Goal: Task Accomplishment & Management: Manage account settings

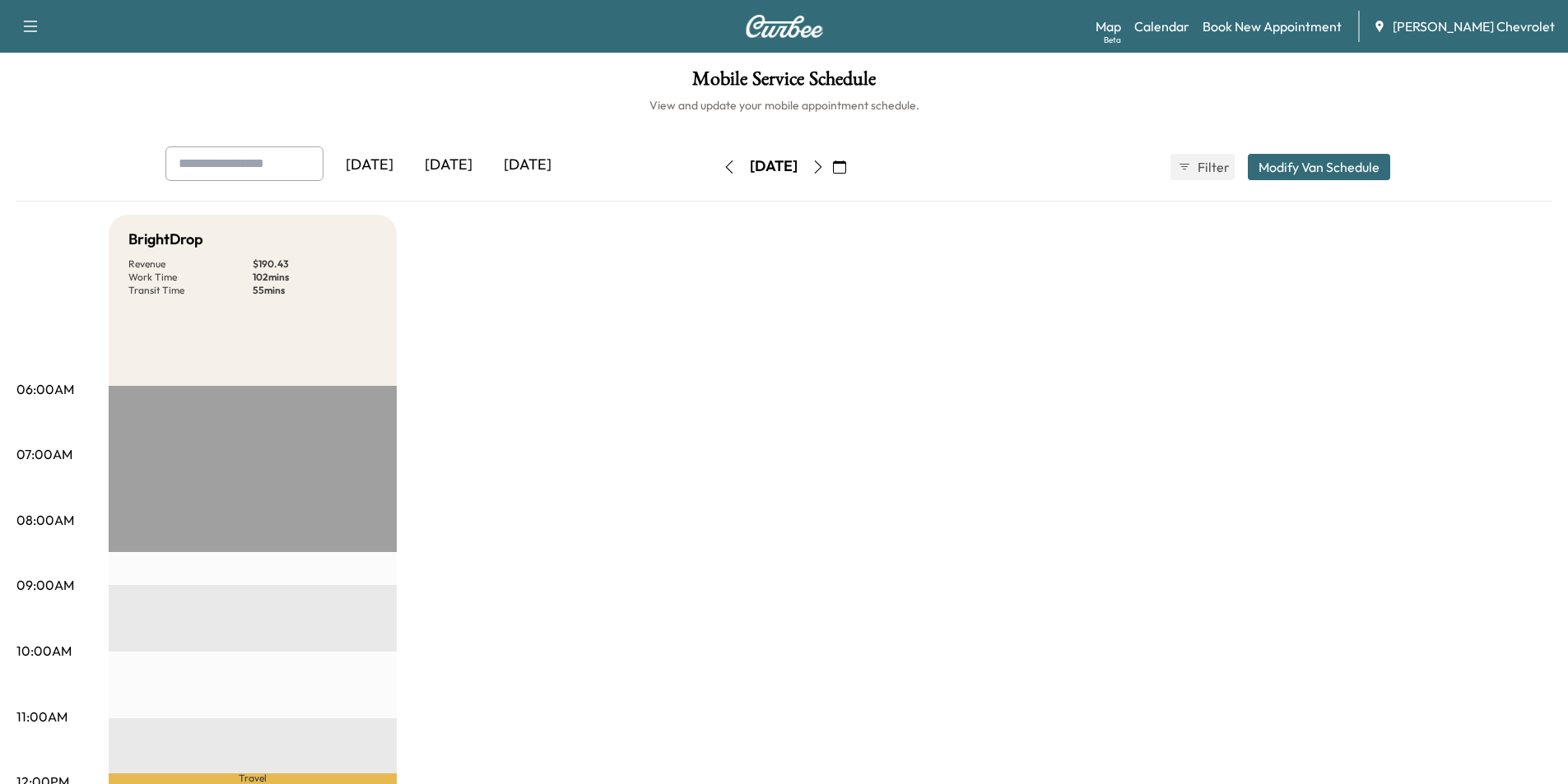
click at [28, 20] on icon "button" at bounding box center [30, 26] width 19 height 19
click at [1187, 163] on icon "button" at bounding box center [1185, 167] width 14 height 14
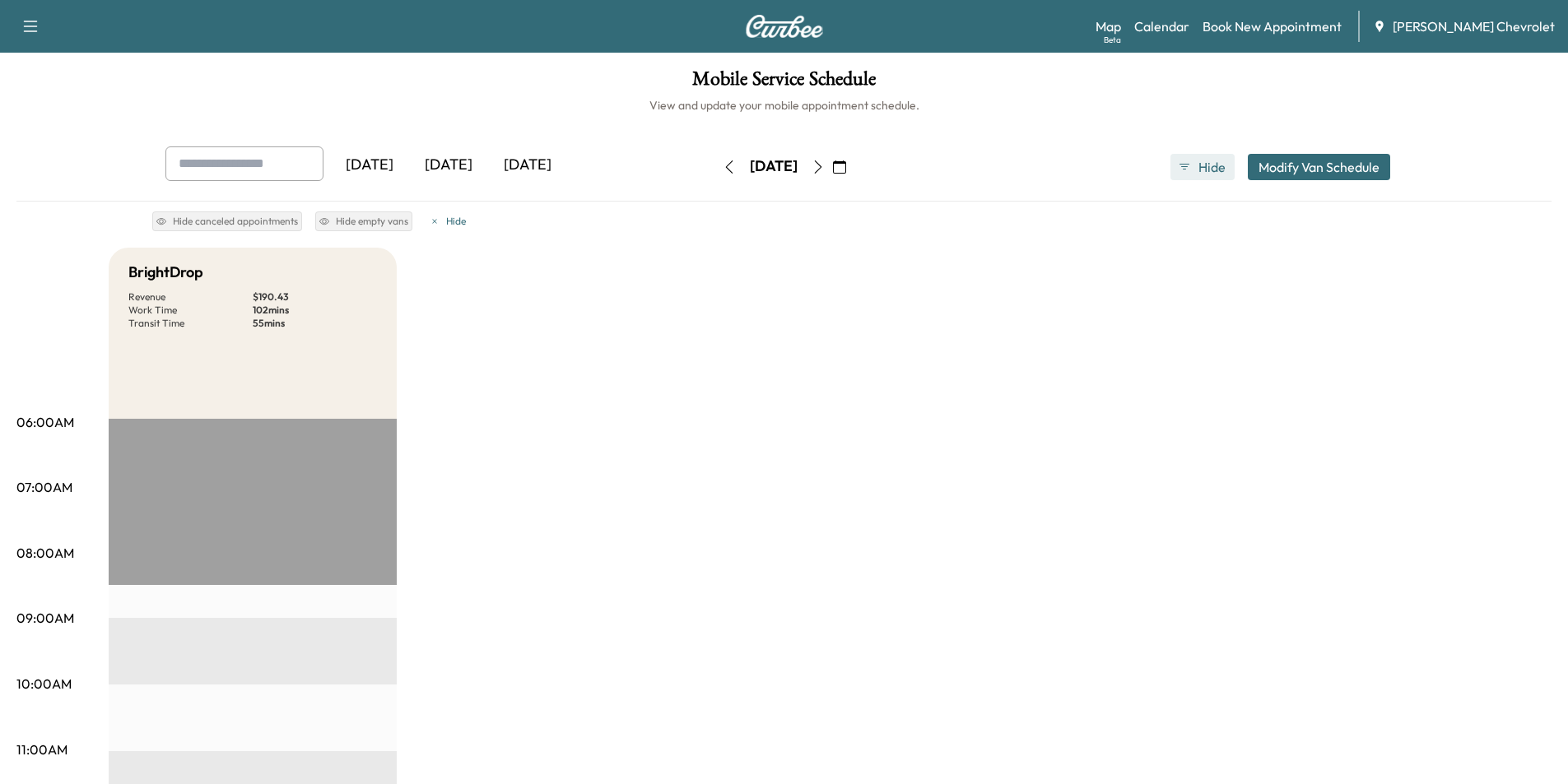
click at [1187, 163] on icon "button" at bounding box center [1185, 167] width 14 height 14
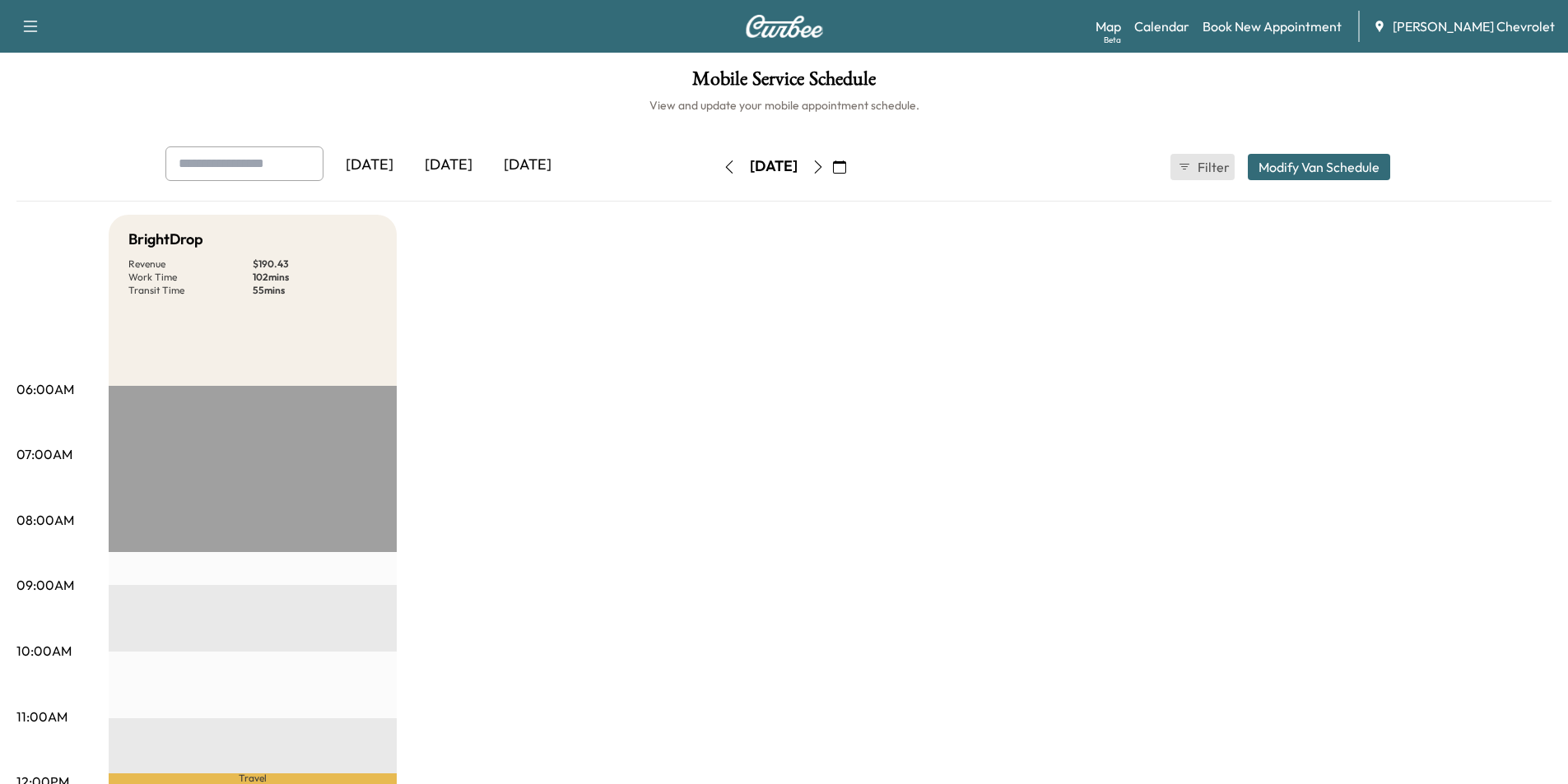
click at [1192, 165] on button "Filter" at bounding box center [1203, 166] width 64 height 26
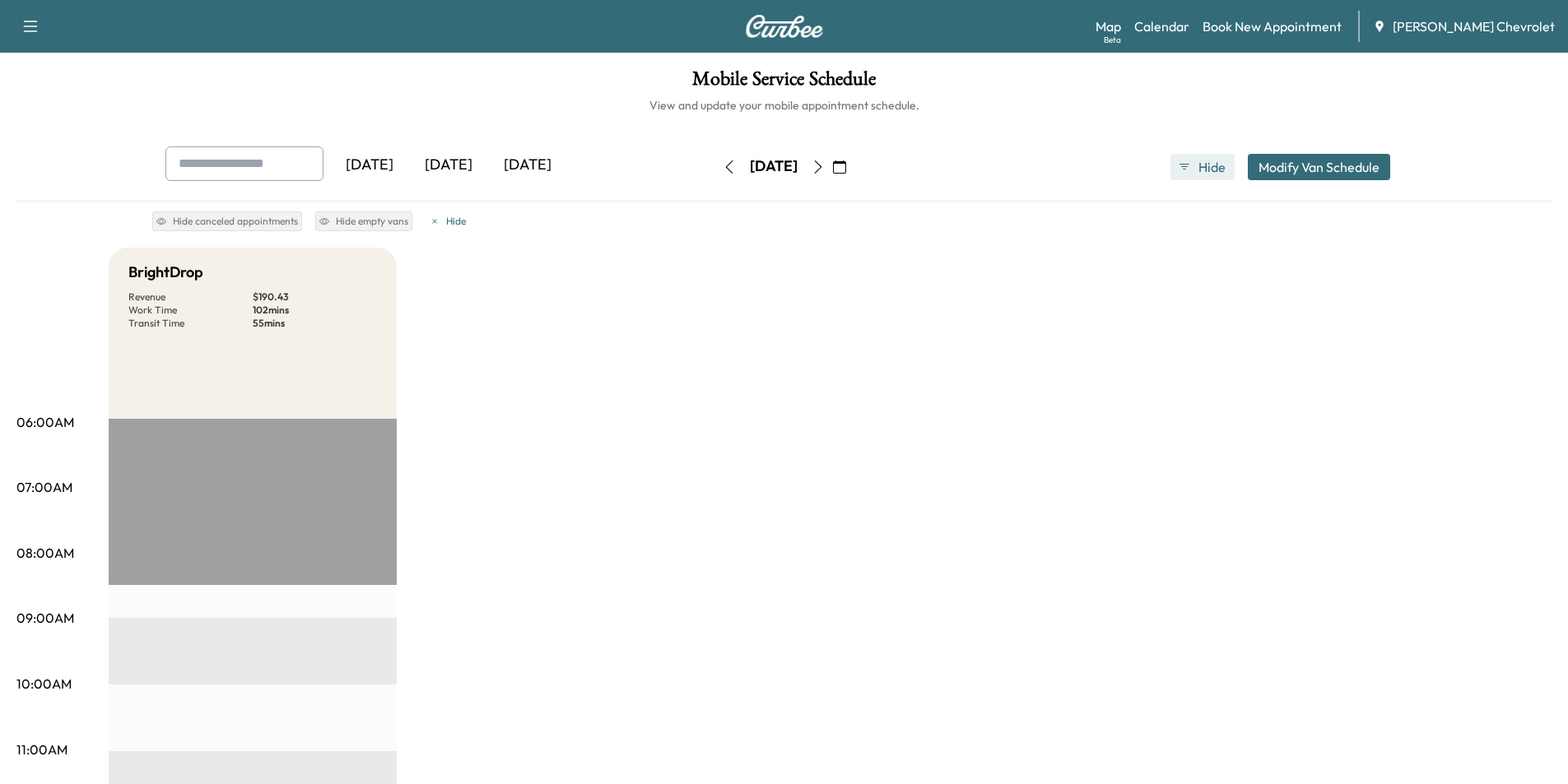
click at [1195, 165] on button "Hide" at bounding box center [1203, 166] width 64 height 26
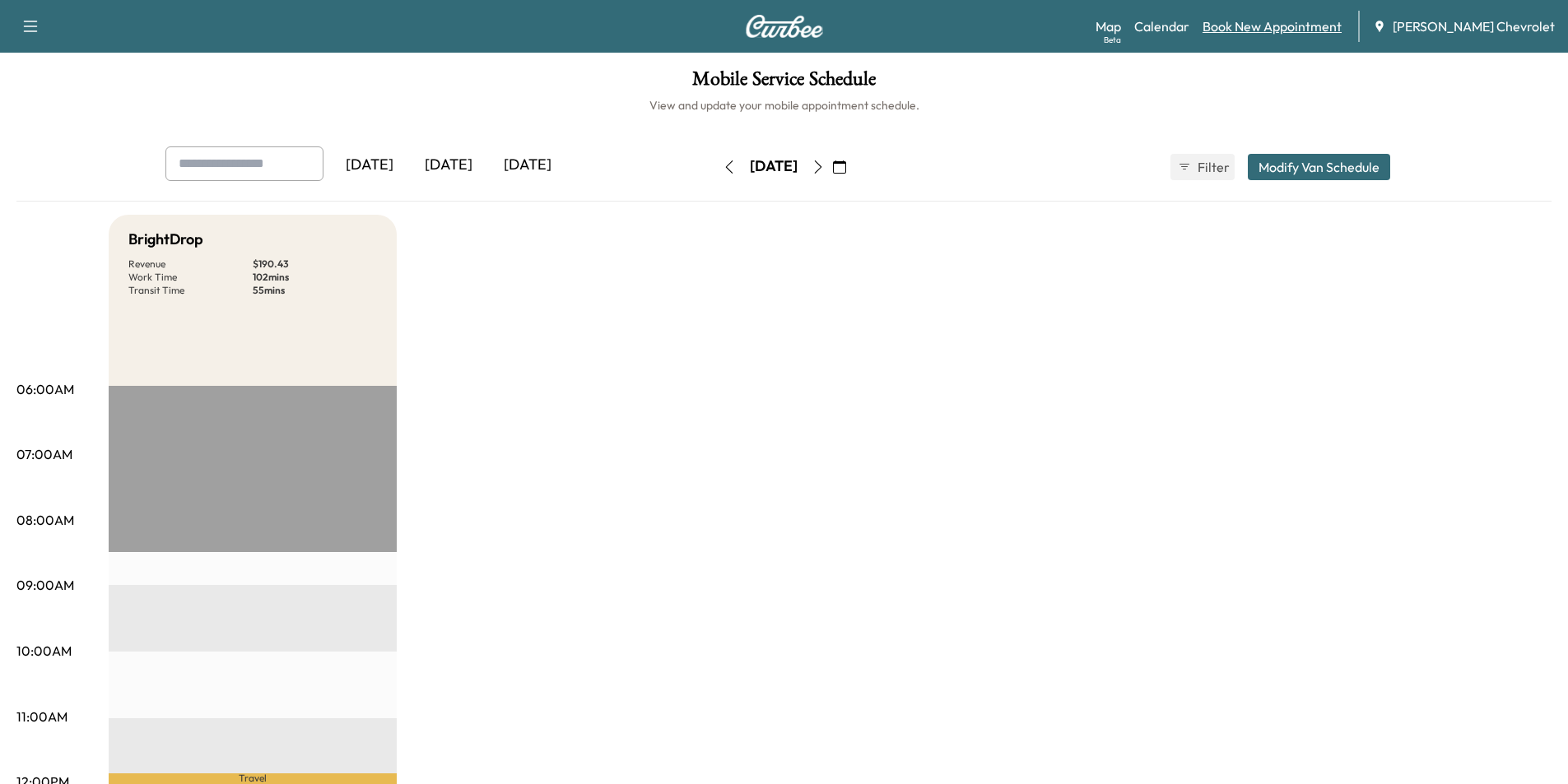
click at [1300, 35] on link "Book New Appointment" at bounding box center [1272, 26] width 139 height 19
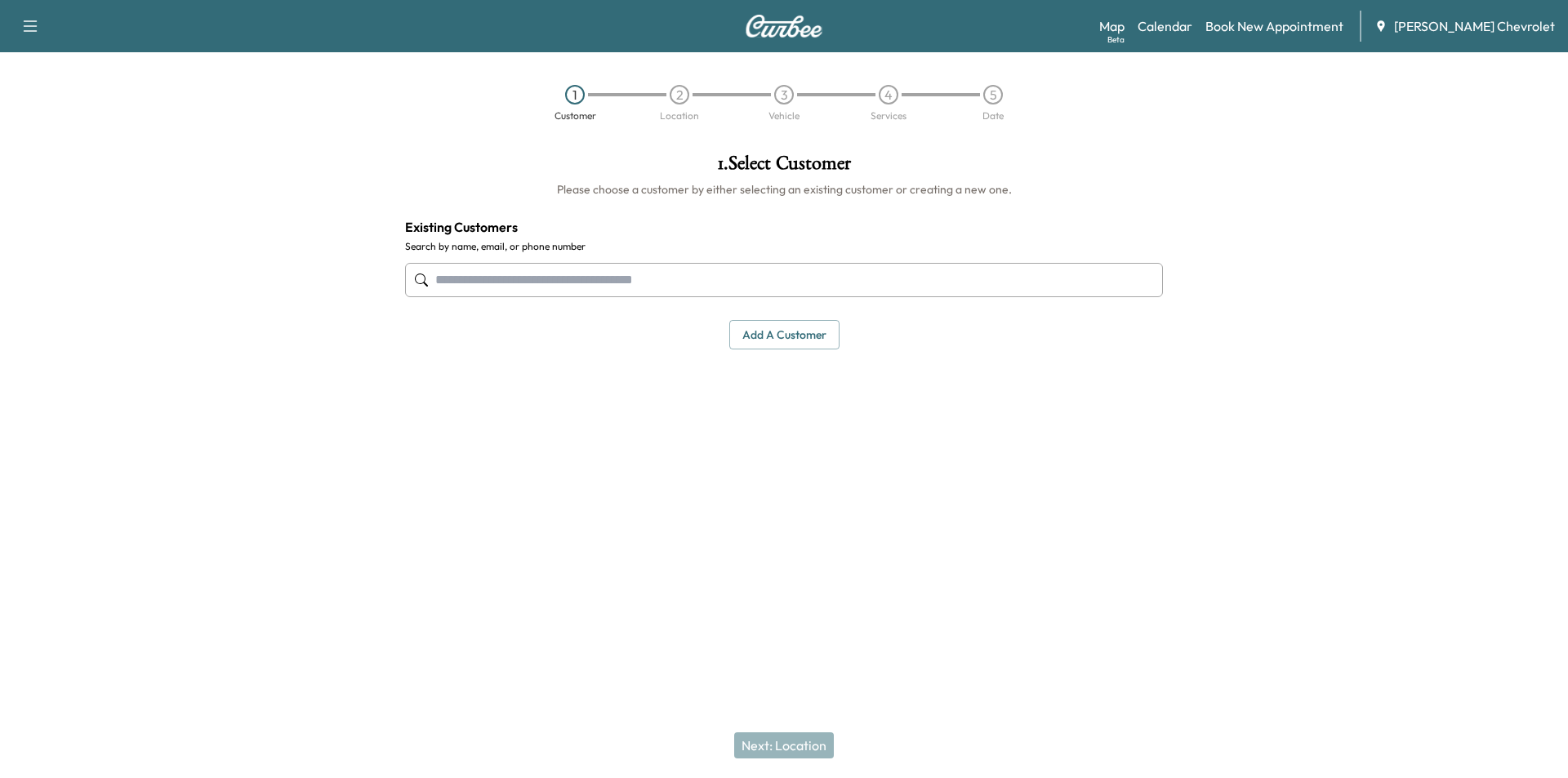
paste input "**********"
type input "**********"
drag, startPoint x: 579, startPoint y: 277, endPoint x: 194, endPoint y: 221, distance: 389.1
click at [194, 224] on div "**********" at bounding box center [784, 335] width 1568 height 389
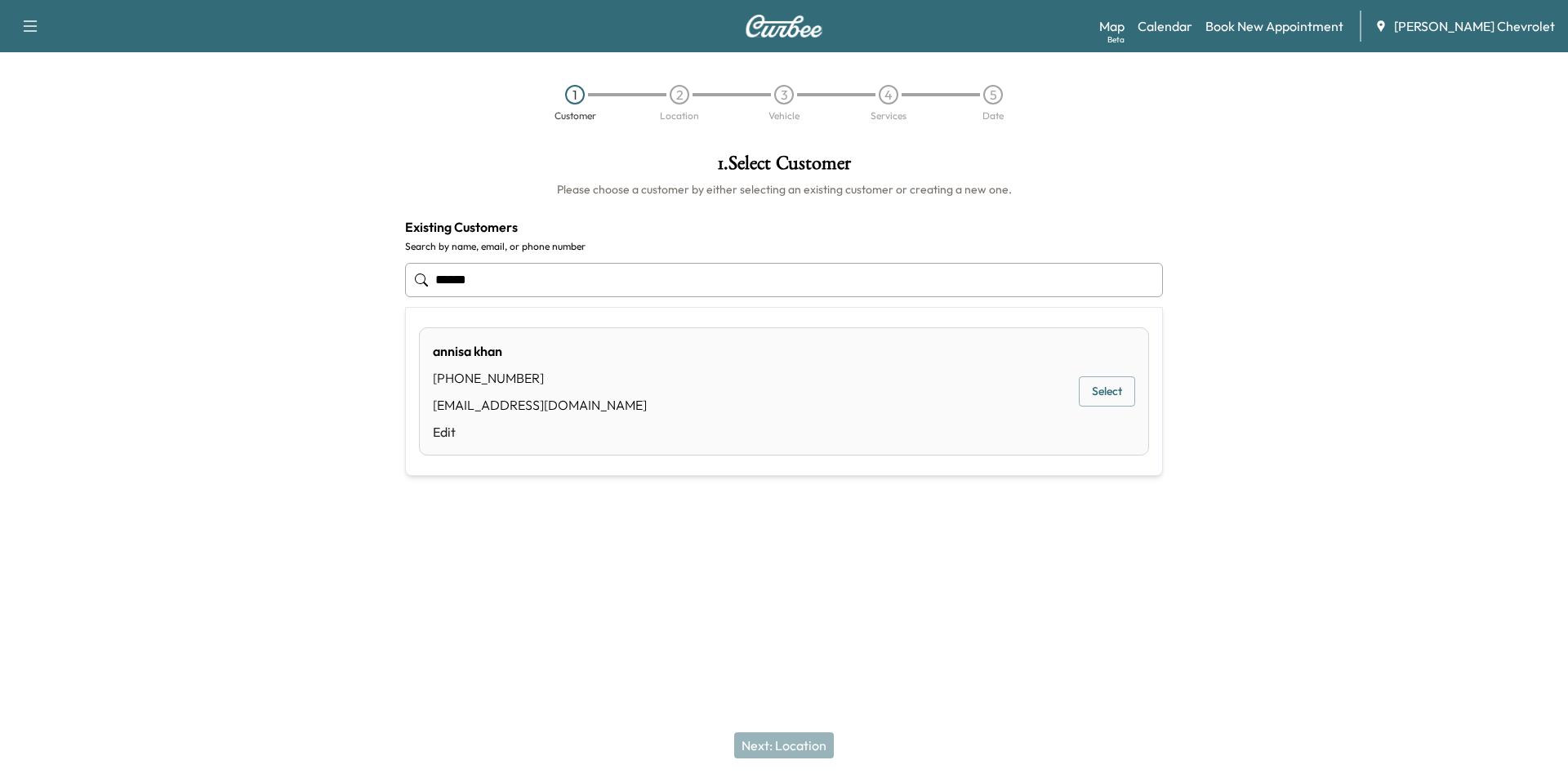
click at [495, 349] on div "[PERSON_NAME]" at bounding box center [540, 351] width 214 height 19
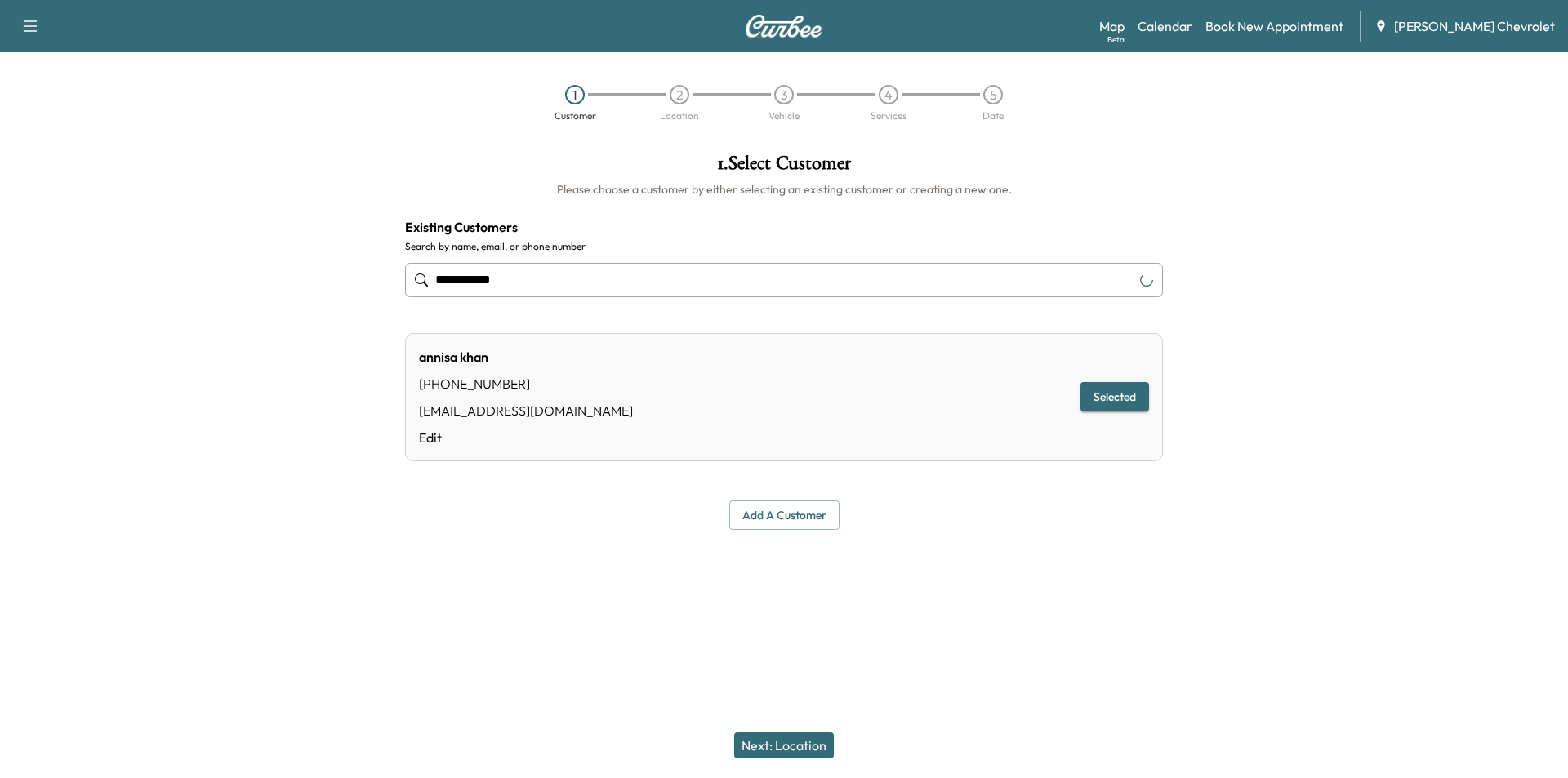
type input "**********"
click at [774, 740] on button "Next: Location" at bounding box center [784, 745] width 100 height 26
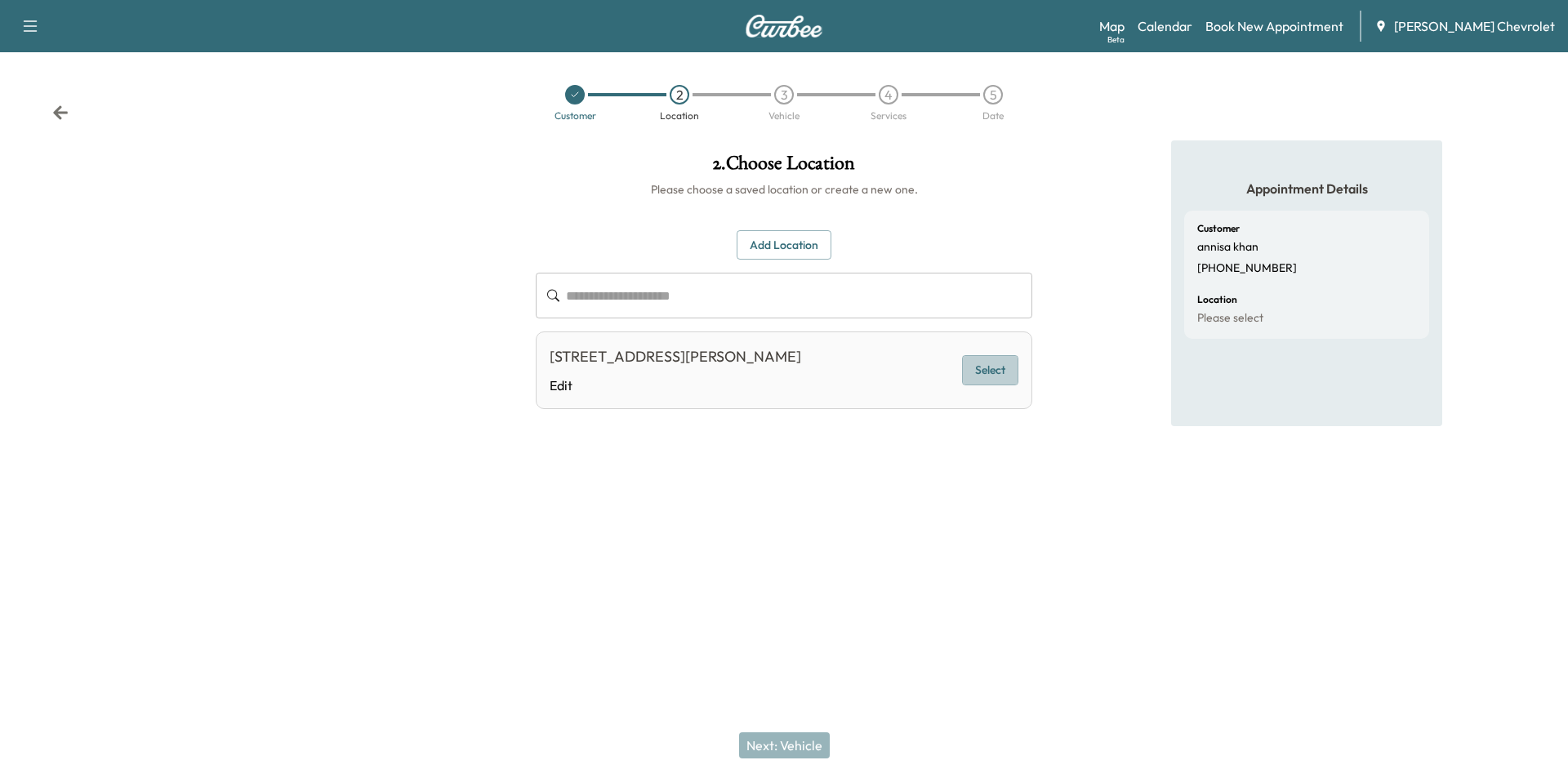
drag, startPoint x: 999, startPoint y: 381, endPoint x: 1013, endPoint y: 379, distance: 14.1
click at [1000, 380] on button "Select" at bounding box center [990, 370] width 56 height 30
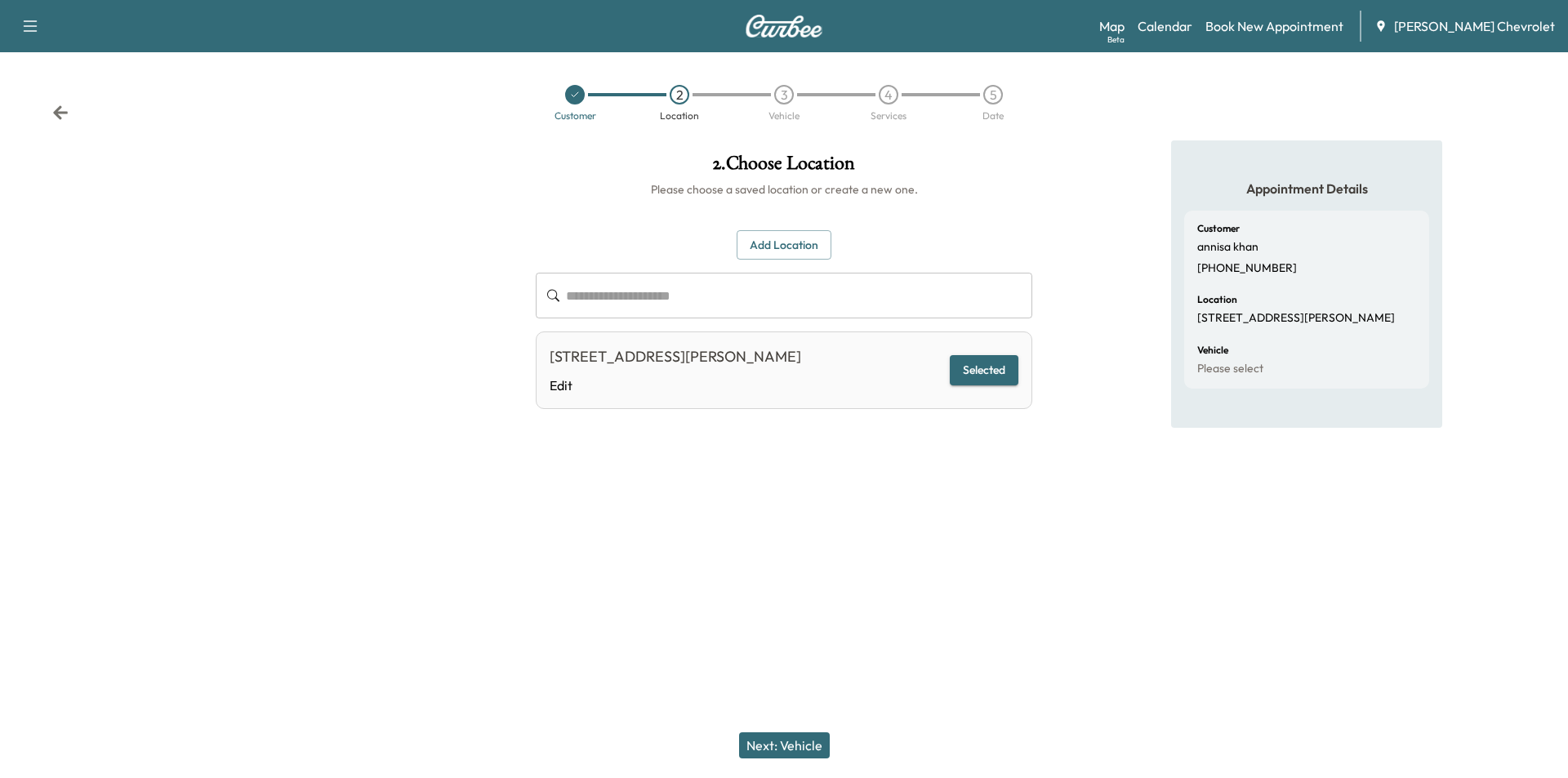
click at [782, 752] on button "Next: Vehicle" at bounding box center [784, 745] width 90 height 26
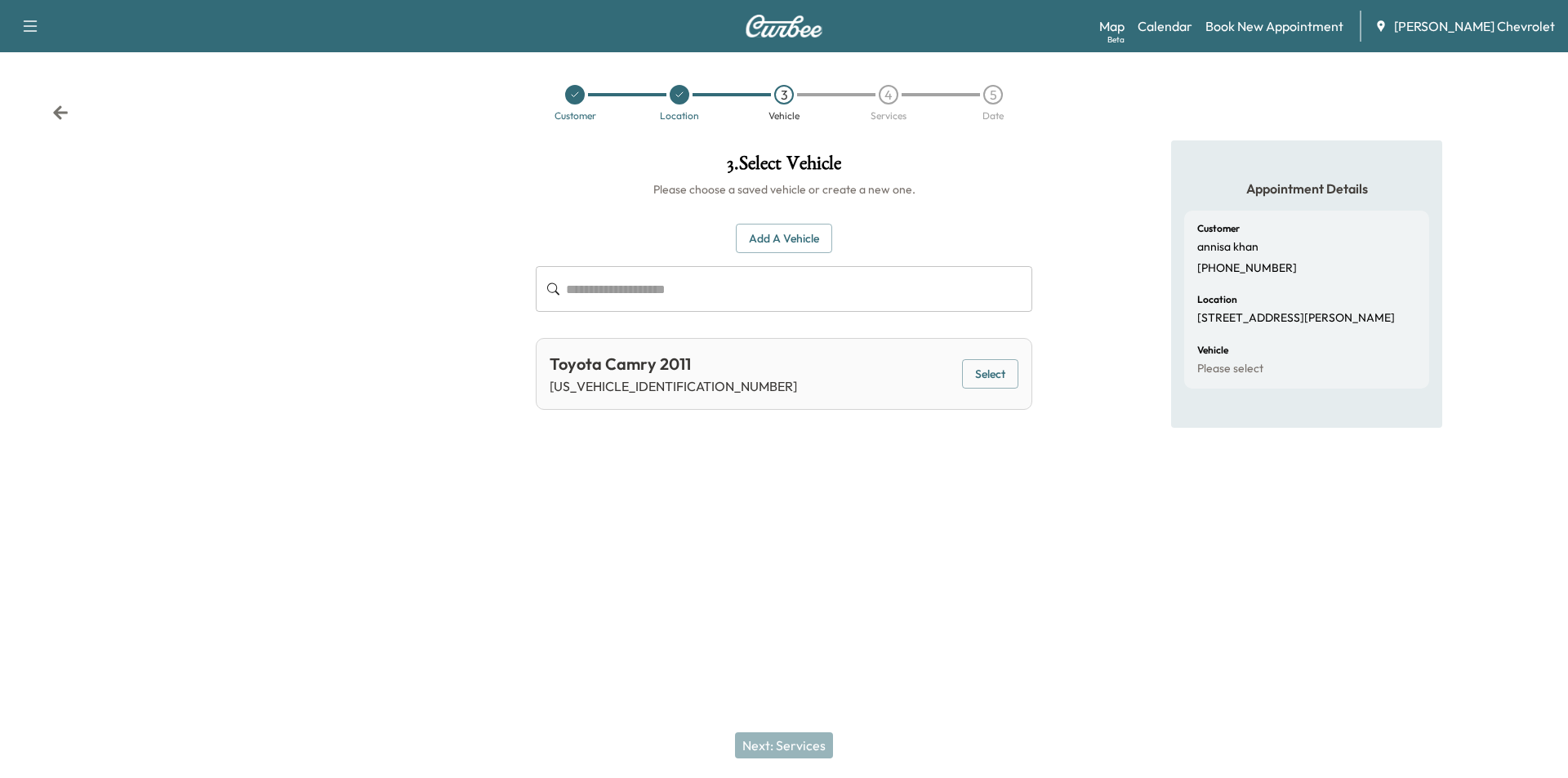
click at [989, 374] on button "Select" at bounding box center [990, 374] width 56 height 30
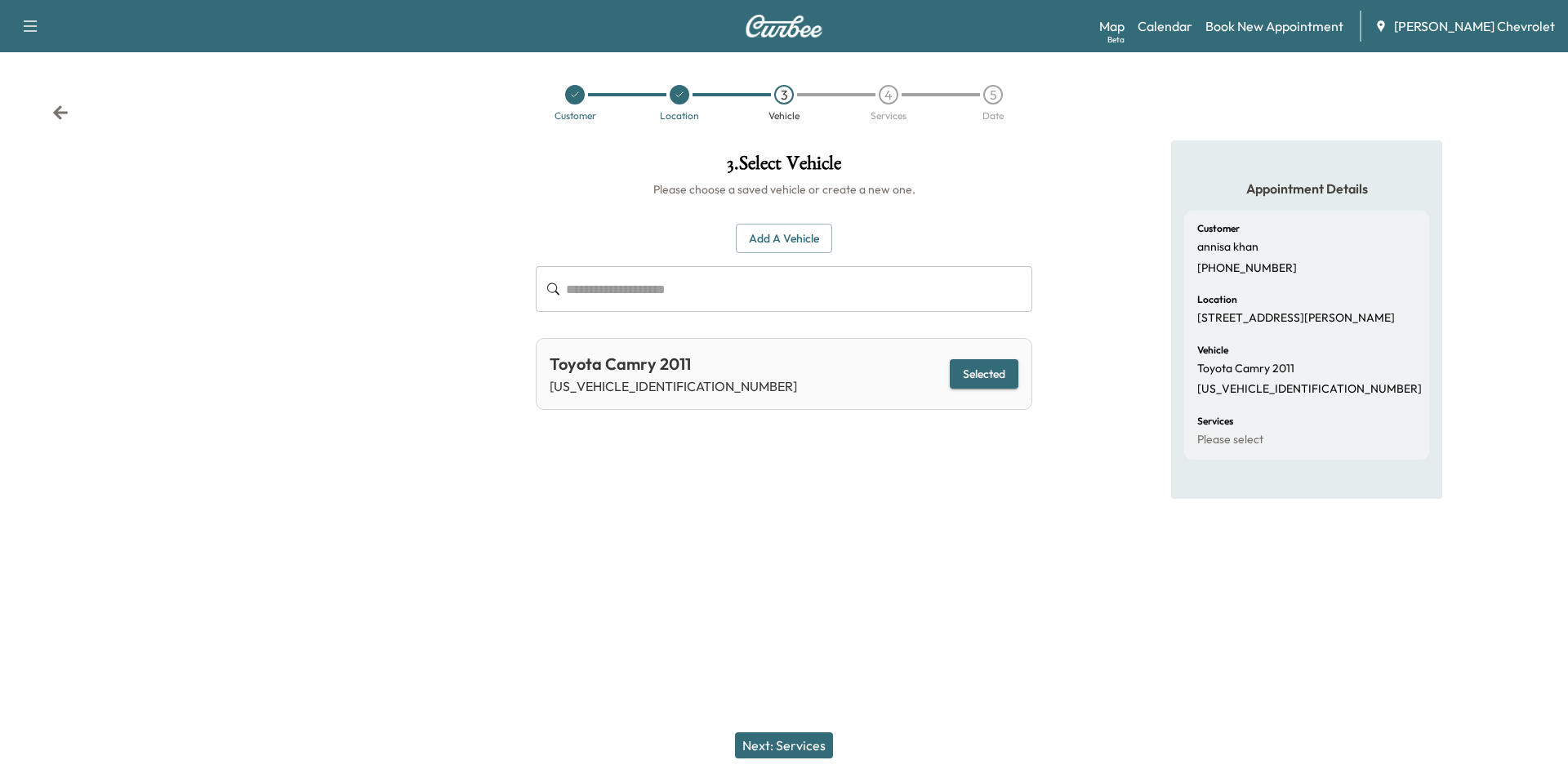
click at [790, 747] on button "Next: Services" at bounding box center [784, 745] width 98 height 26
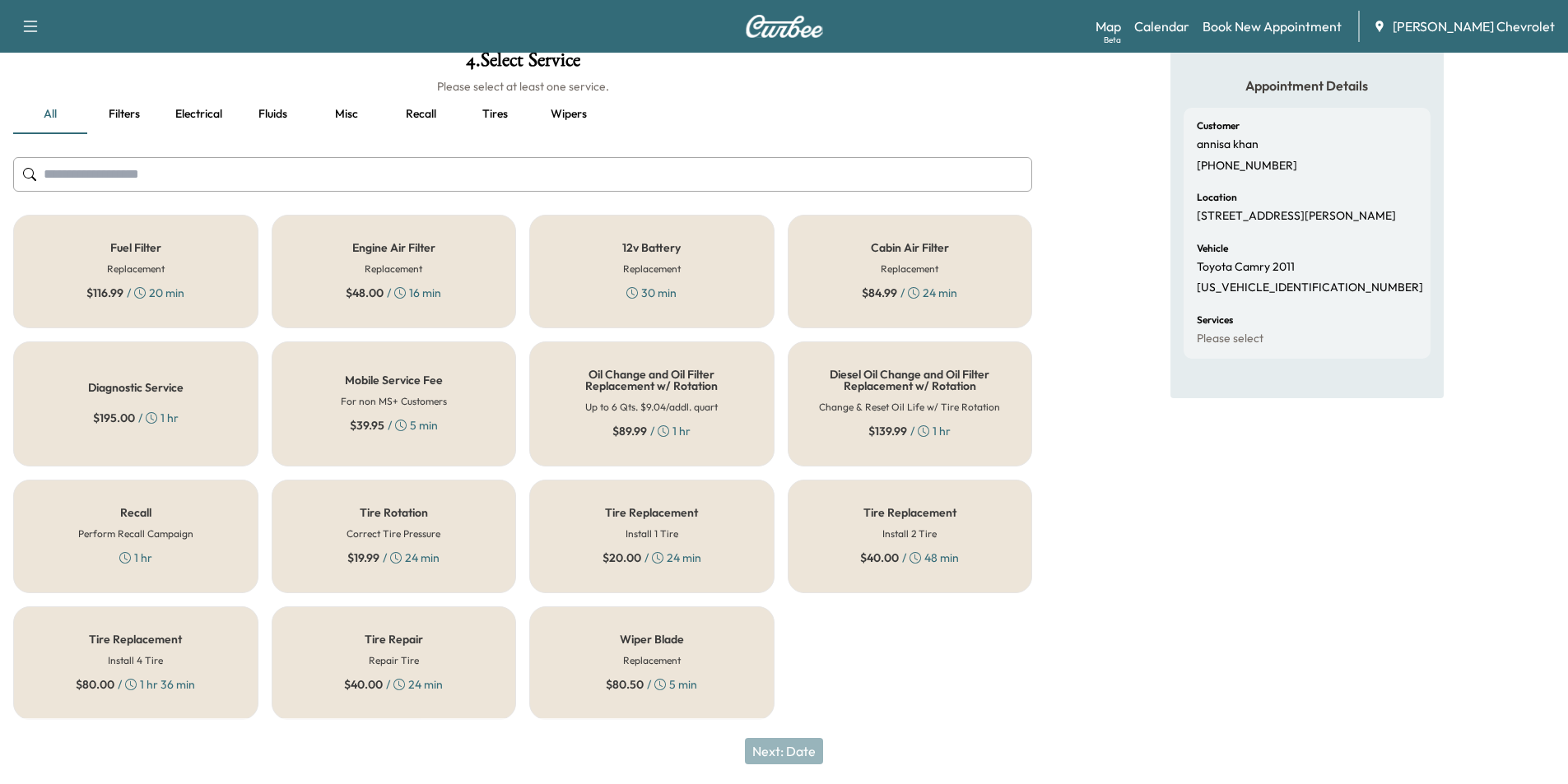
scroll to position [106, 0]
click at [410, 104] on button "Recall" at bounding box center [420, 112] width 74 height 40
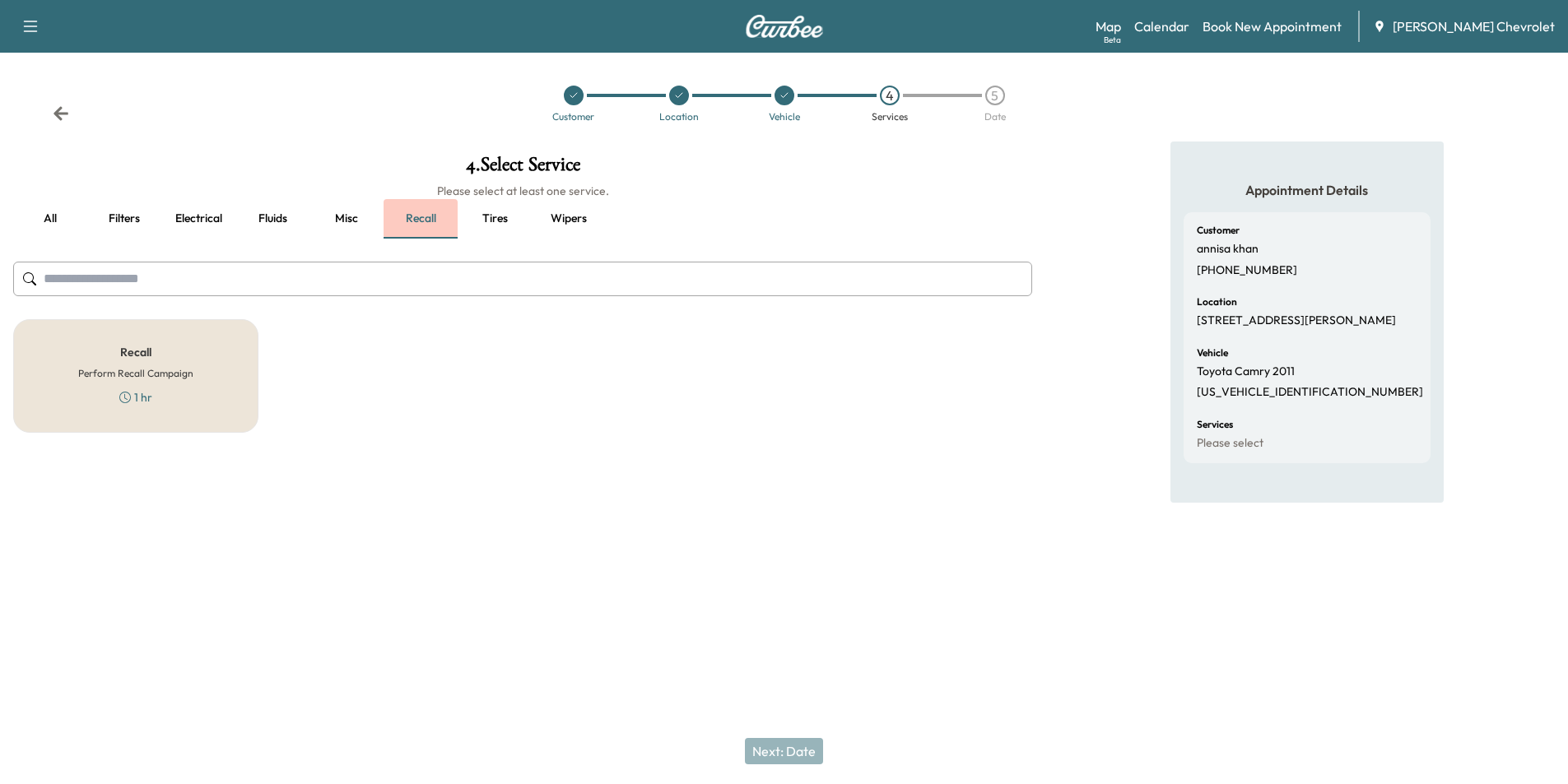
scroll to position [0, 0]
click at [67, 217] on button "all" at bounding box center [51, 219] width 74 height 40
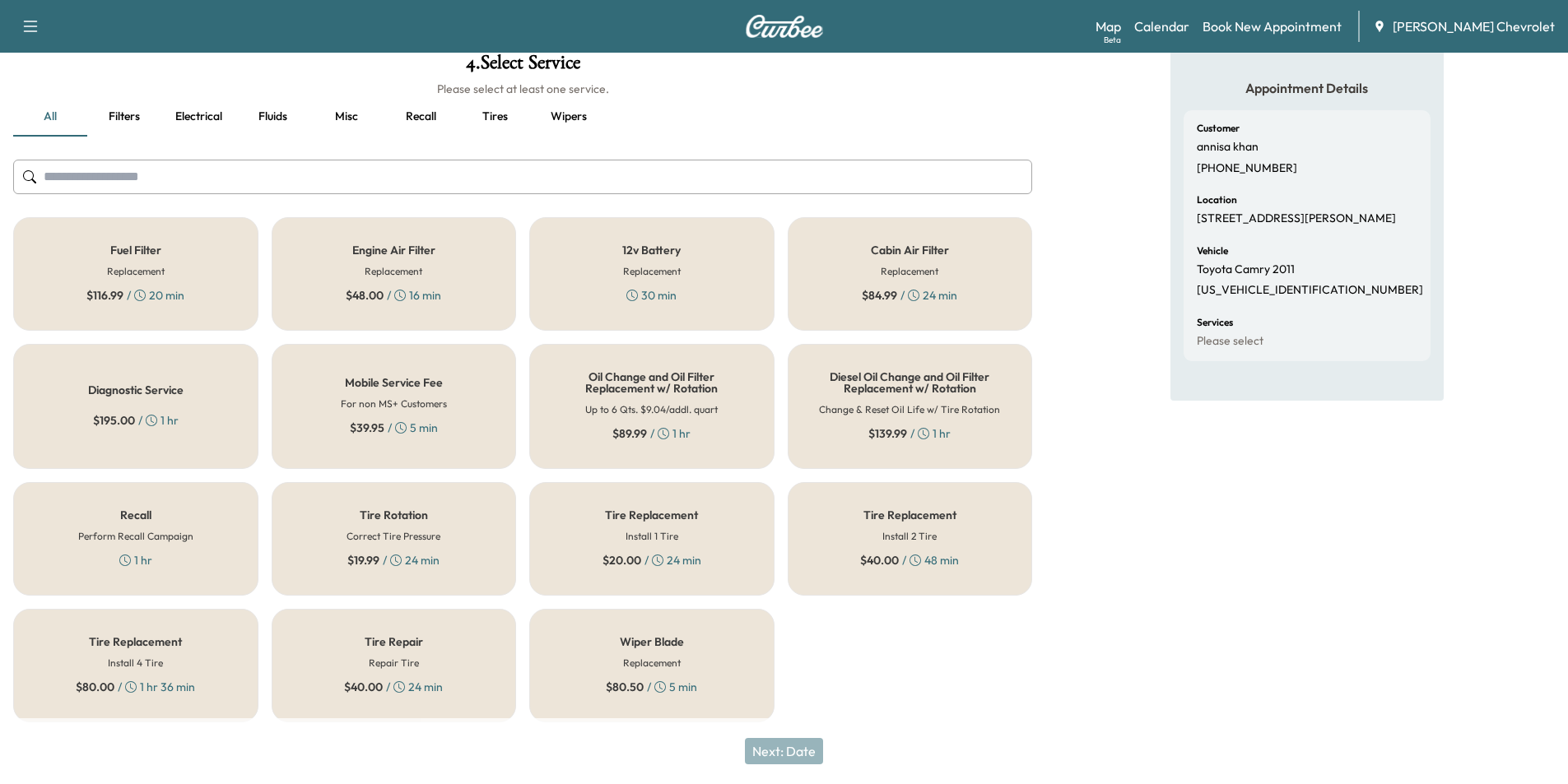
scroll to position [106, 0]
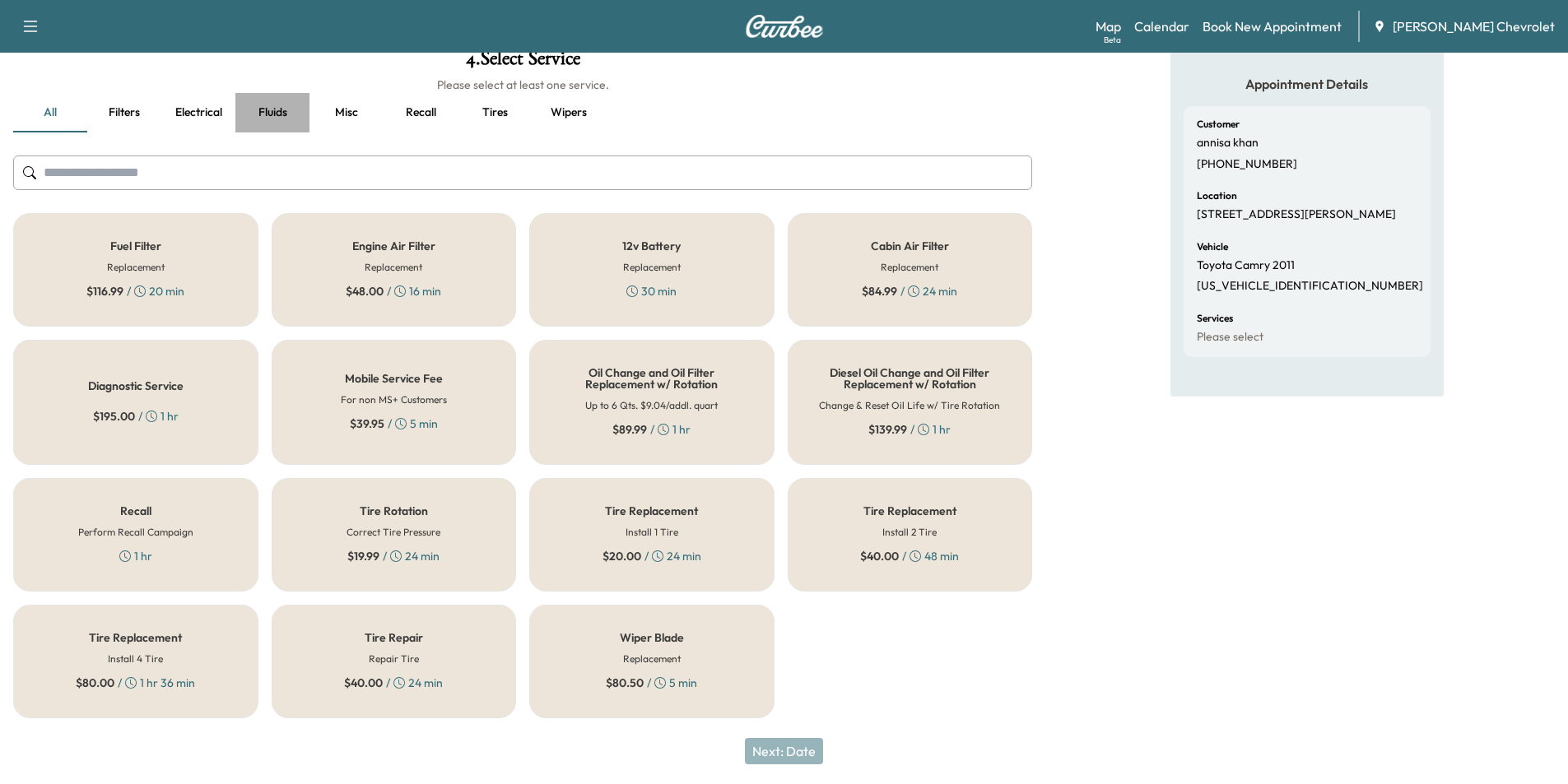
click at [284, 114] on button "Fluids" at bounding box center [273, 112] width 74 height 40
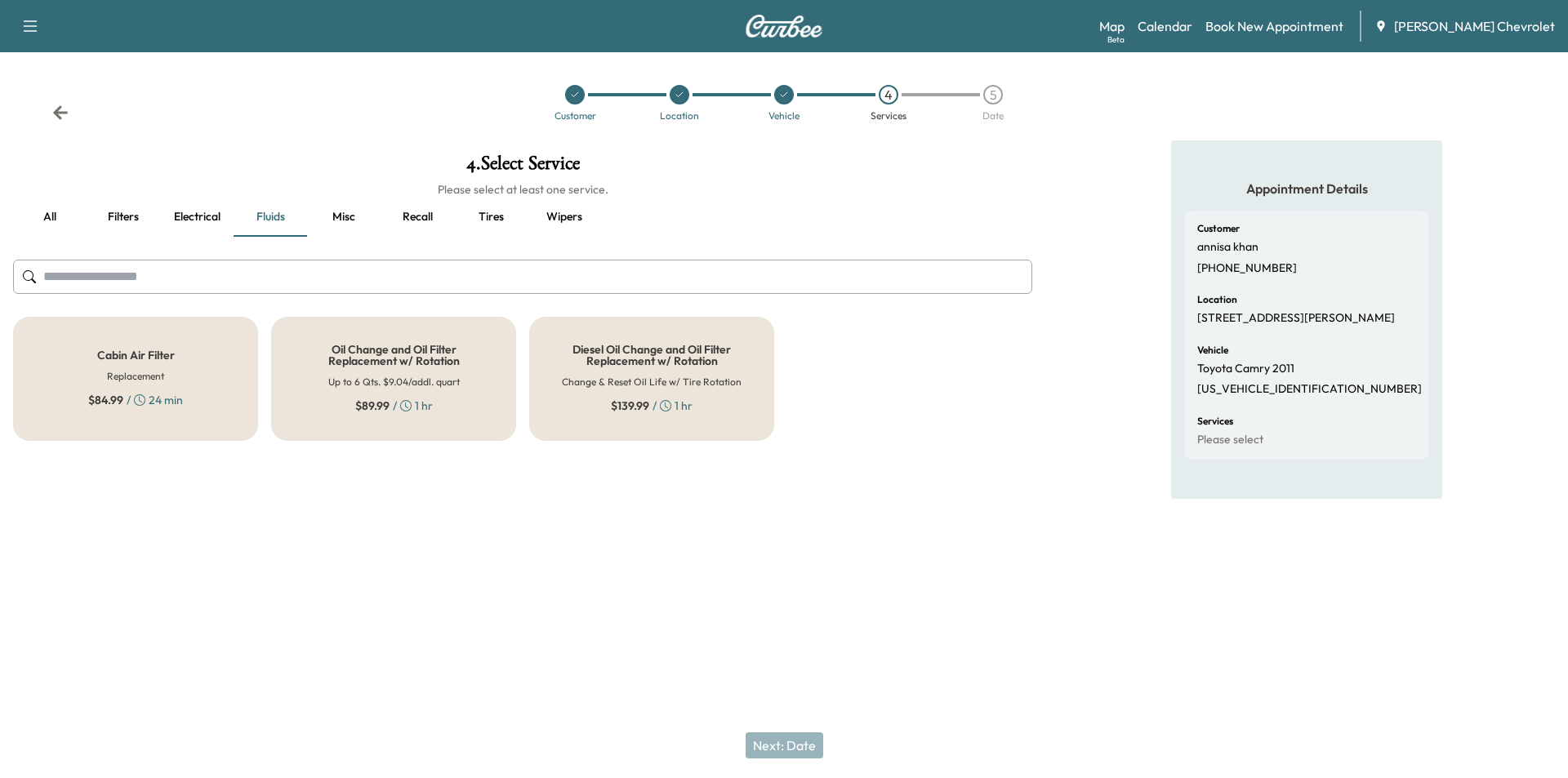
click at [52, 221] on button "all" at bounding box center [50, 217] width 74 height 39
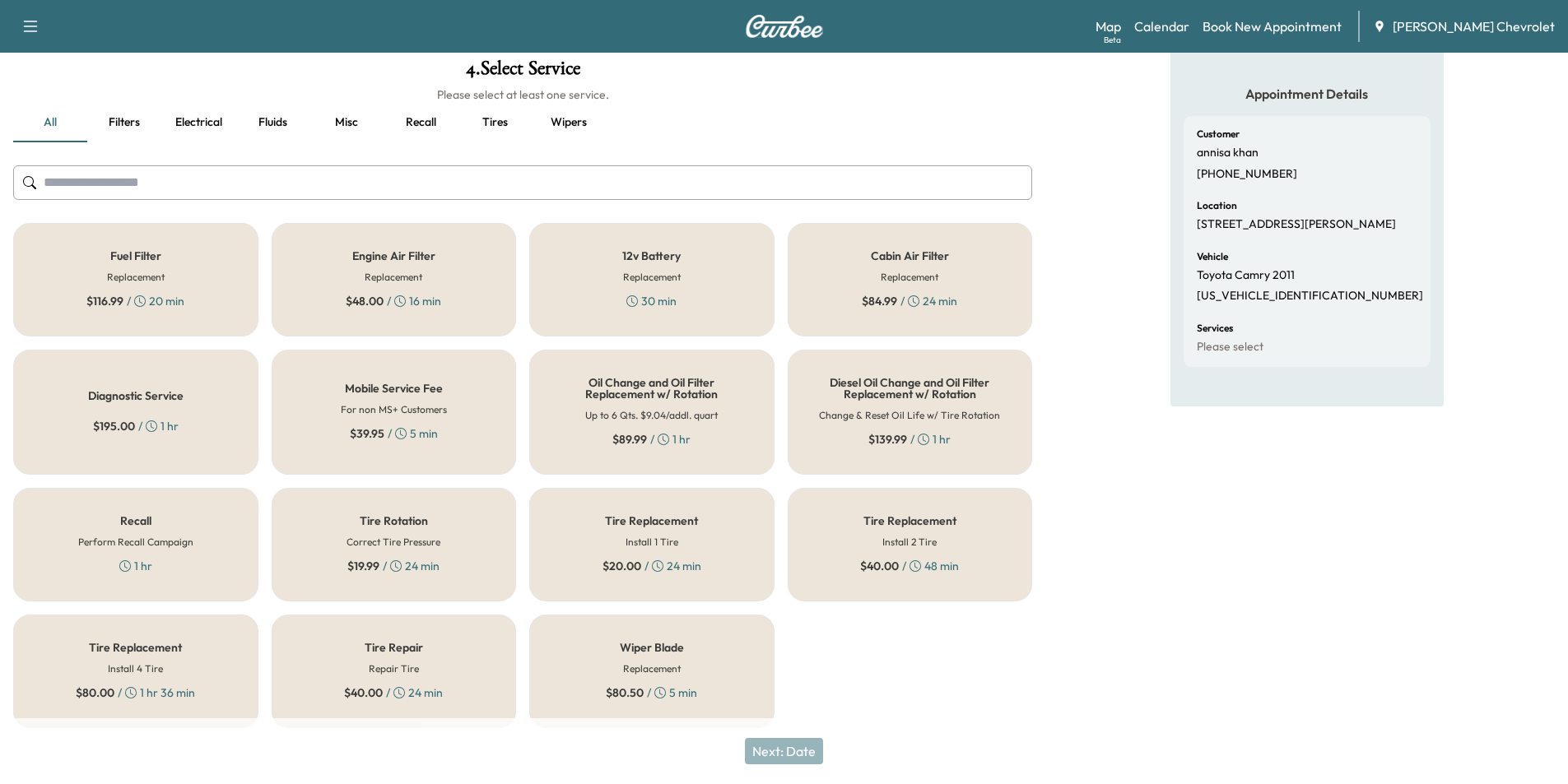
scroll to position [106, 0]
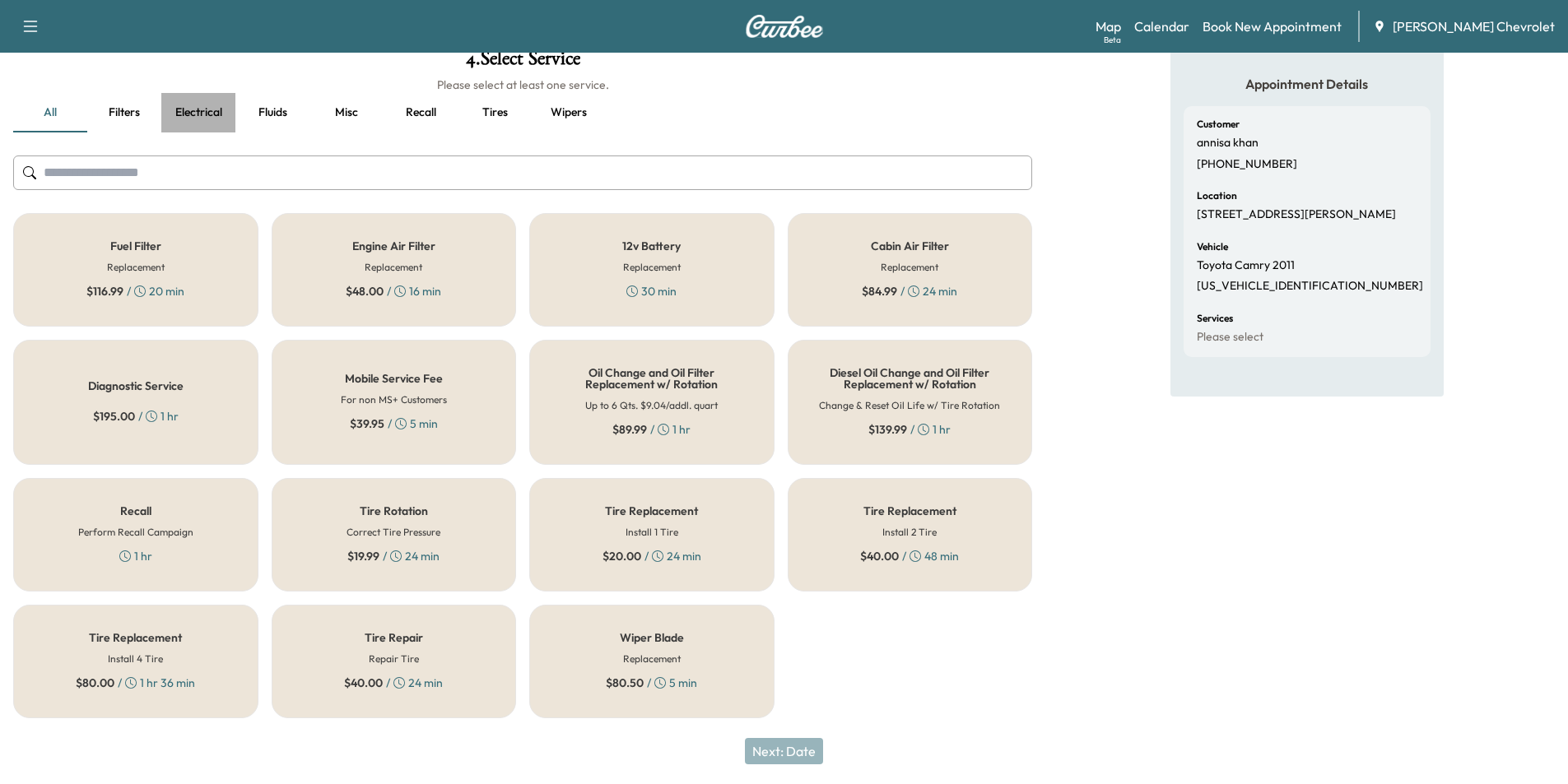
click at [203, 115] on button "Electrical" at bounding box center [198, 112] width 74 height 40
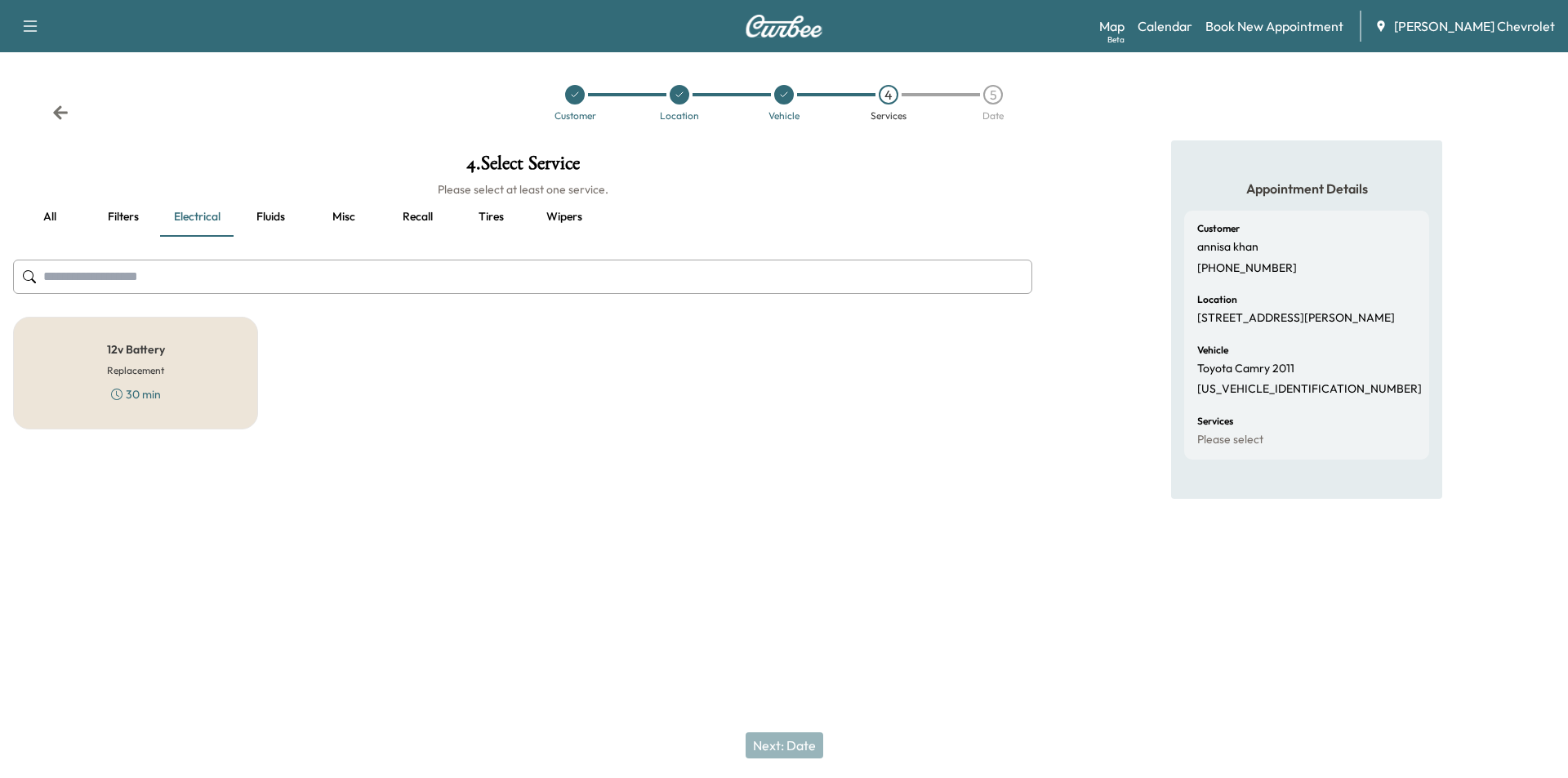
click at [51, 220] on button "all" at bounding box center [50, 217] width 74 height 39
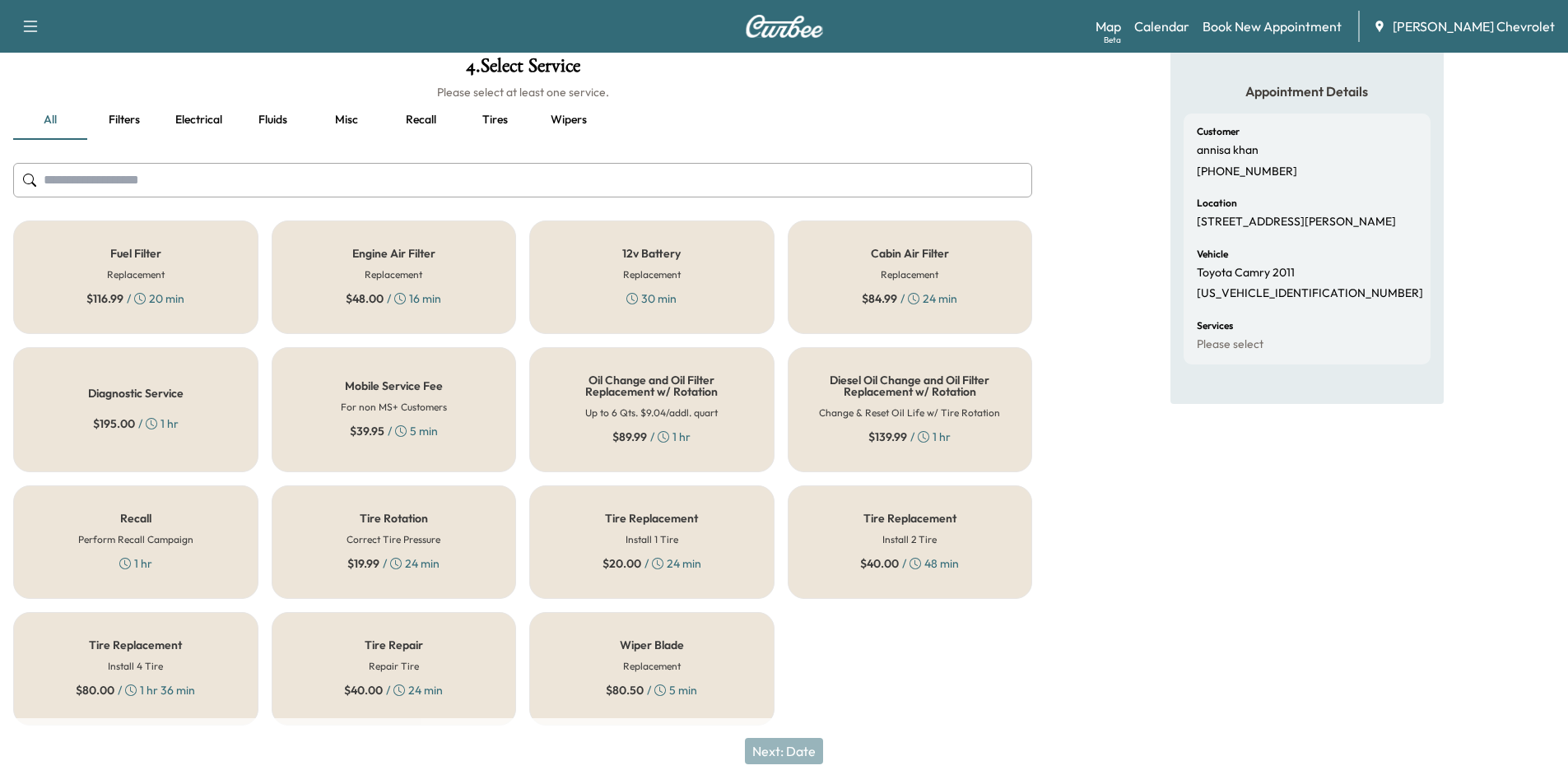
scroll to position [106, 0]
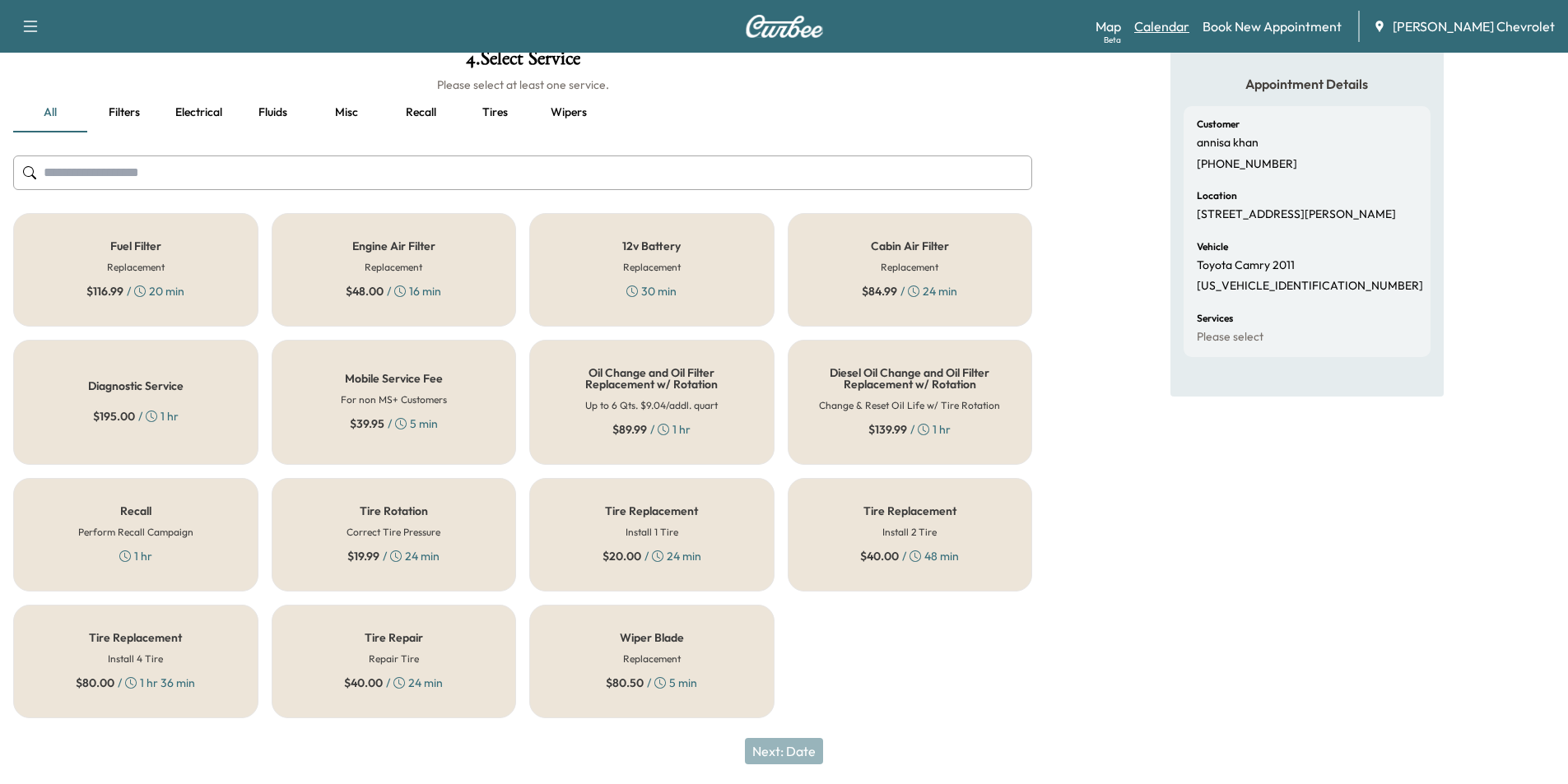
click at [1189, 28] on link "Calendar" at bounding box center [1161, 26] width 55 height 19
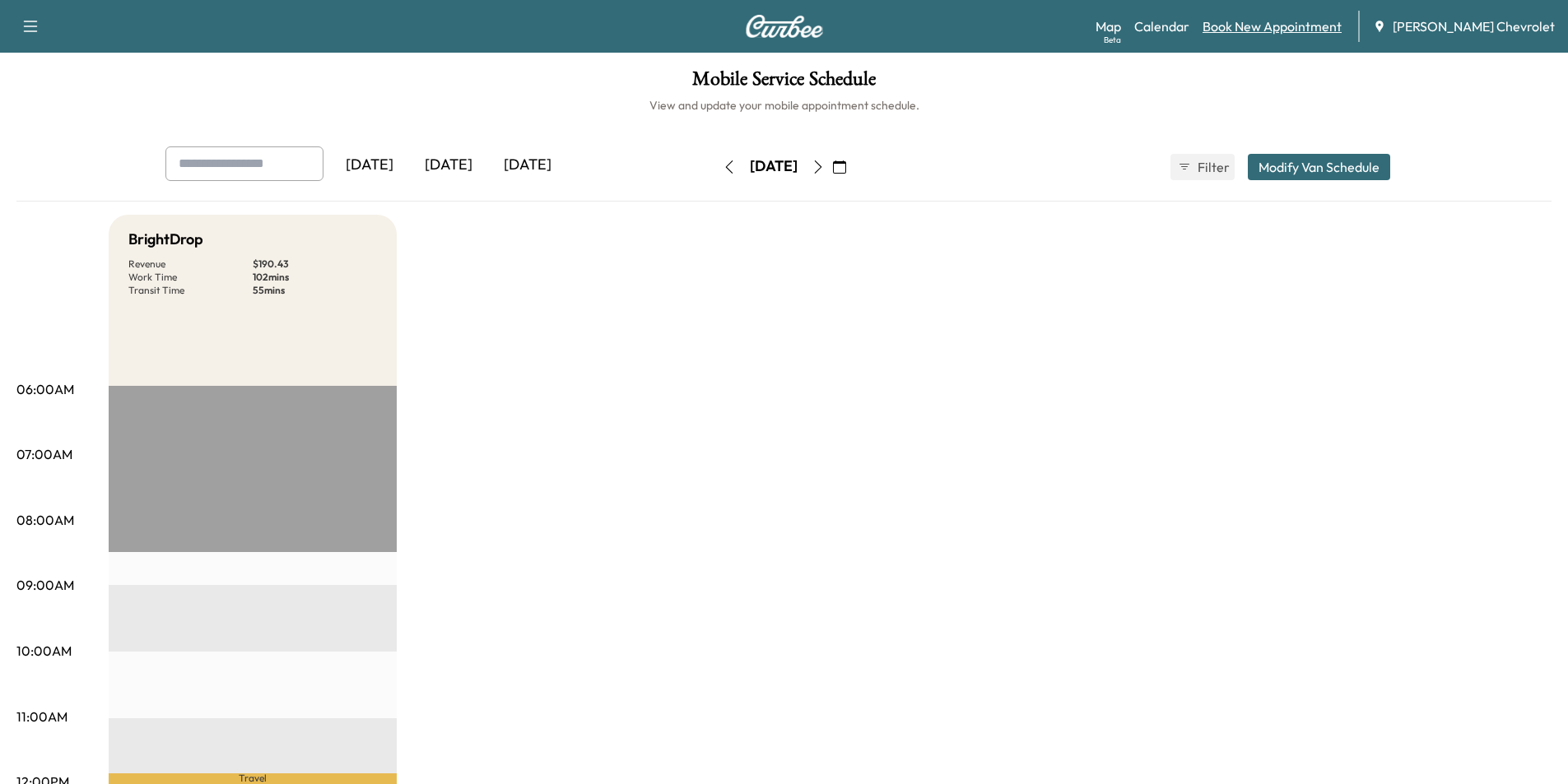
click at [1259, 21] on link "Book New Appointment" at bounding box center [1272, 26] width 139 height 19
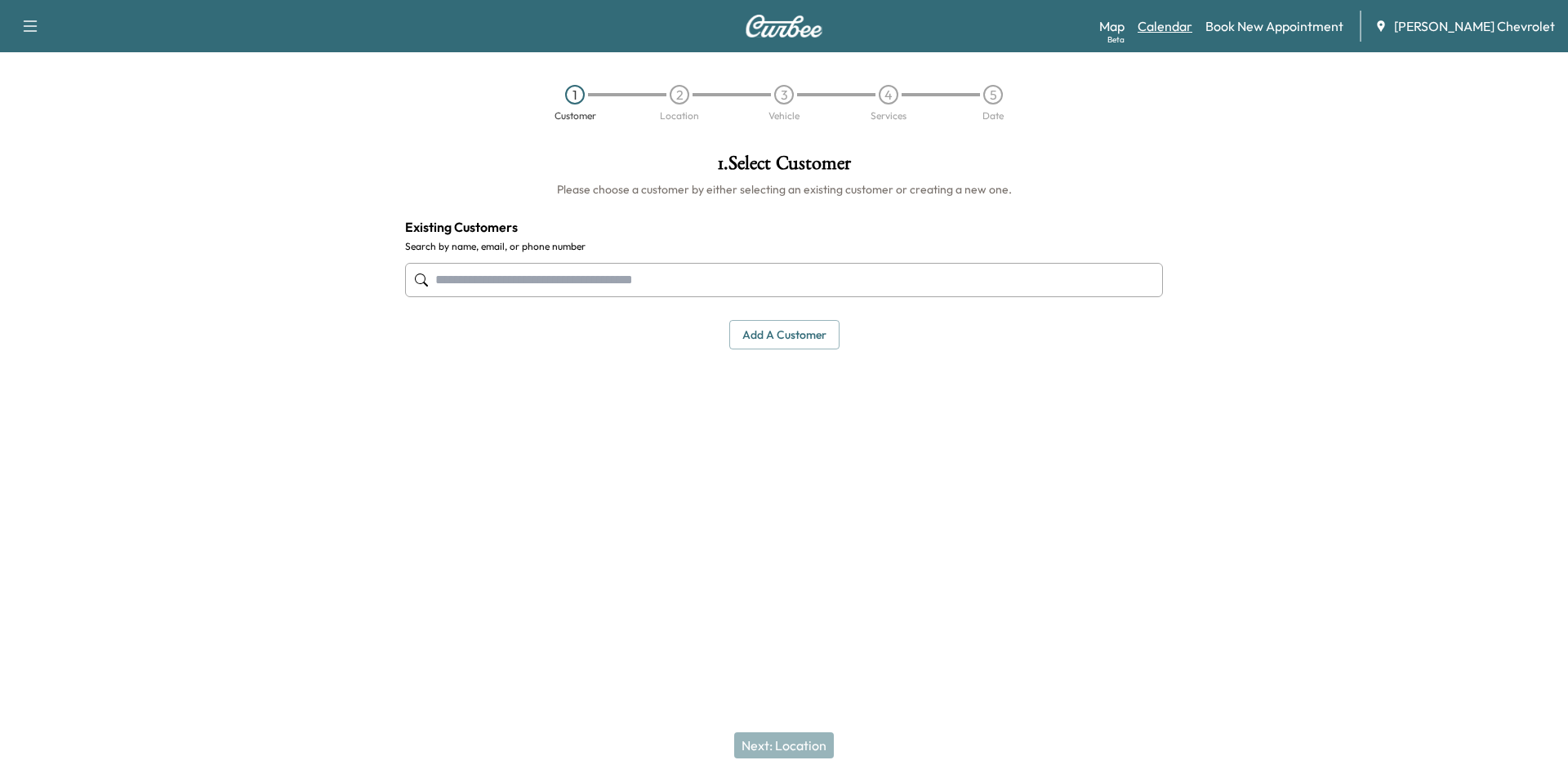
click at [1192, 27] on link "Calendar" at bounding box center [1164, 26] width 54 height 19
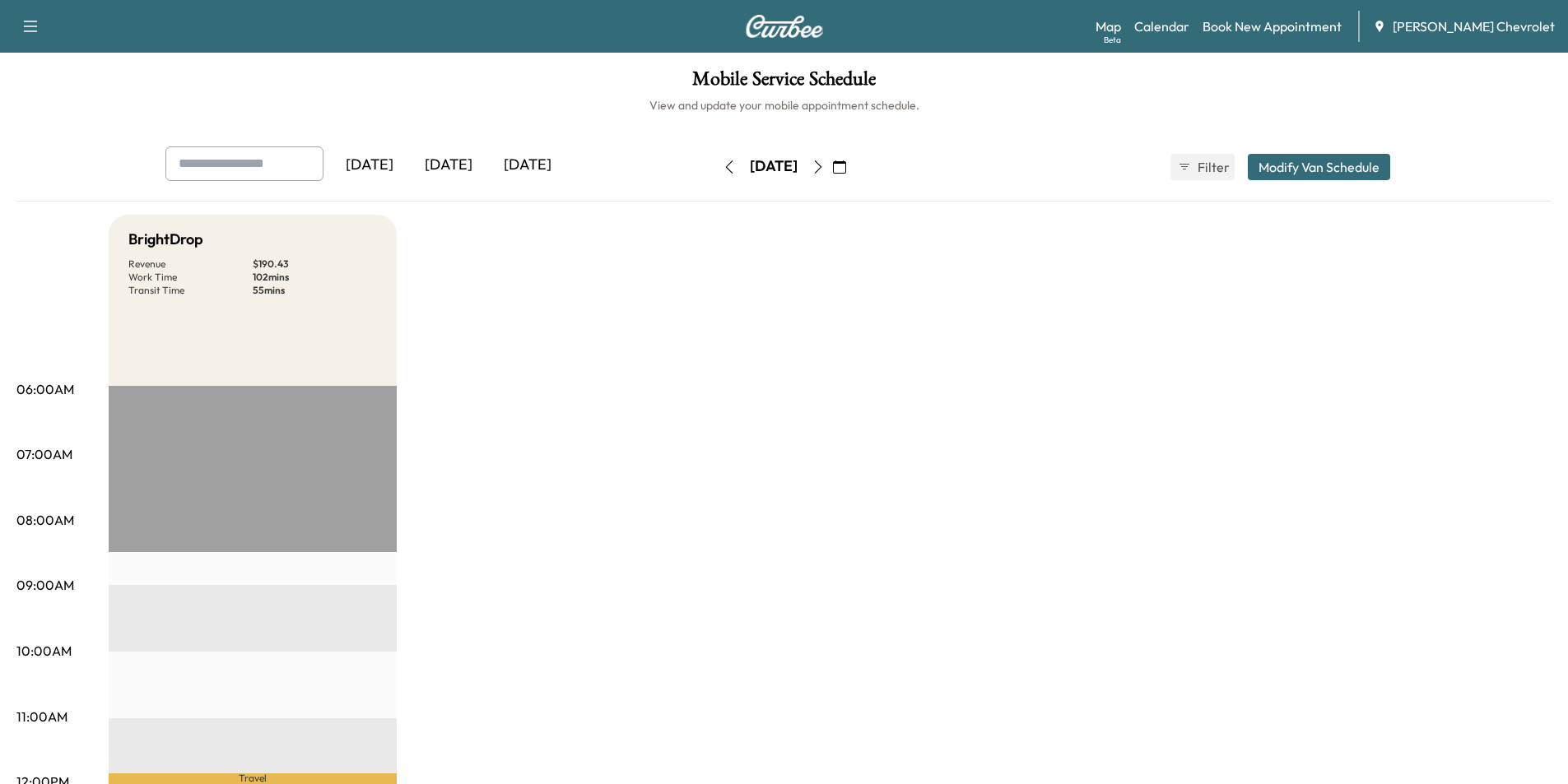
click at [825, 164] on icon "button" at bounding box center [819, 167] width 14 height 14
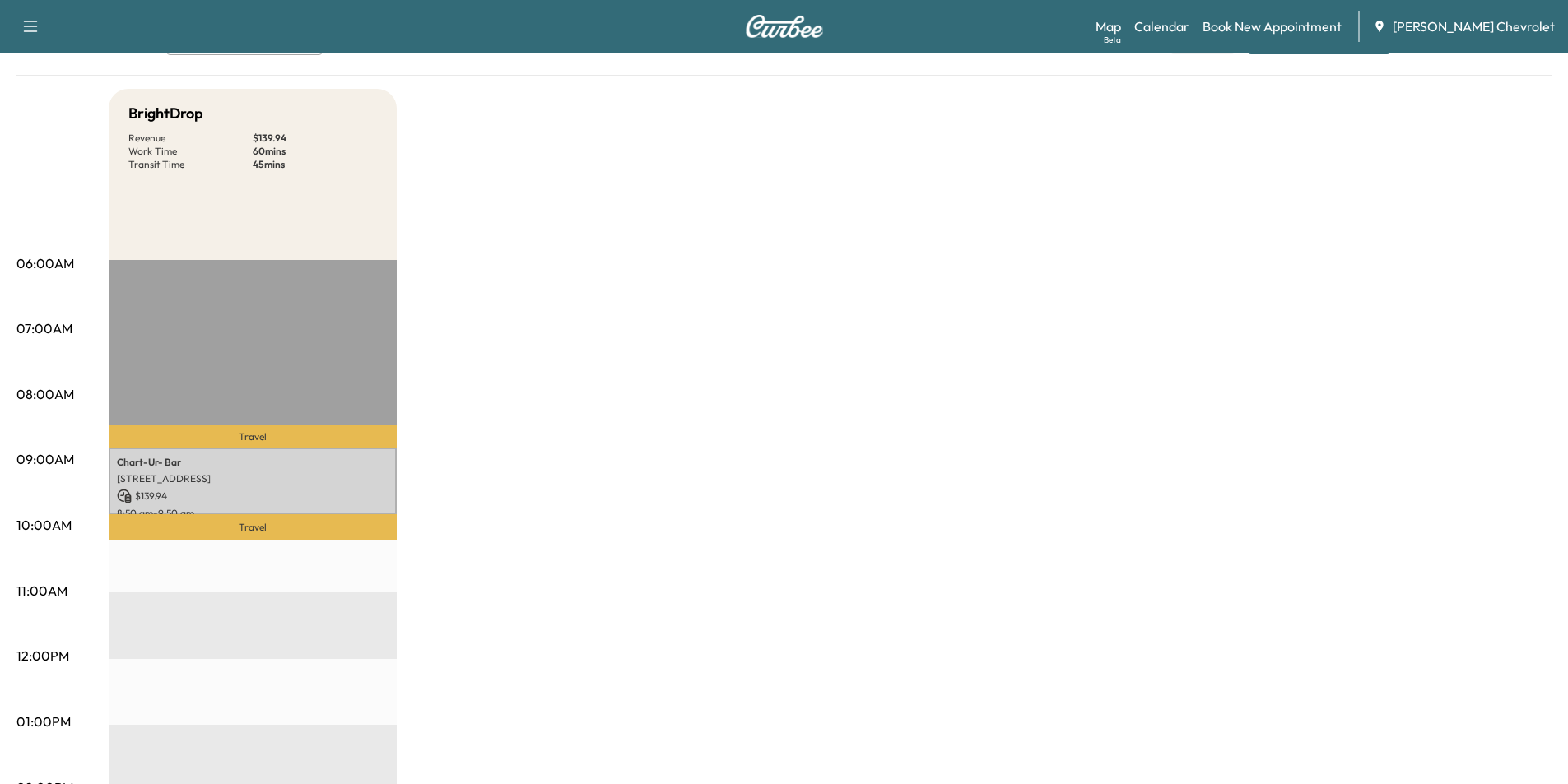
scroll to position [165, 0]
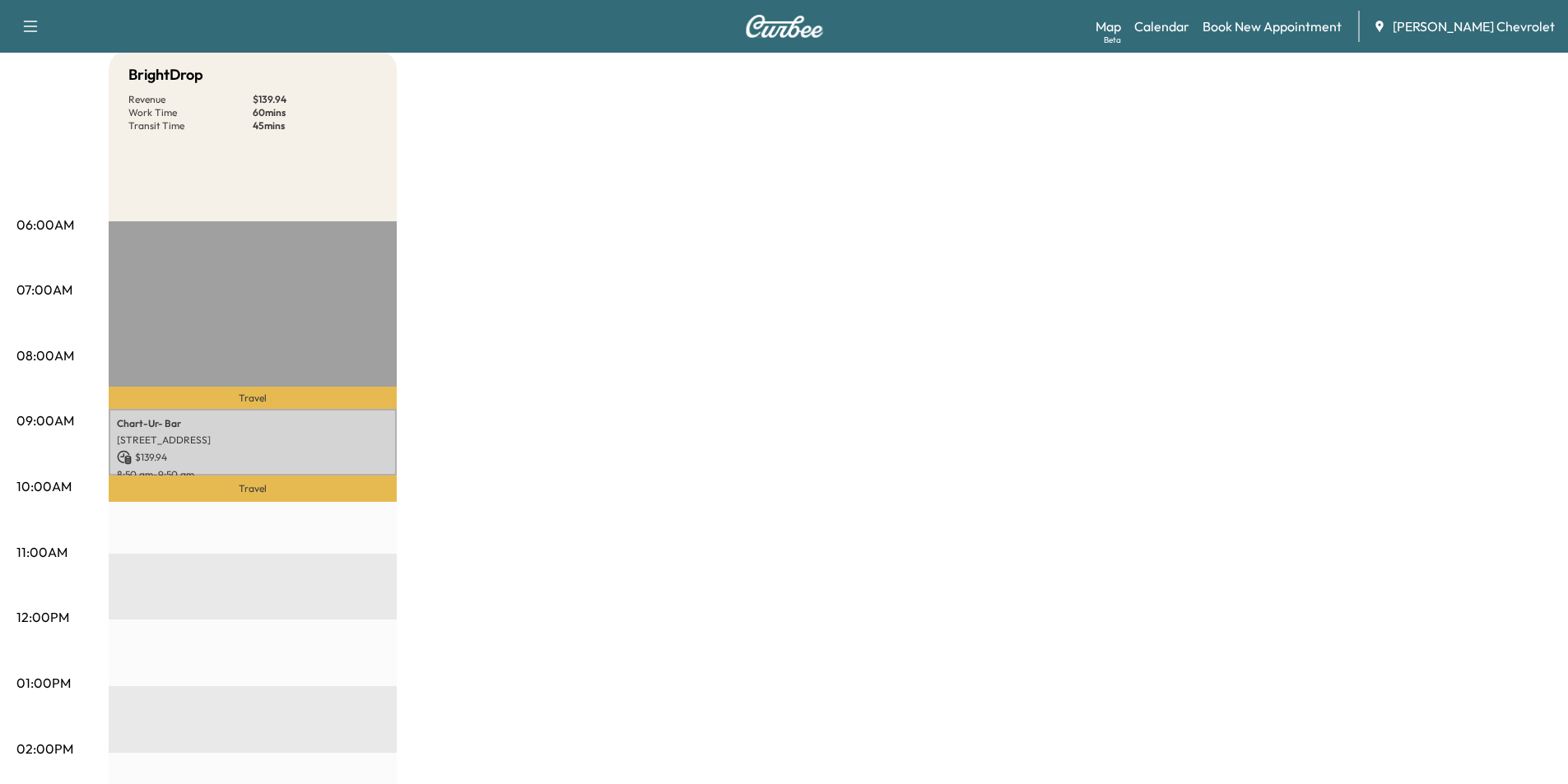
click at [35, 550] on p "11:00AM" at bounding box center [42, 552] width 51 height 19
click at [41, 617] on p "12:00PM" at bounding box center [43, 617] width 52 height 19
click at [71, 417] on p "09:00AM" at bounding box center [46, 420] width 57 height 19
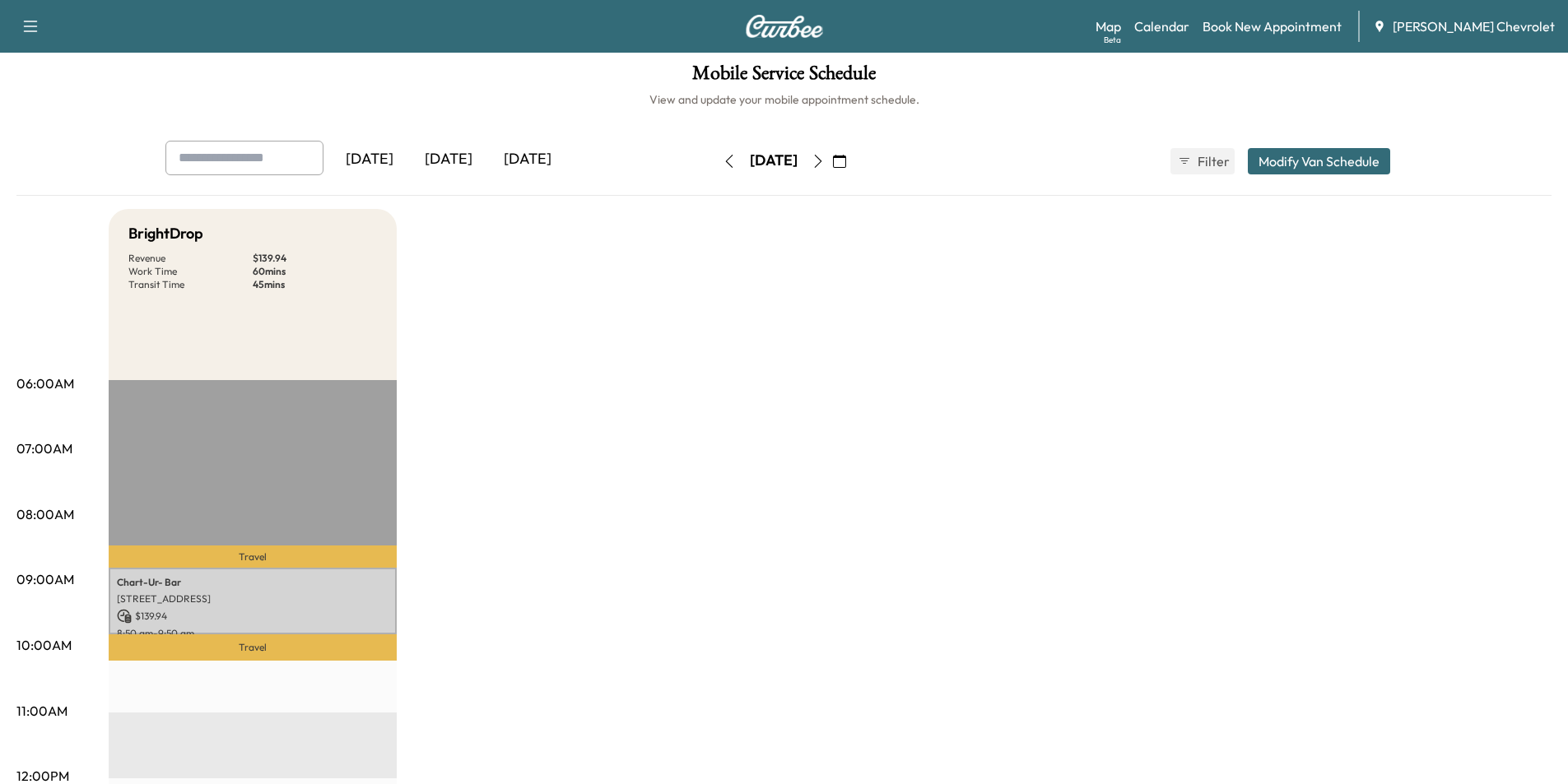
scroll to position [0, 0]
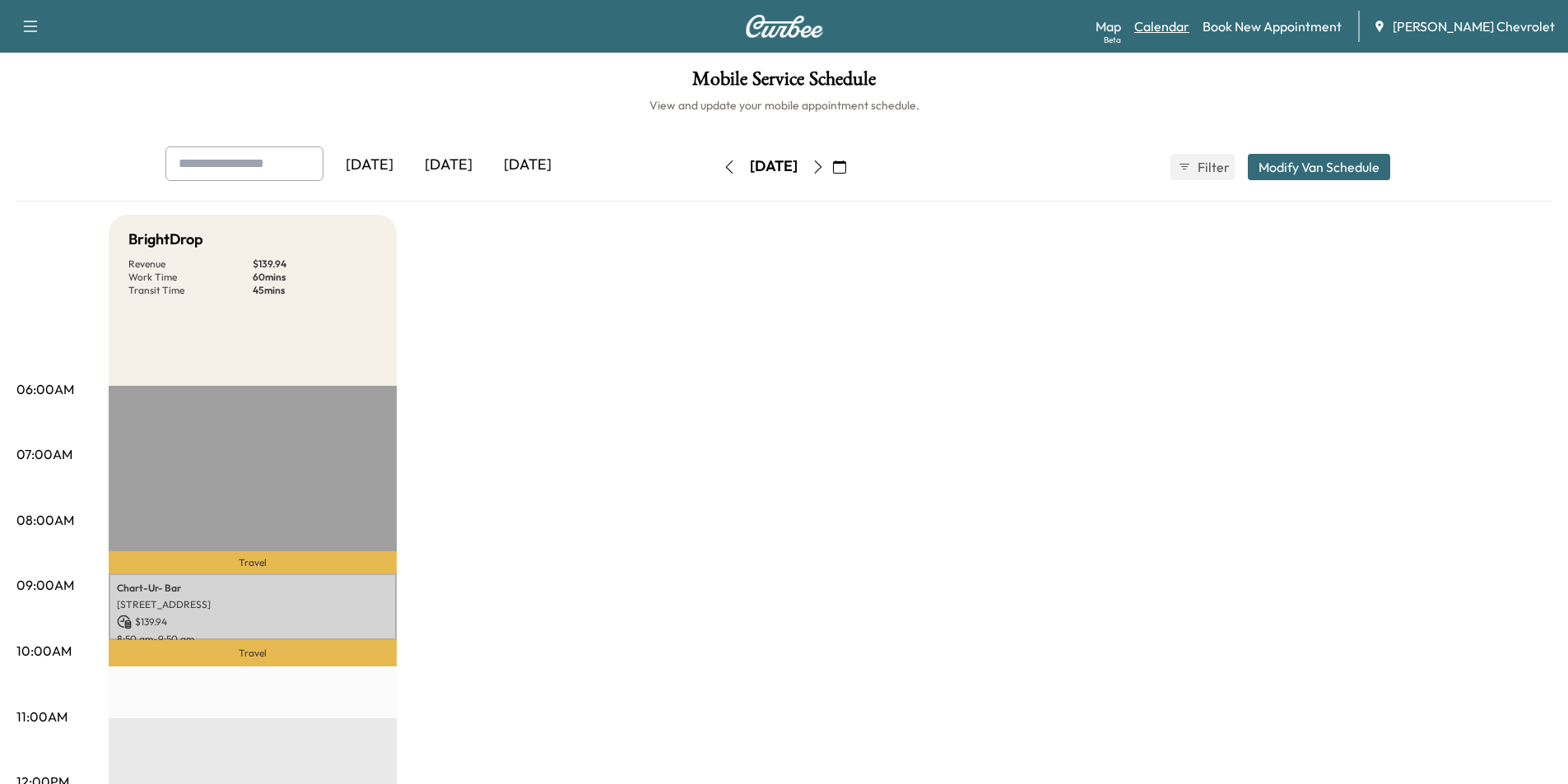
click at [1189, 30] on link "Calendar" at bounding box center [1161, 26] width 55 height 19
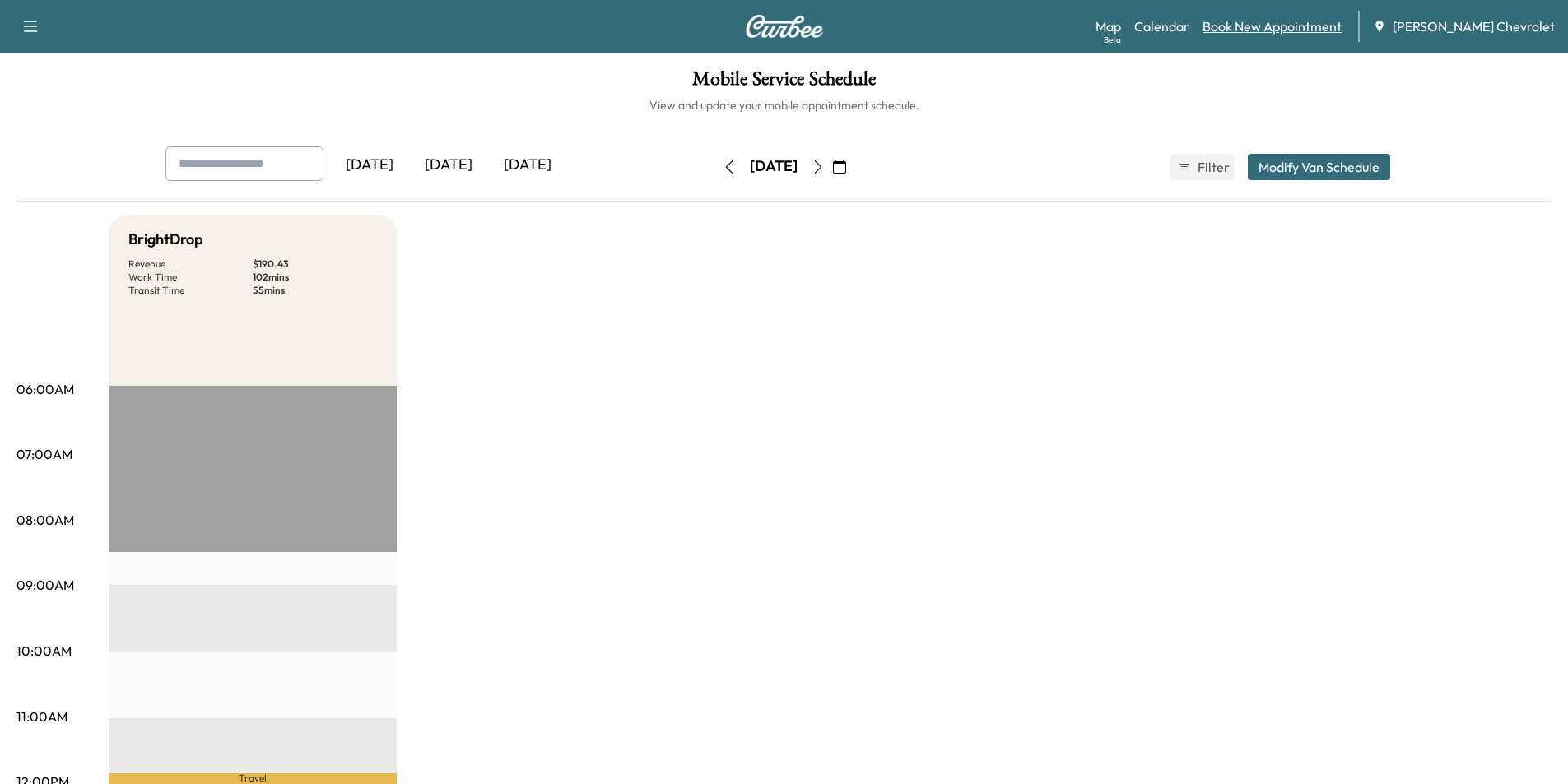
click at [1321, 31] on link "Book New Appointment" at bounding box center [1272, 26] width 139 height 19
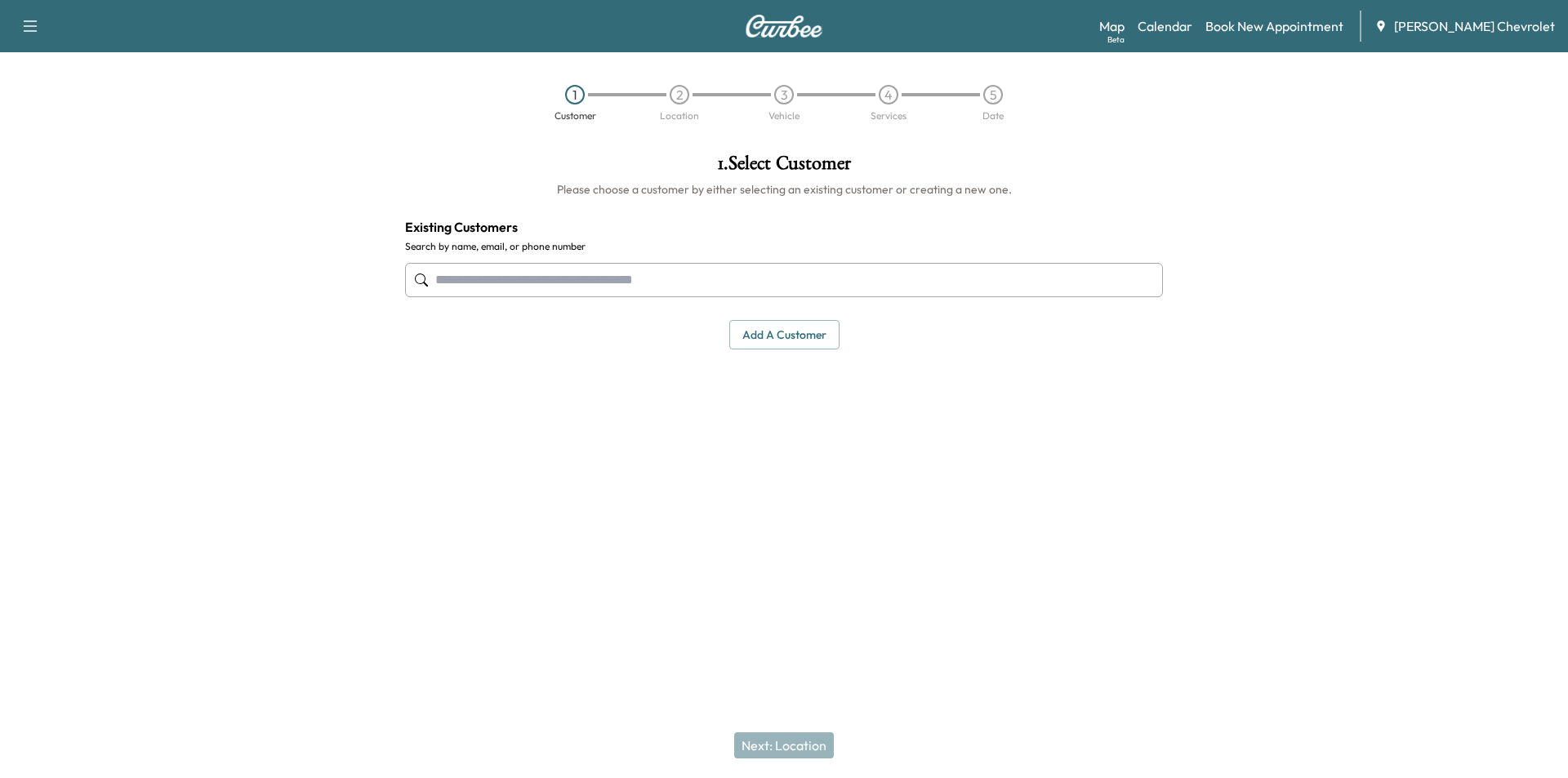
click at [543, 283] on input "text" at bounding box center [784, 280] width 758 height 34
click at [661, 281] on input "text" at bounding box center [784, 280] width 758 height 34
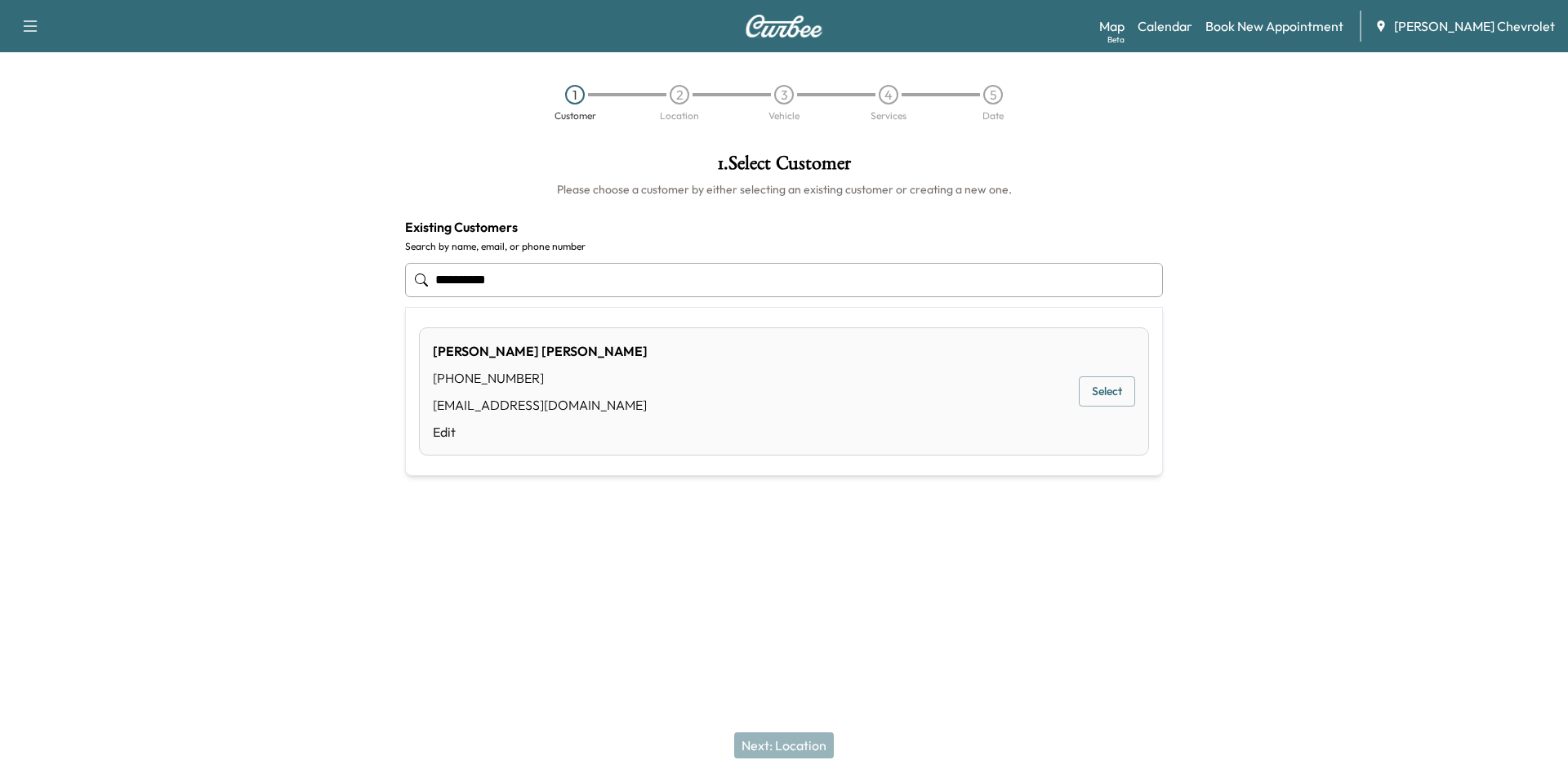
click at [1108, 392] on button "Select" at bounding box center [1106, 392] width 56 height 30
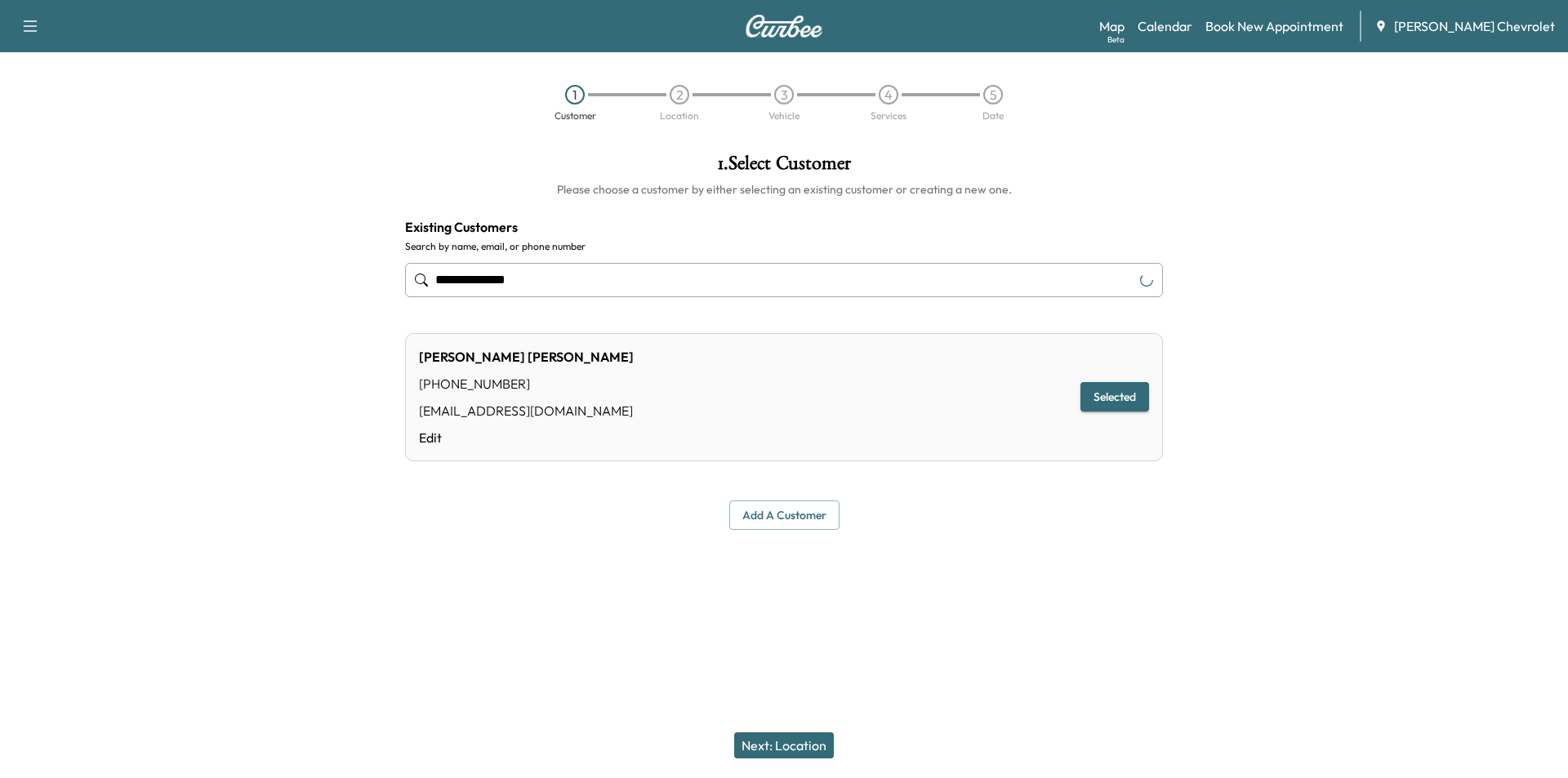
type input "**********"
click at [777, 745] on button "Next: Location" at bounding box center [784, 745] width 100 height 26
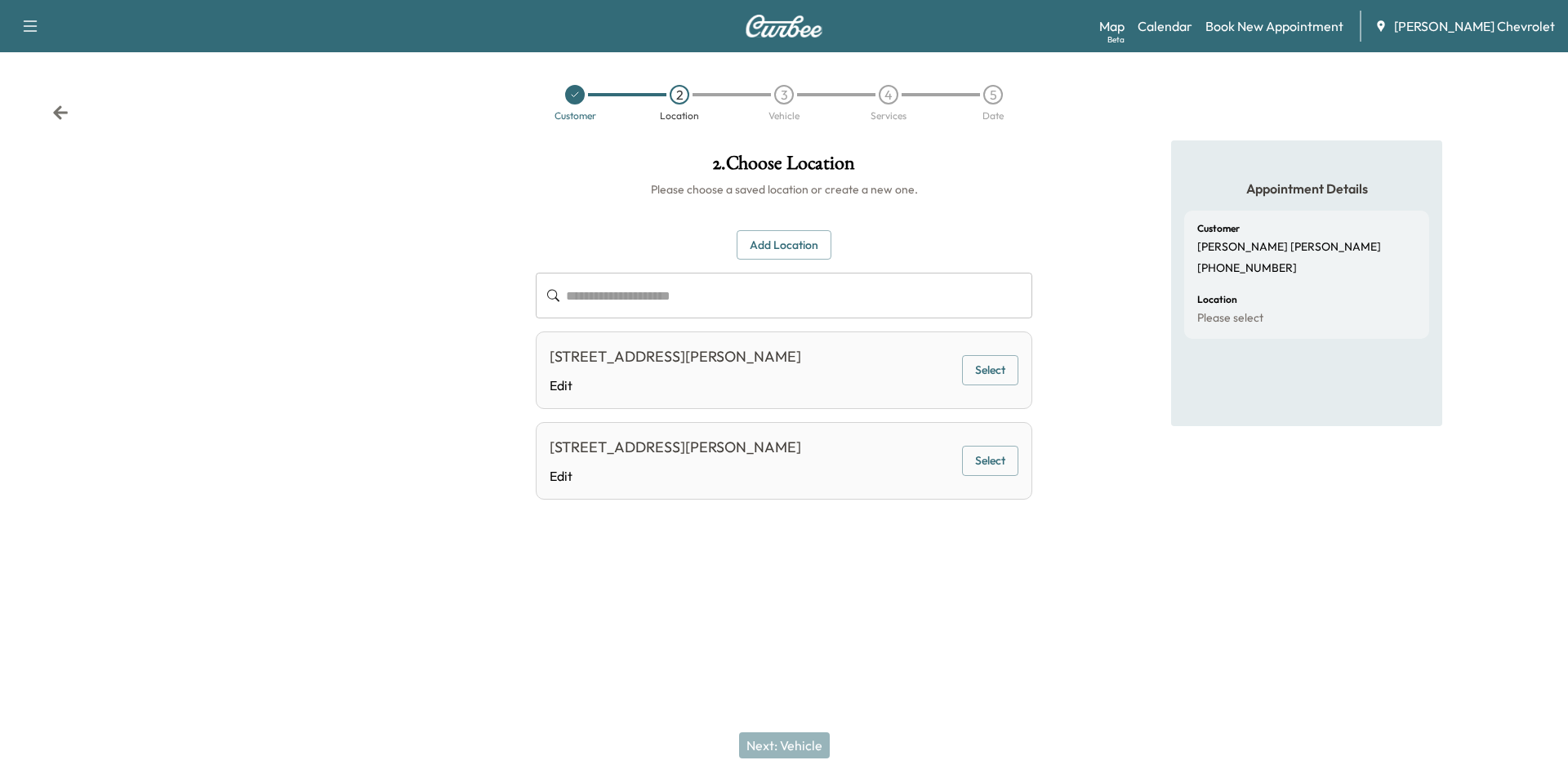
click at [994, 477] on button "Select" at bounding box center [990, 461] width 56 height 30
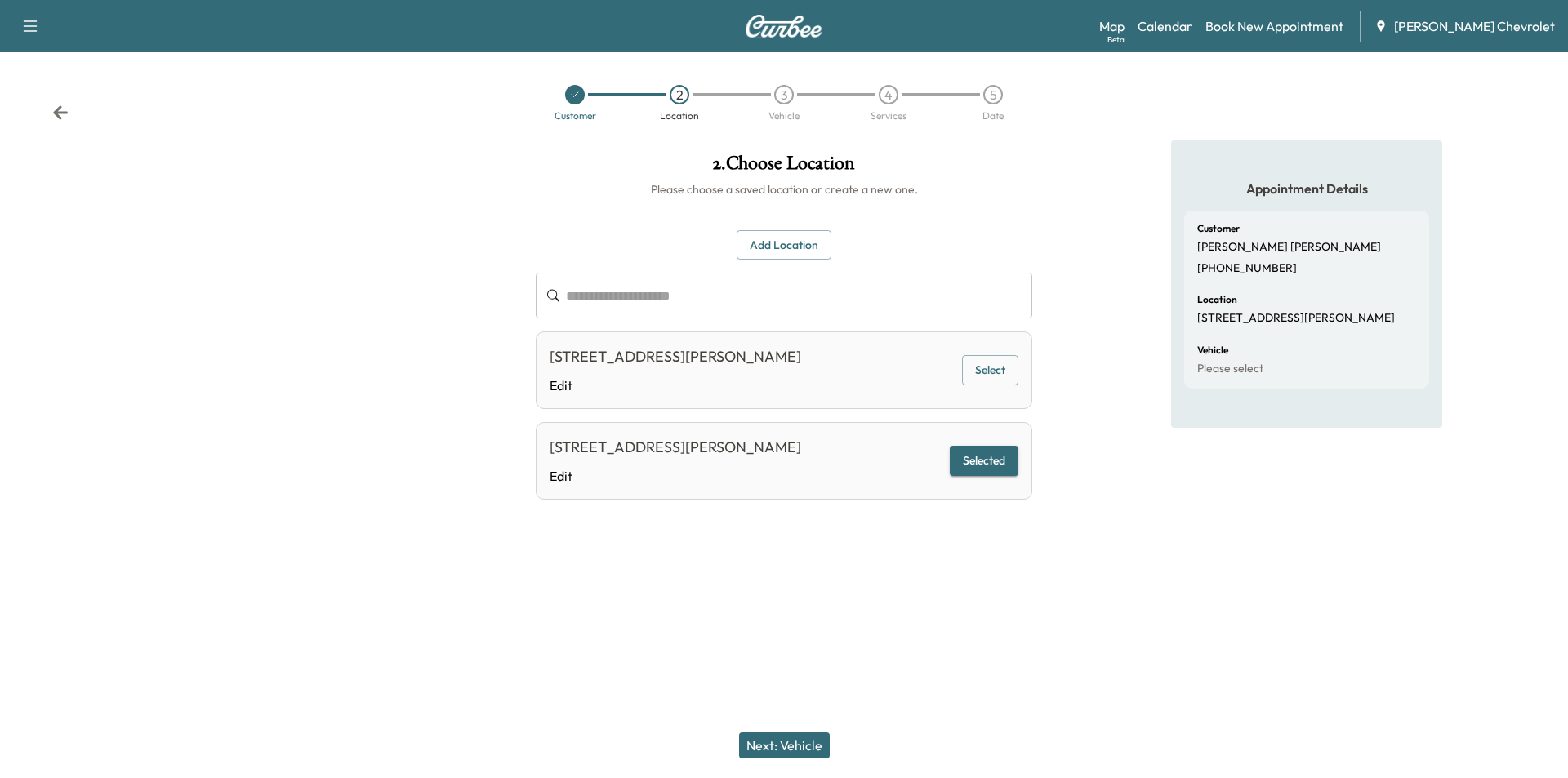
click at [798, 744] on button "Next: Vehicle" at bounding box center [784, 745] width 90 height 26
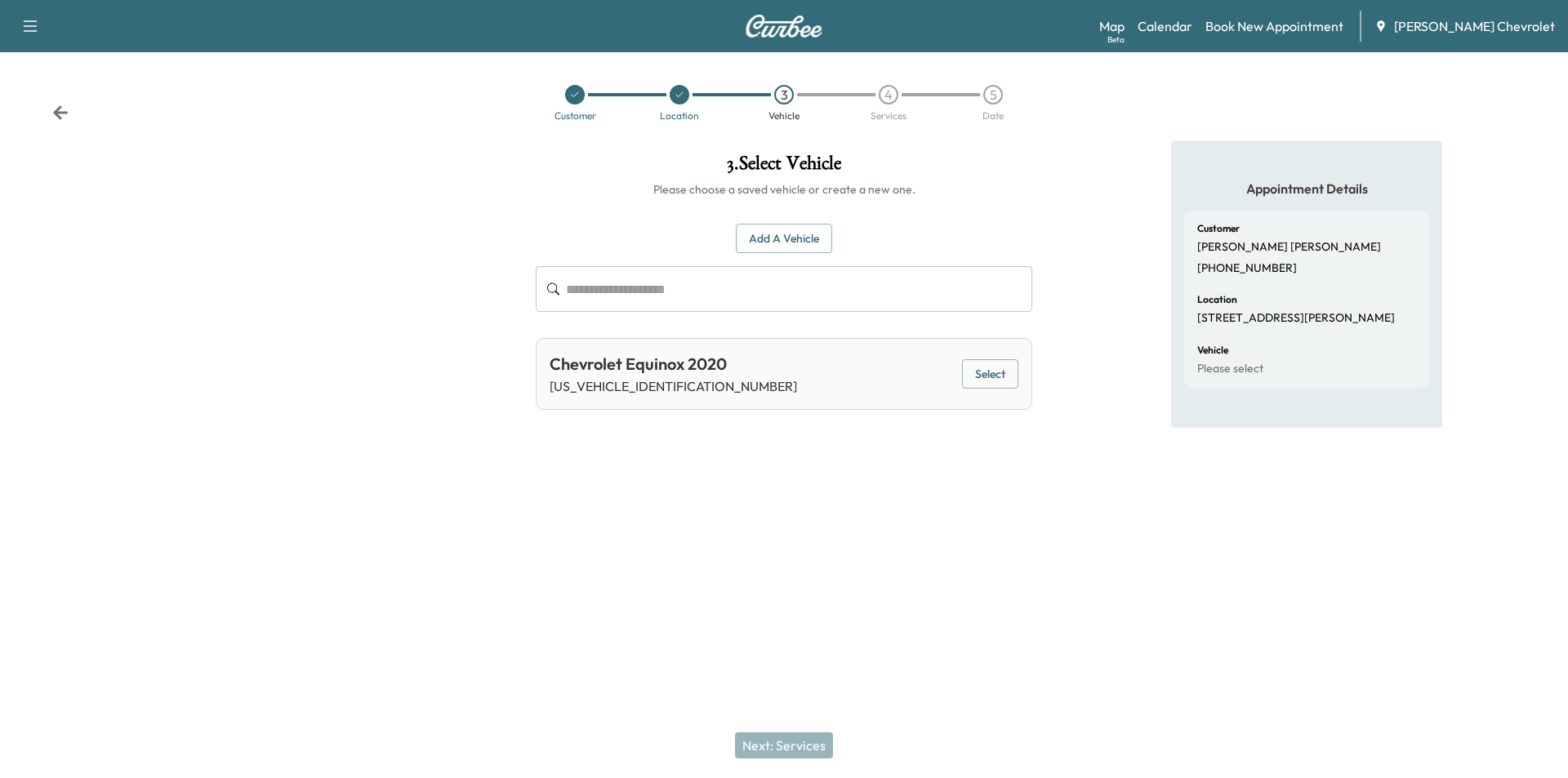
click at [578, 99] on icon at bounding box center [575, 95] width 10 height 10
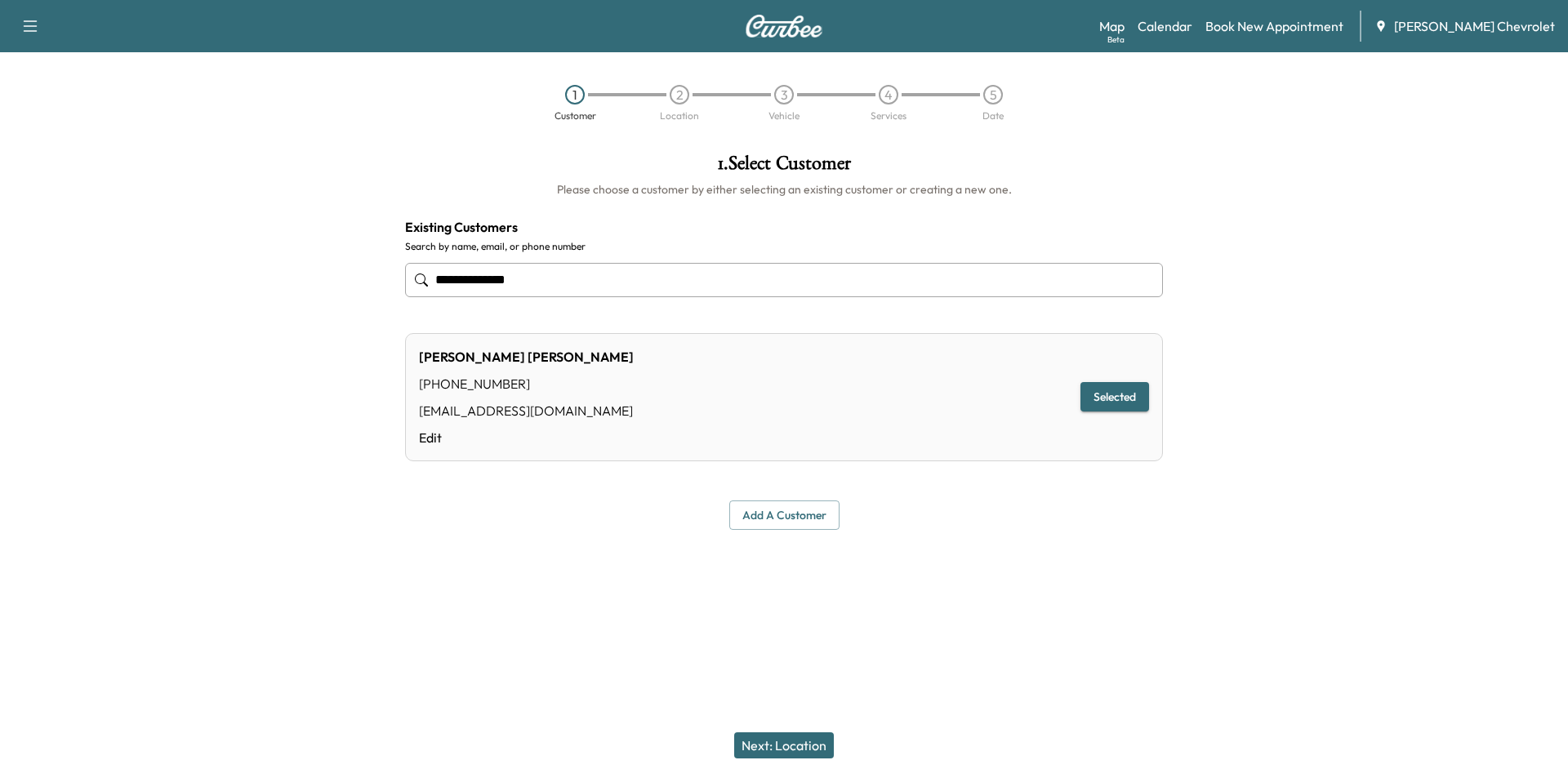
drag, startPoint x: 609, startPoint y: 281, endPoint x: 252, endPoint y: 236, distance: 359.8
click at [252, 236] on div "**********" at bounding box center [784, 342] width 1568 height 403
type input "**********"
click at [1098, 396] on button "Selected" at bounding box center [1114, 397] width 69 height 30
click at [1278, 26] on link "Book New Appointment" at bounding box center [1274, 26] width 138 height 19
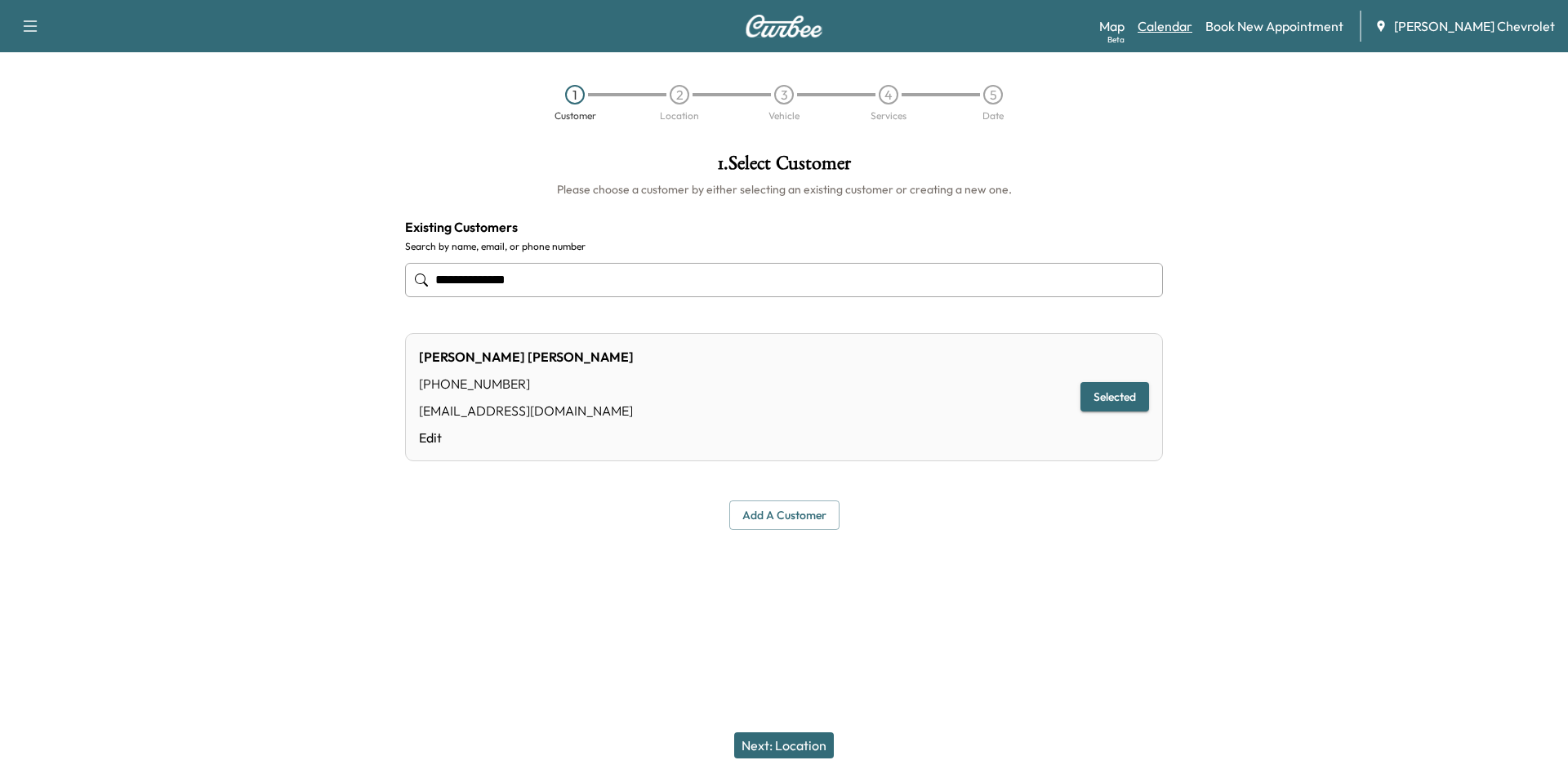
click at [1186, 29] on link "Calendar" at bounding box center [1164, 26] width 54 height 19
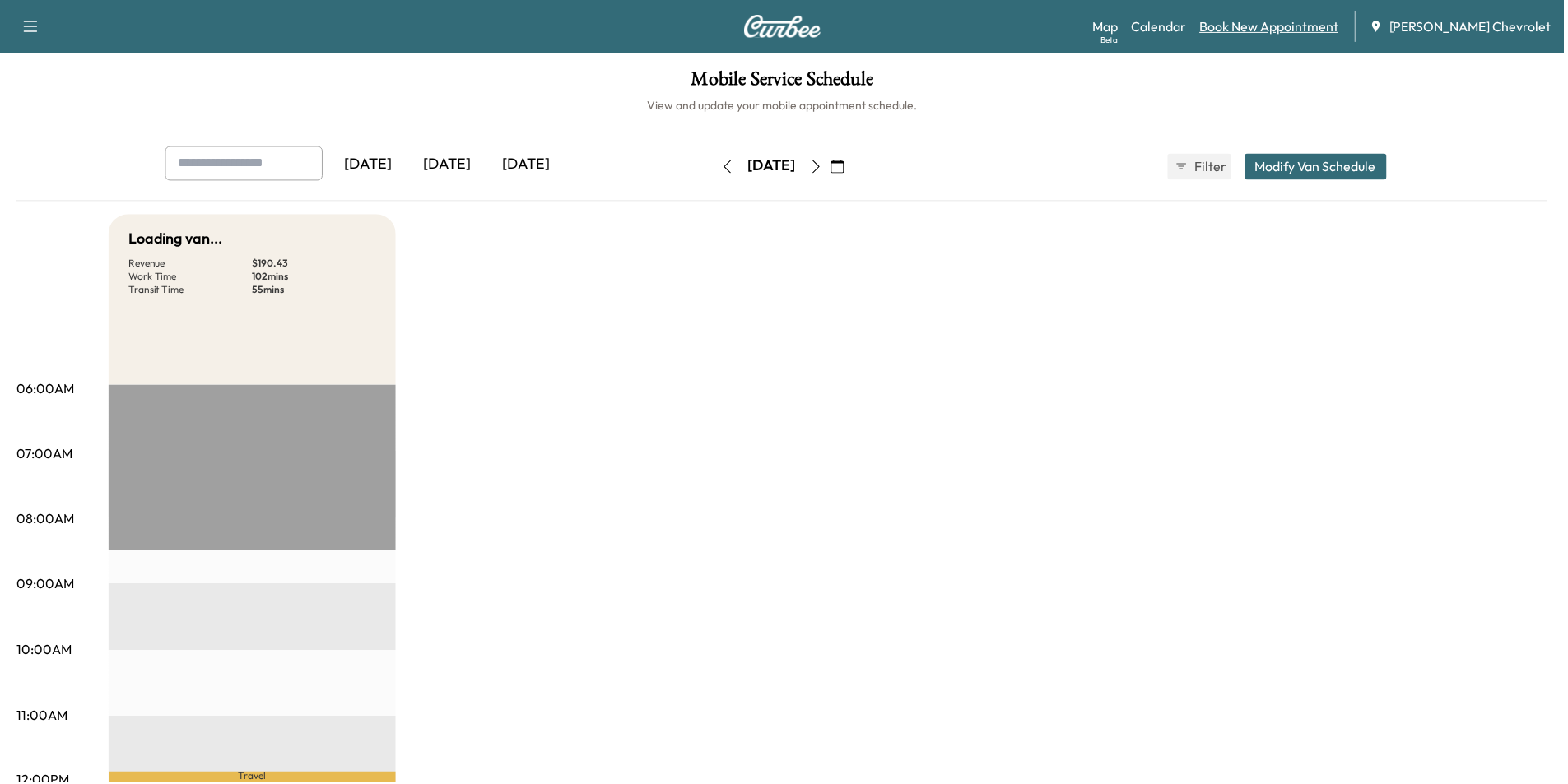
click at [1314, 30] on link "Book New Appointment" at bounding box center [1272, 26] width 139 height 19
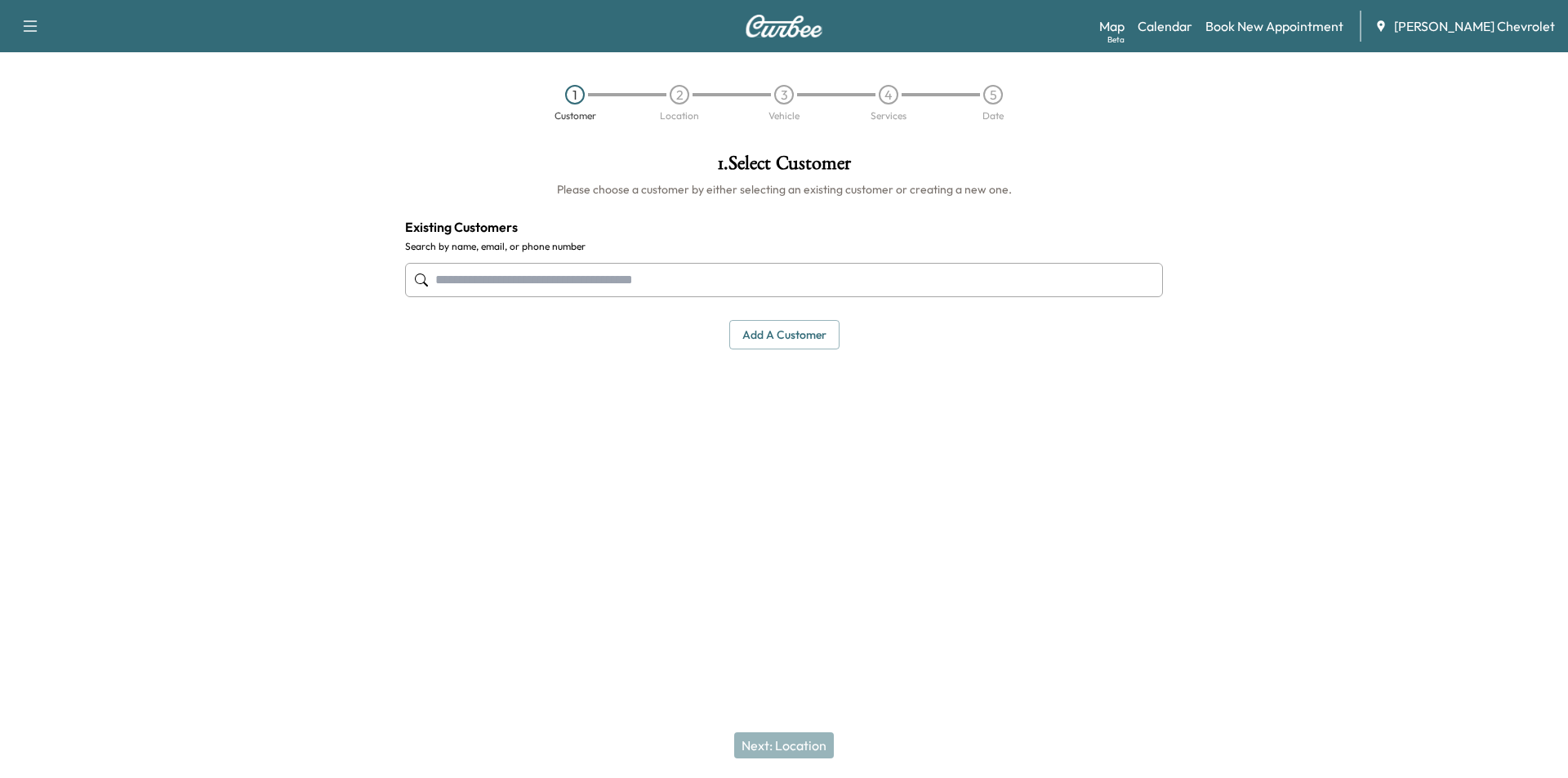
click at [622, 284] on input "text" at bounding box center [784, 280] width 758 height 34
type input "*"
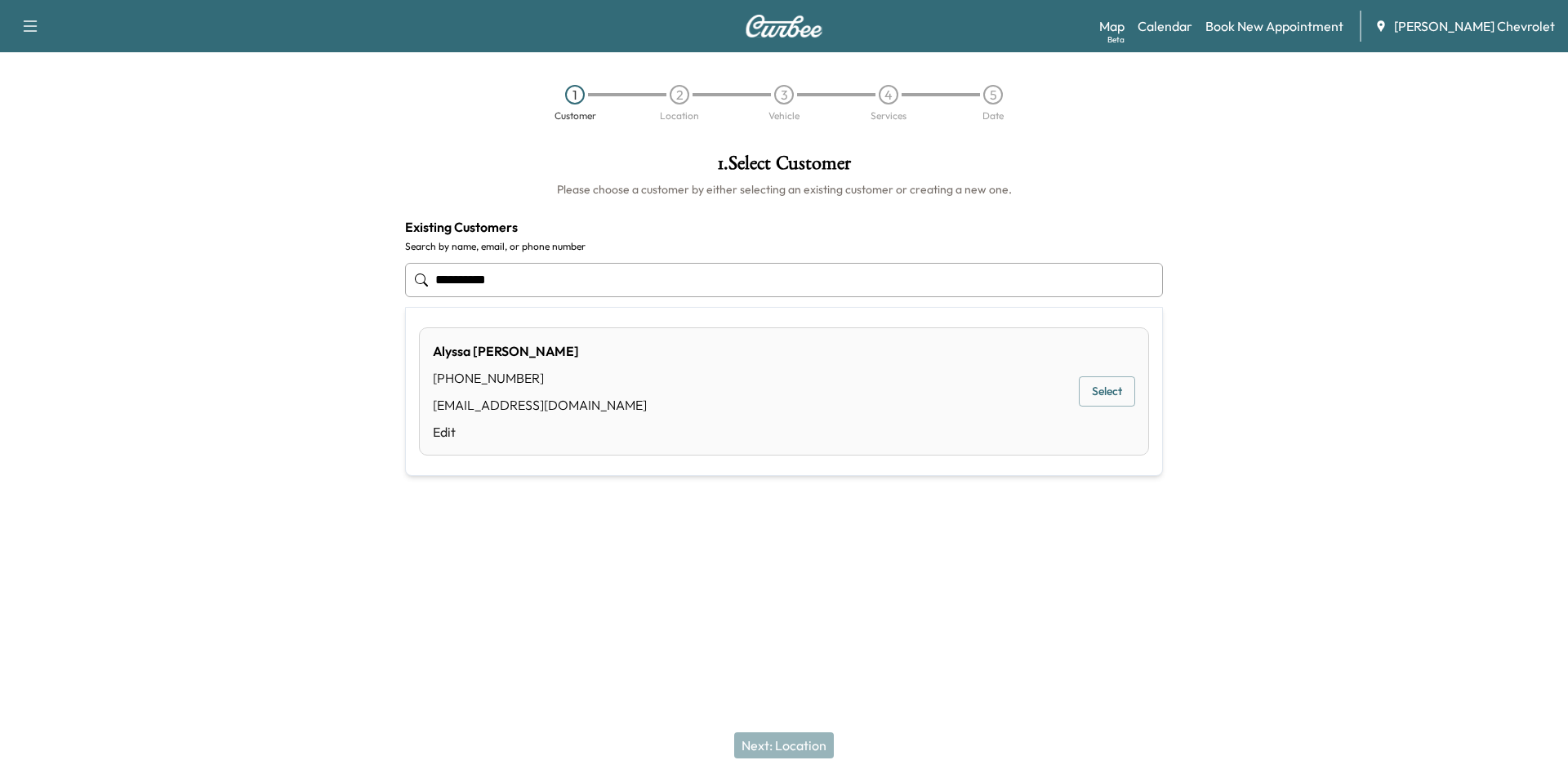
click at [1114, 394] on button "Select" at bounding box center [1106, 392] width 56 height 30
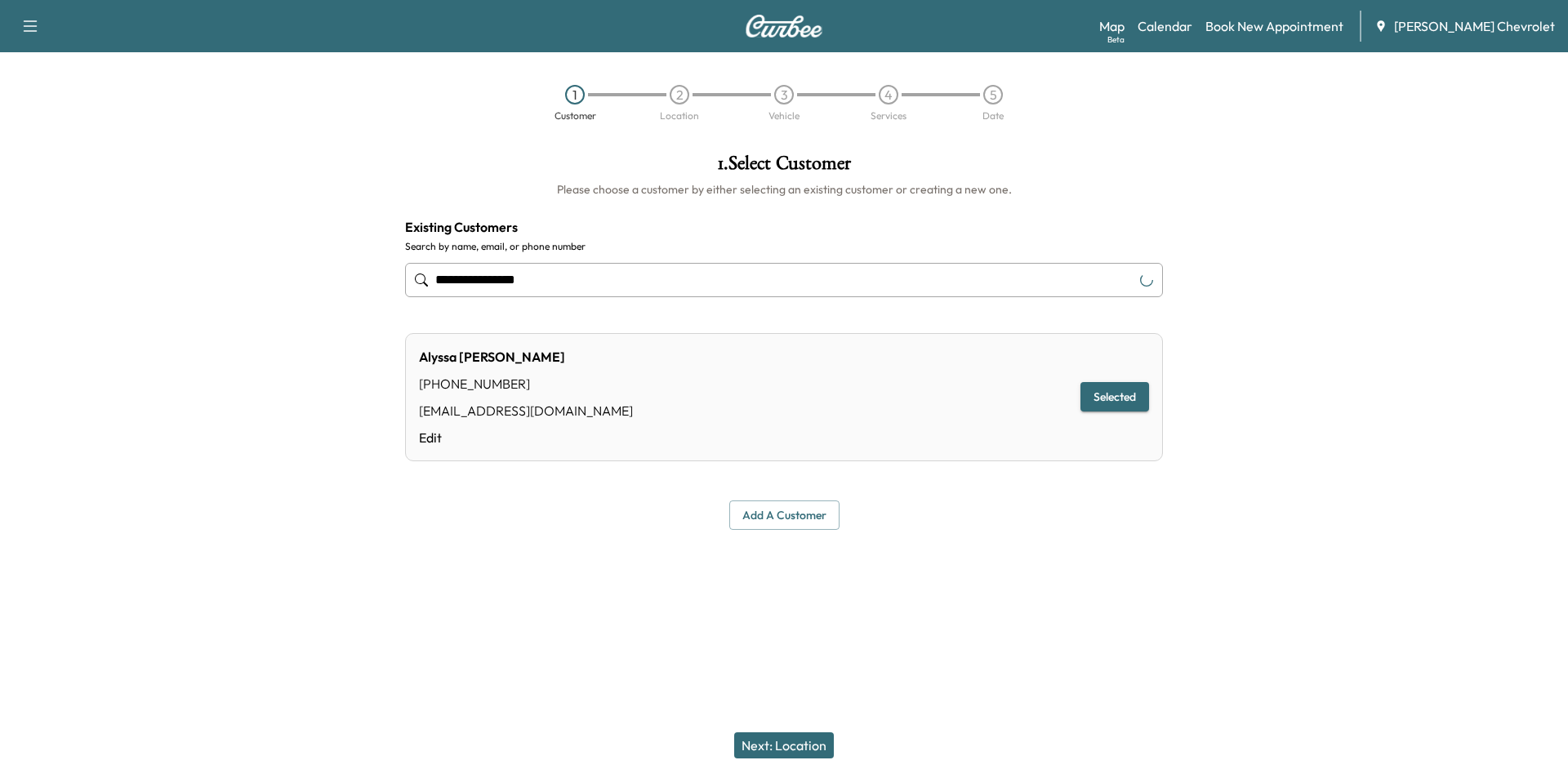
type input "**********"
click at [791, 752] on button "Next: Location" at bounding box center [784, 745] width 100 height 26
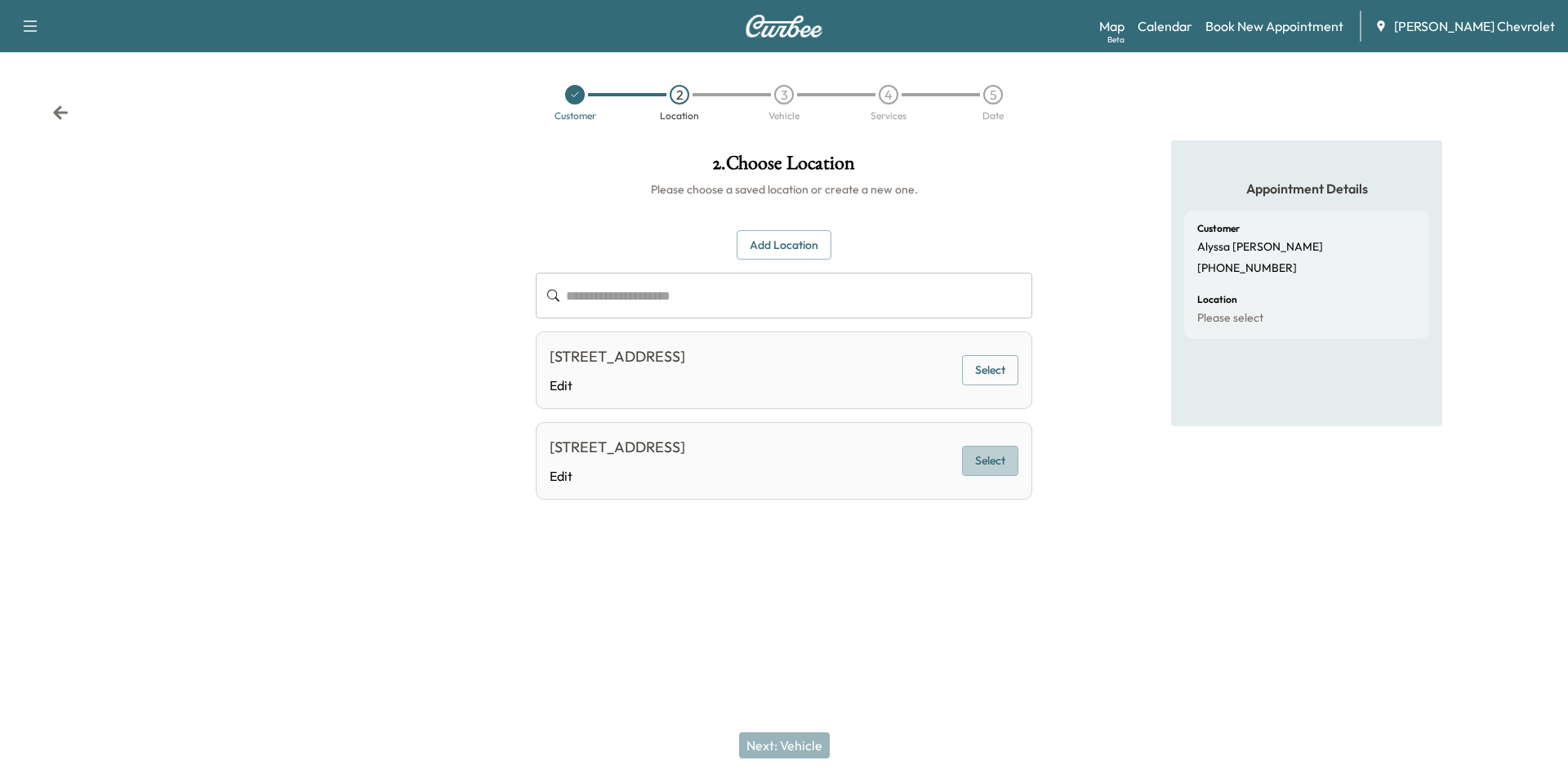
click at [1002, 473] on button "Select" at bounding box center [990, 461] width 56 height 30
click at [771, 751] on button "Next: Vehicle" at bounding box center [784, 745] width 90 height 26
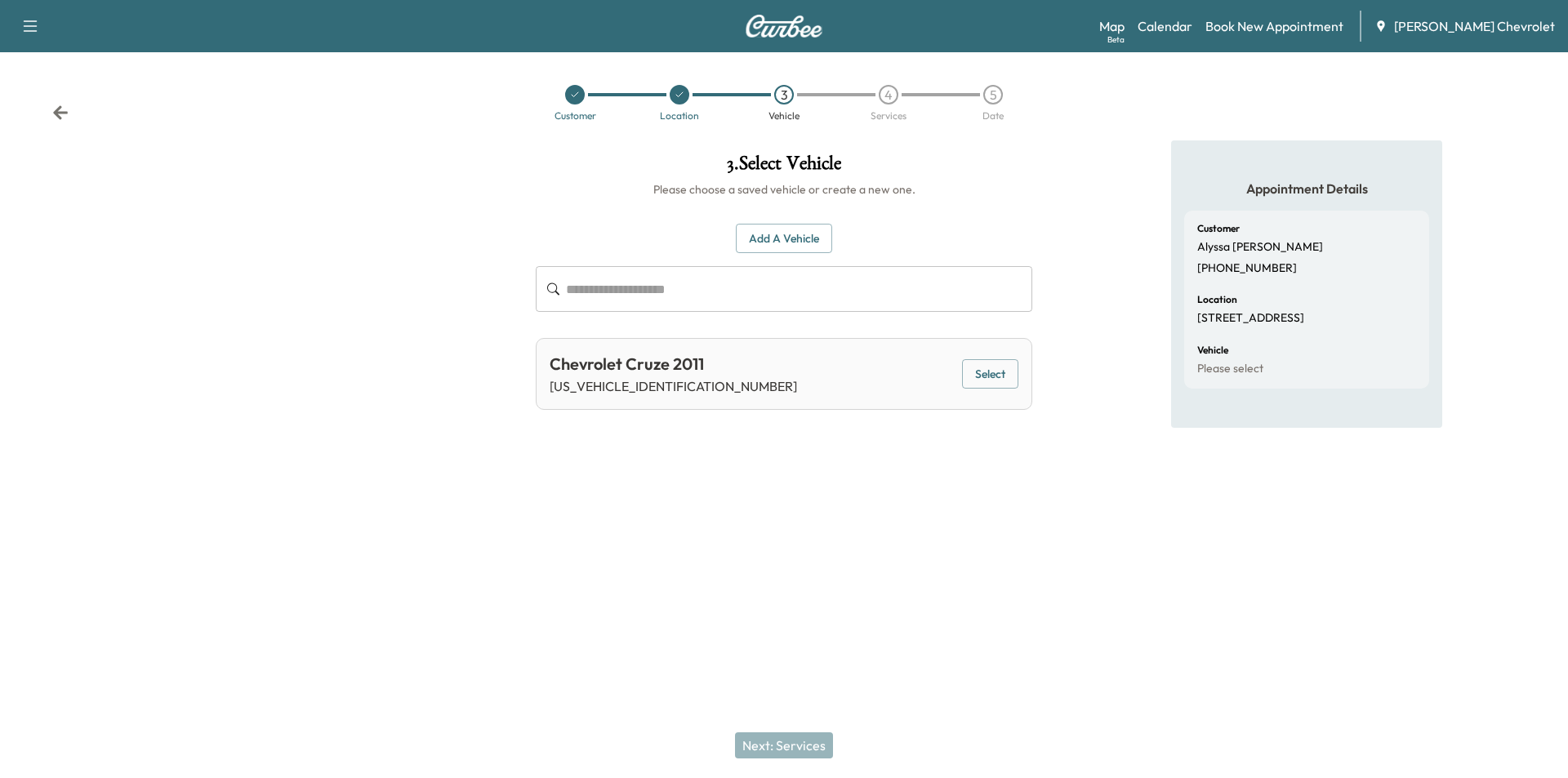
click at [1007, 379] on button "Select" at bounding box center [990, 374] width 56 height 30
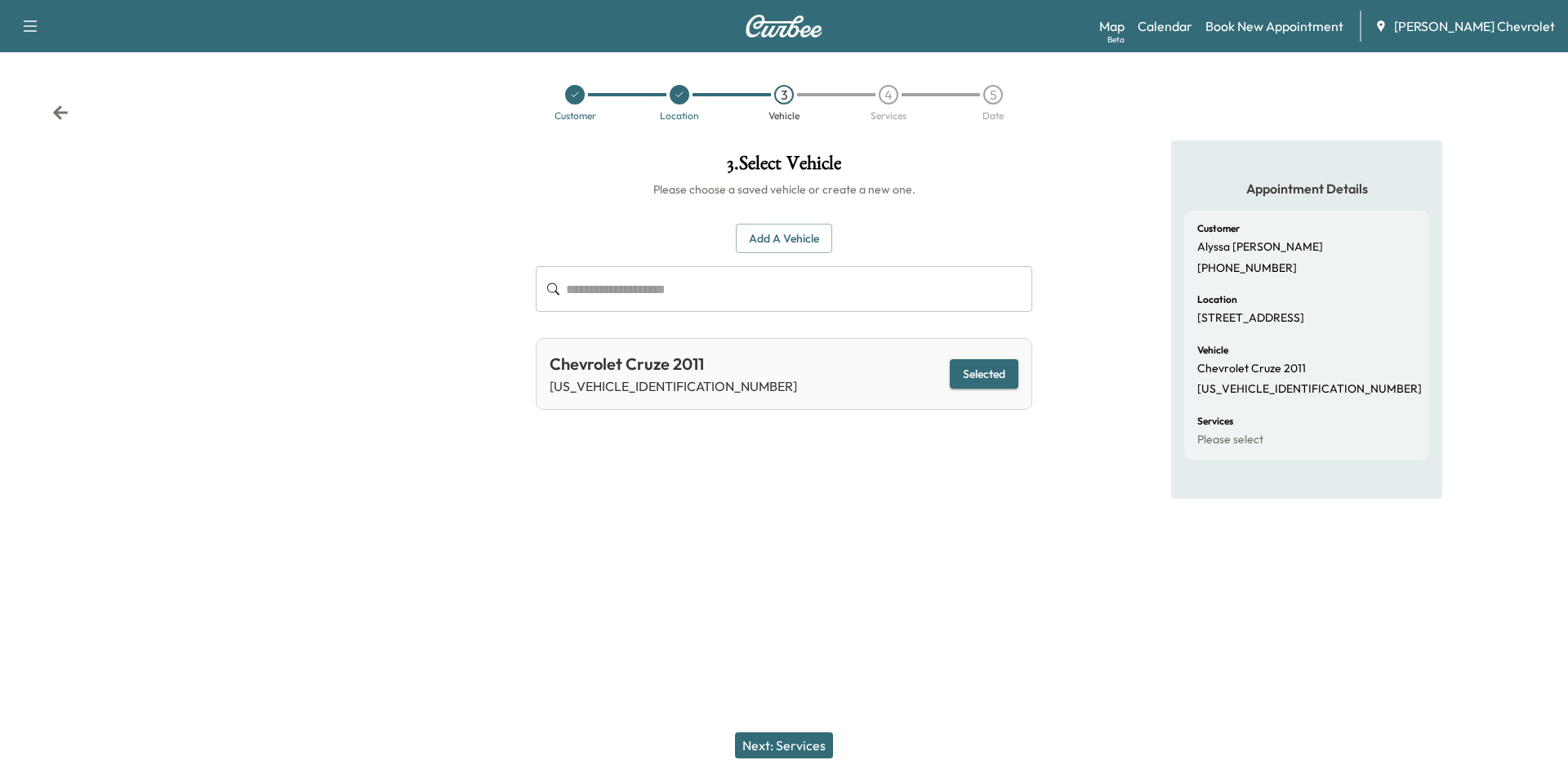
click at [778, 745] on button "Next: Services" at bounding box center [784, 745] width 98 height 26
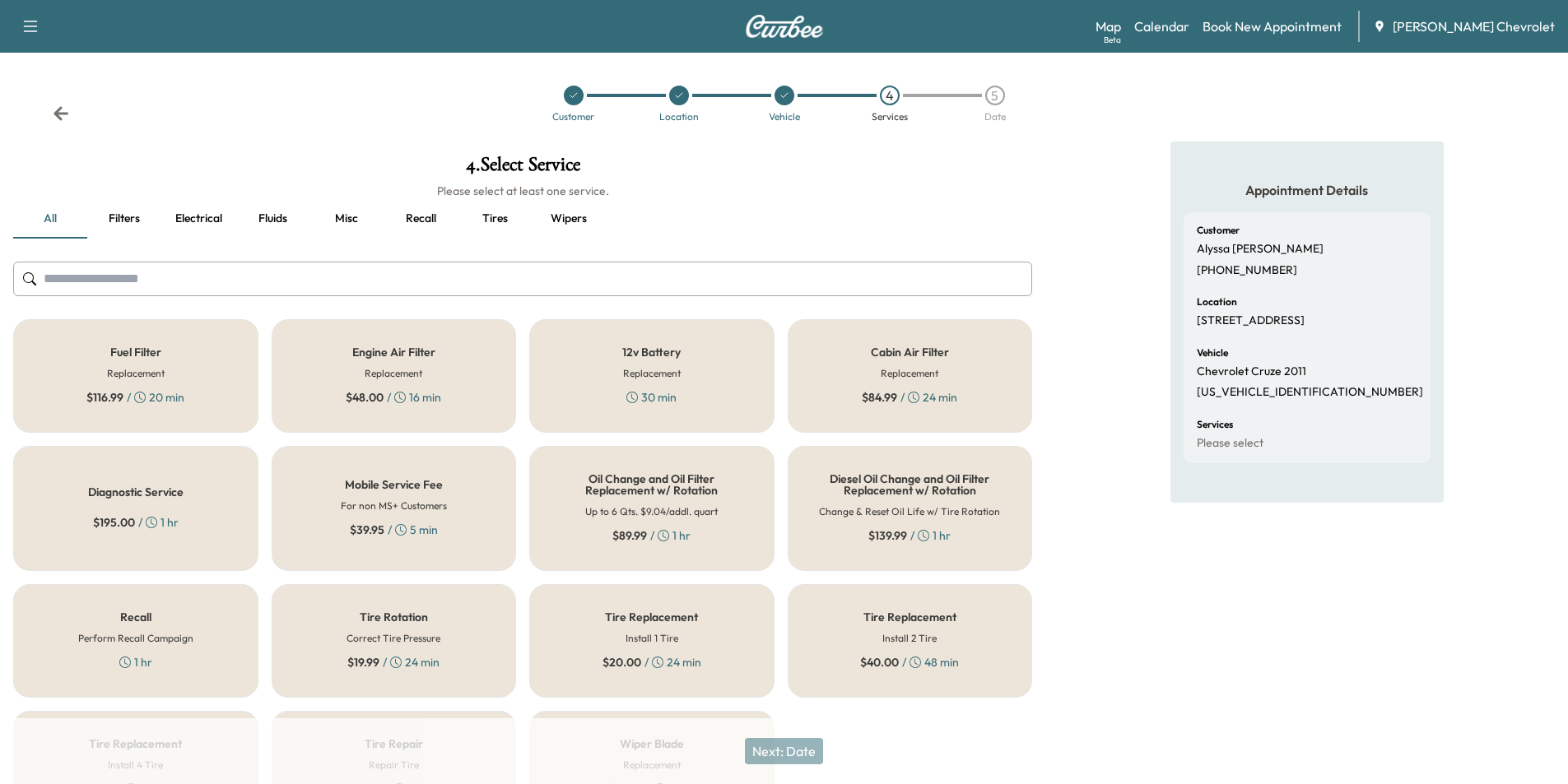
click at [727, 506] on div "Oil Change and Oil Filter Replacement w/ Rotation Up to 6 Qts. $9.04/addl. quar…" at bounding box center [652, 509] width 246 height 125
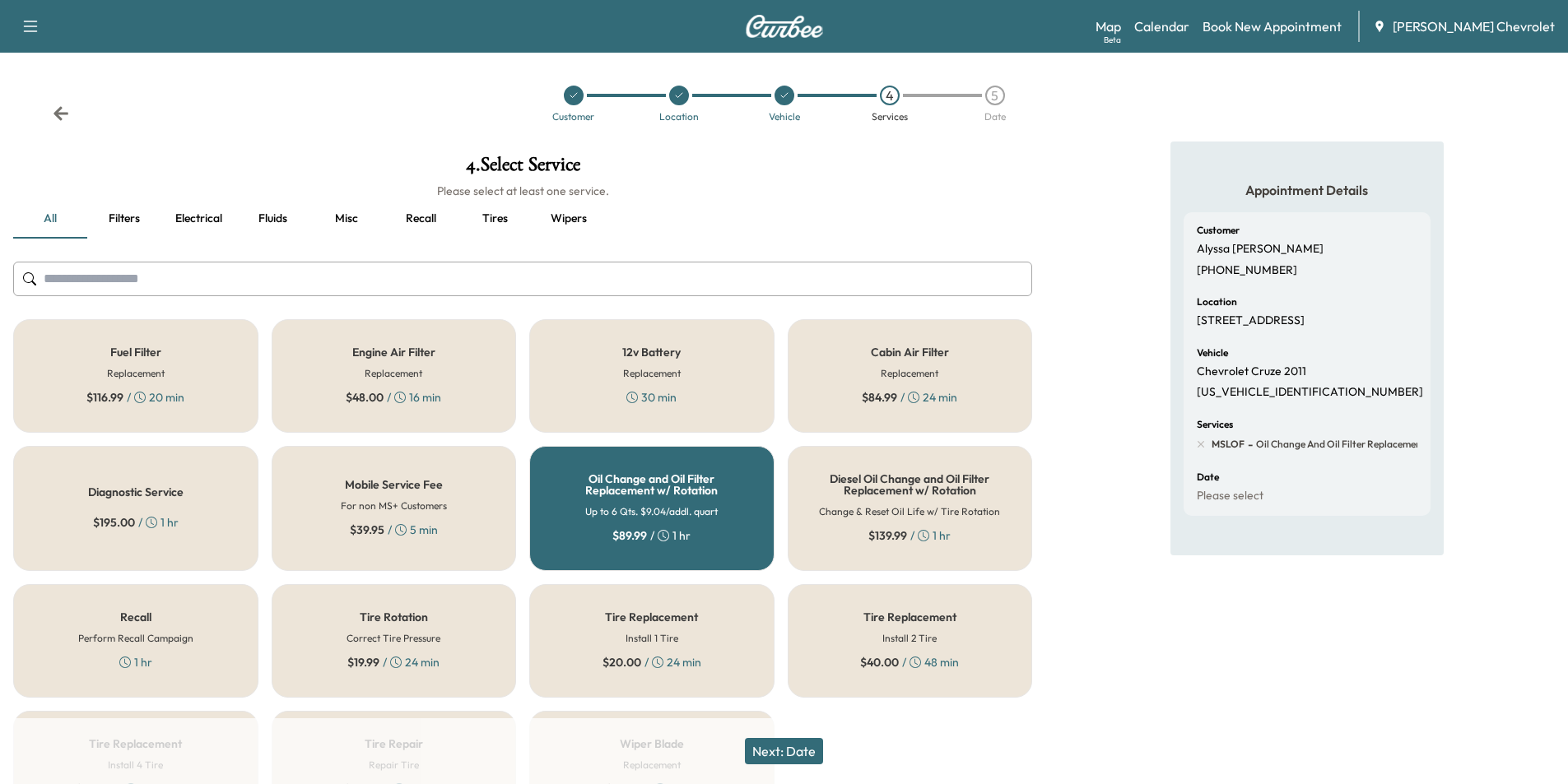
click at [775, 756] on button "Next: Date" at bounding box center [784, 751] width 78 height 26
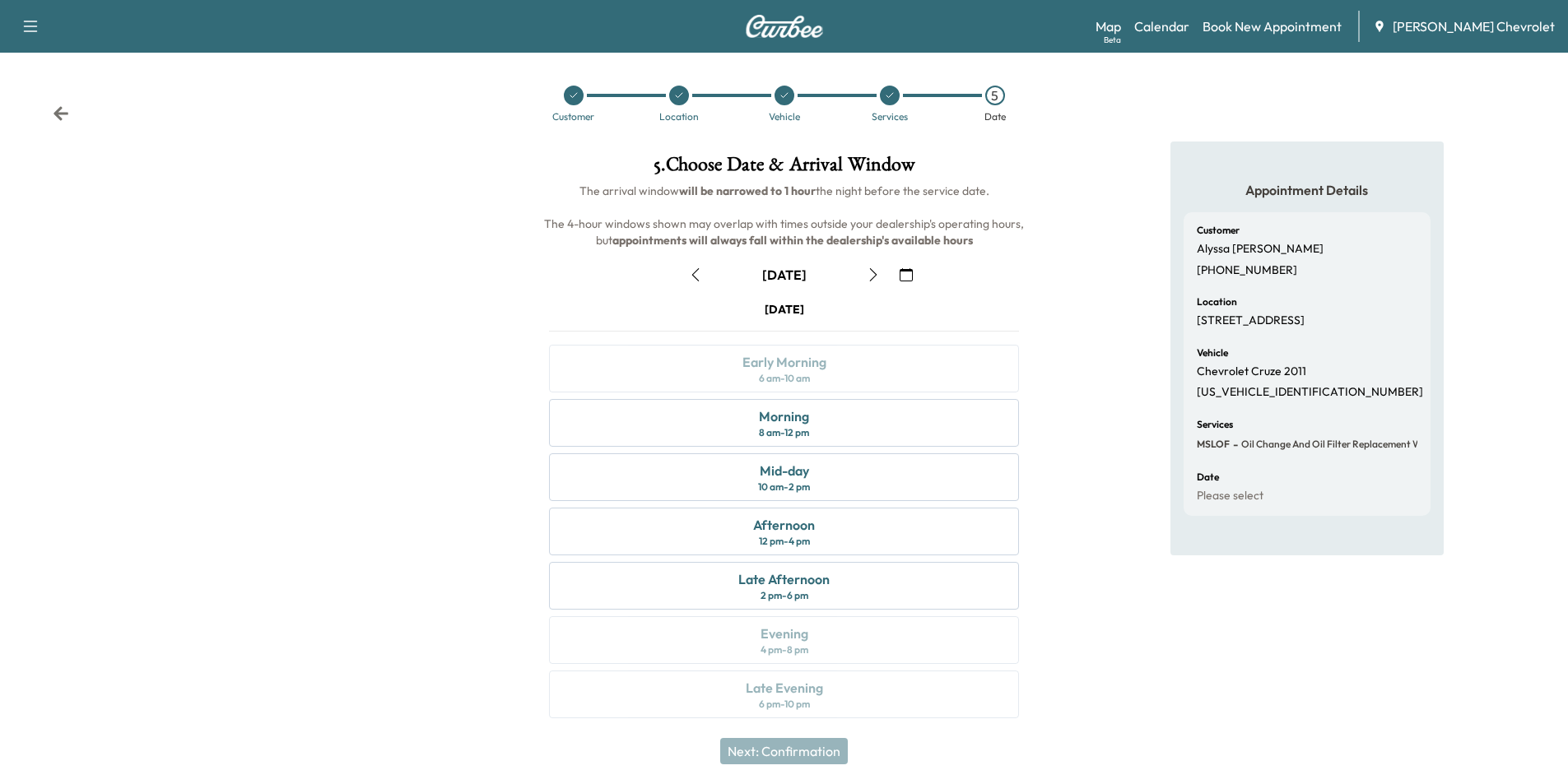
click at [870, 277] on icon "button" at bounding box center [873, 275] width 14 height 14
click at [810, 373] on div "6 am - 10 am" at bounding box center [784, 379] width 51 height 14
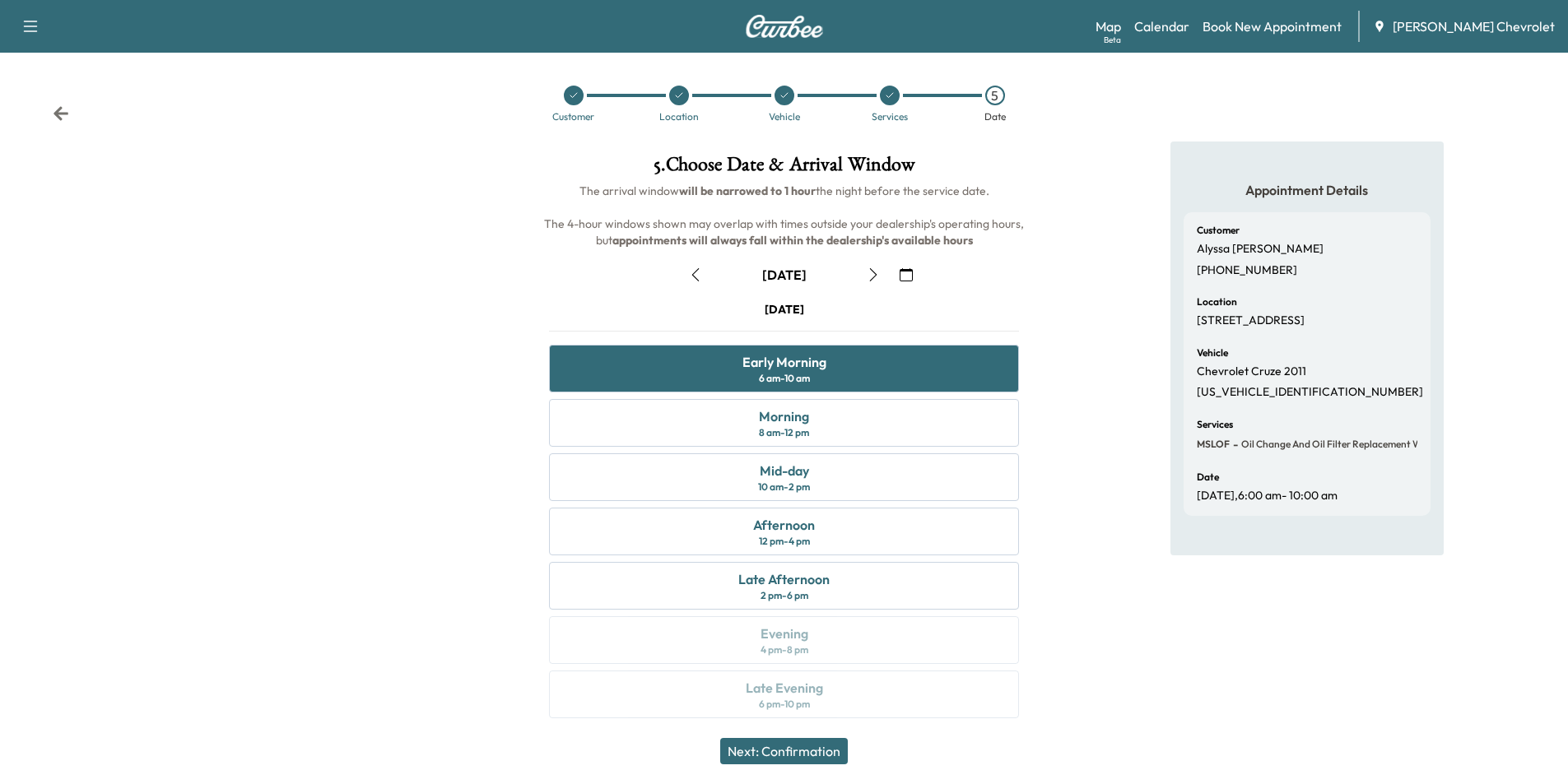
scroll to position [7, 0]
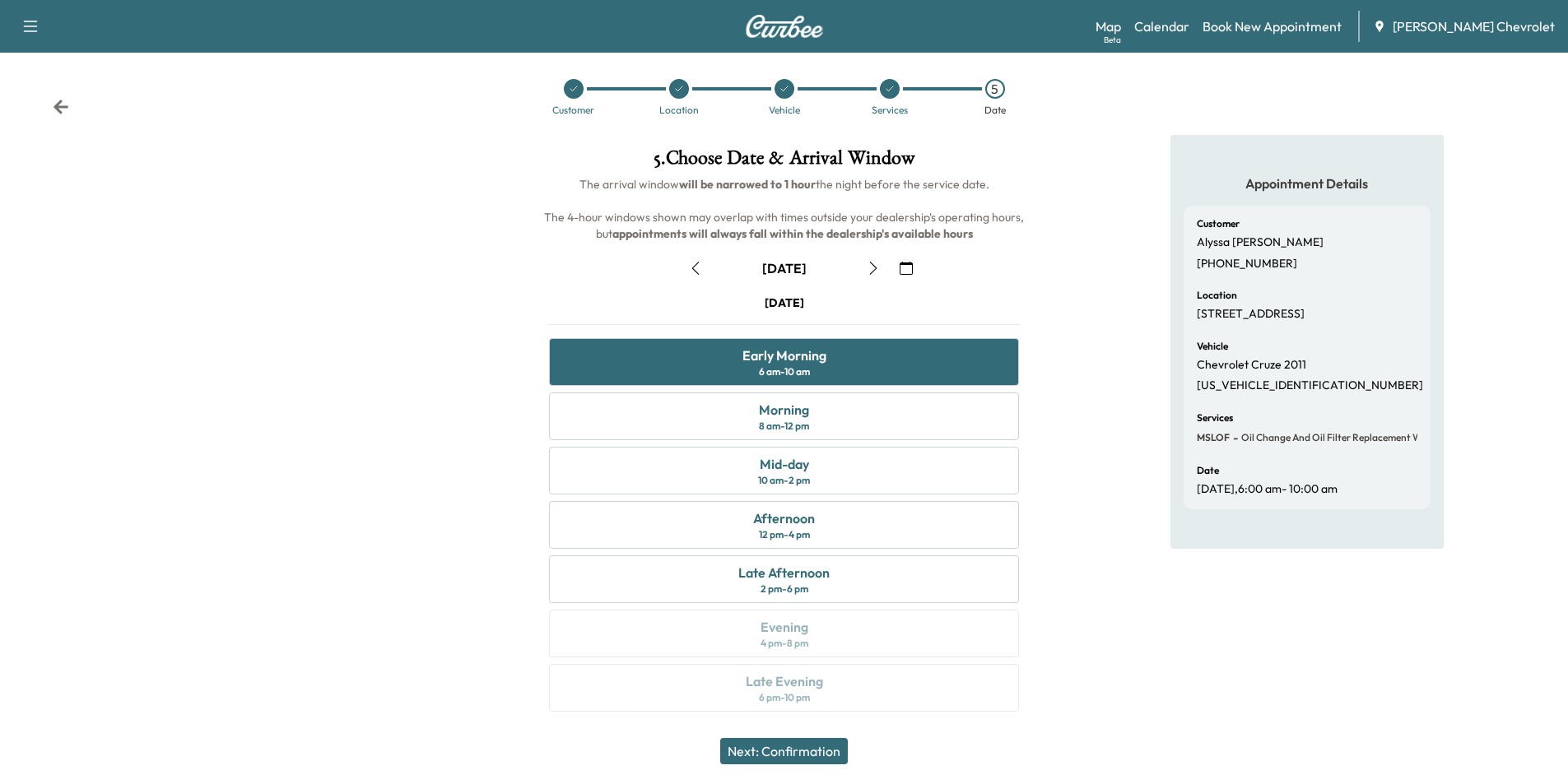
click at [817, 754] on button "Next: Confirmation" at bounding box center [783, 751] width 127 height 26
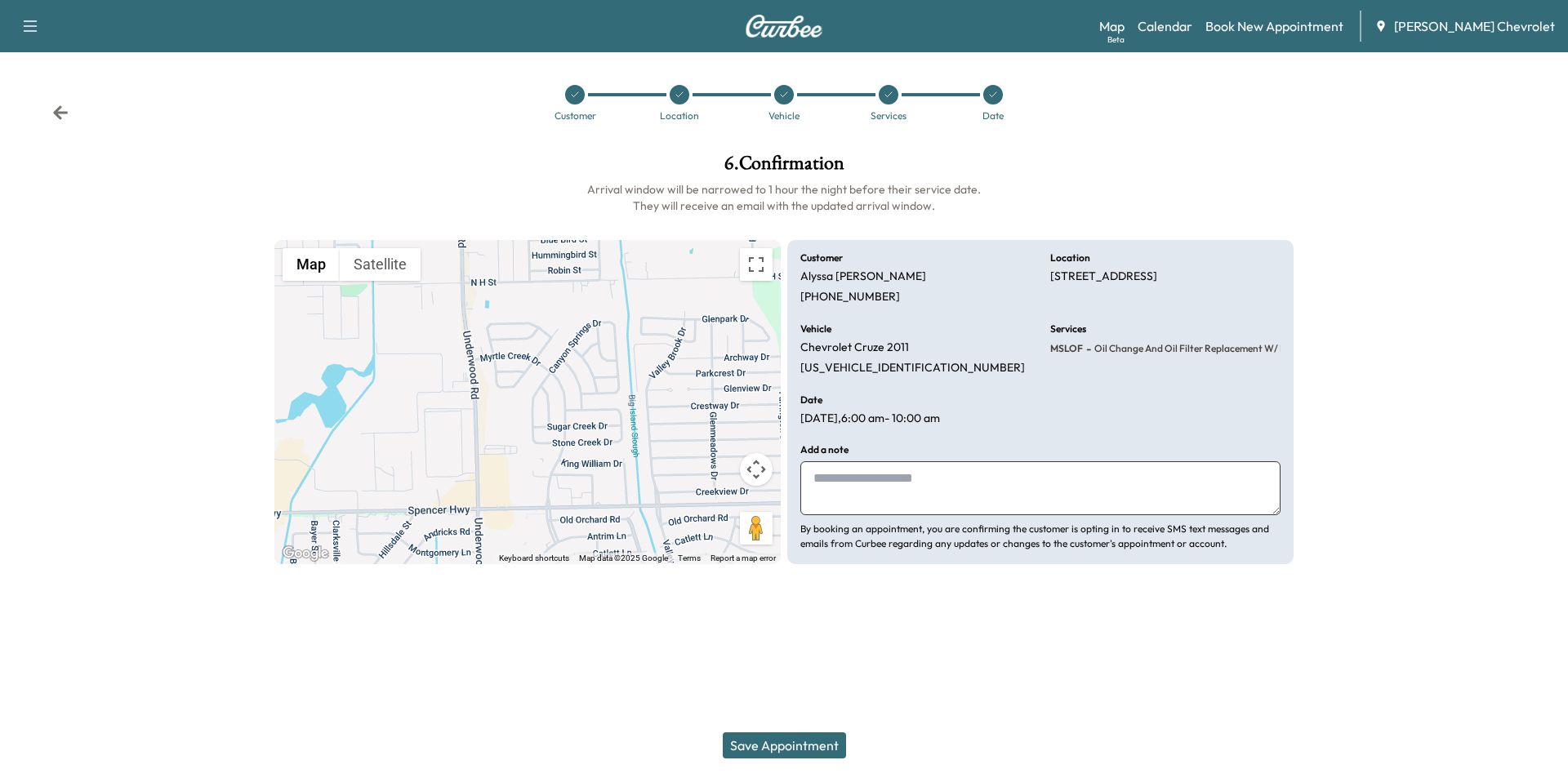
click at [786, 738] on button "Save Appointment" at bounding box center [784, 745] width 123 height 26
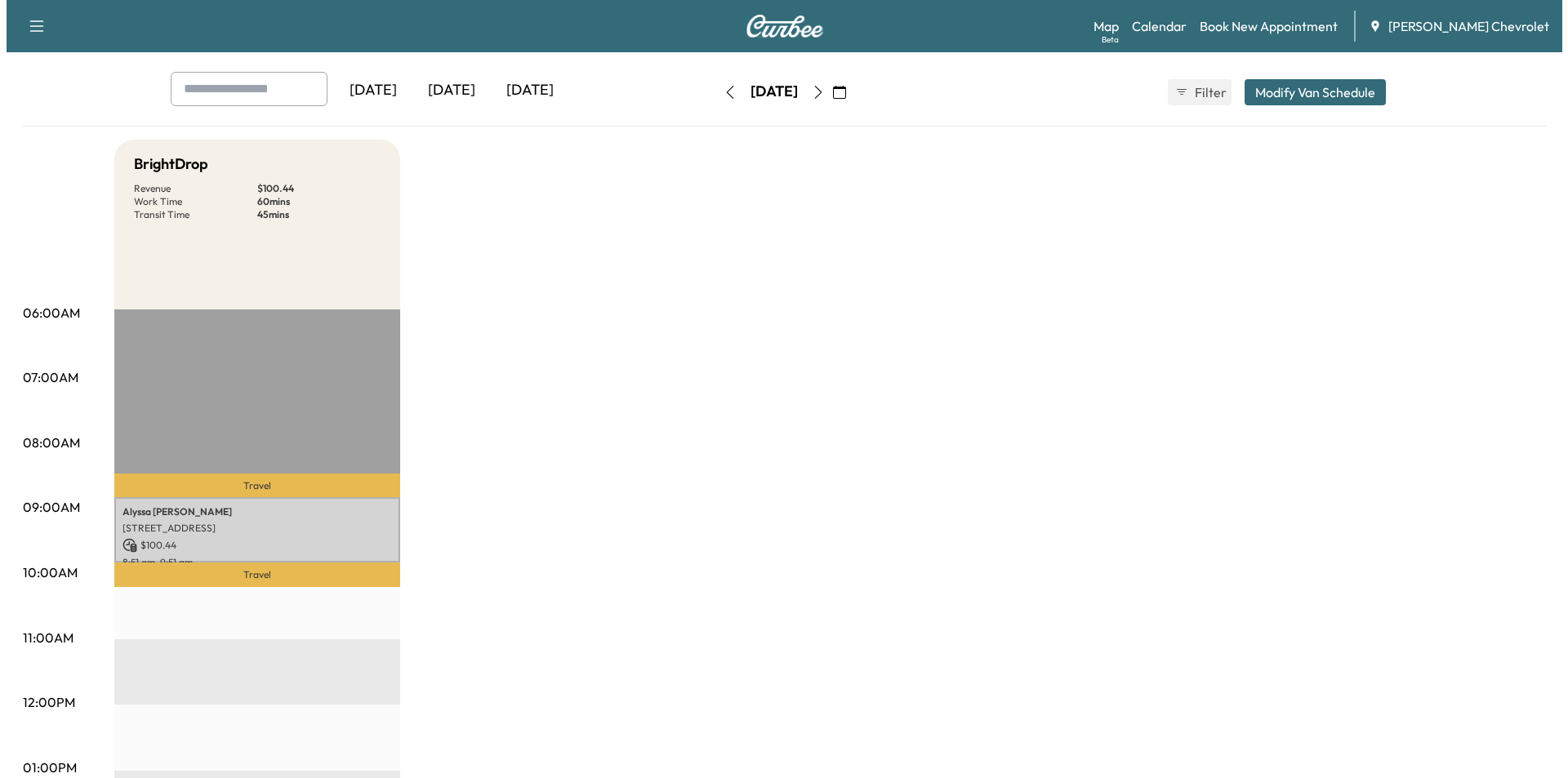
scroll to position [82, 0]
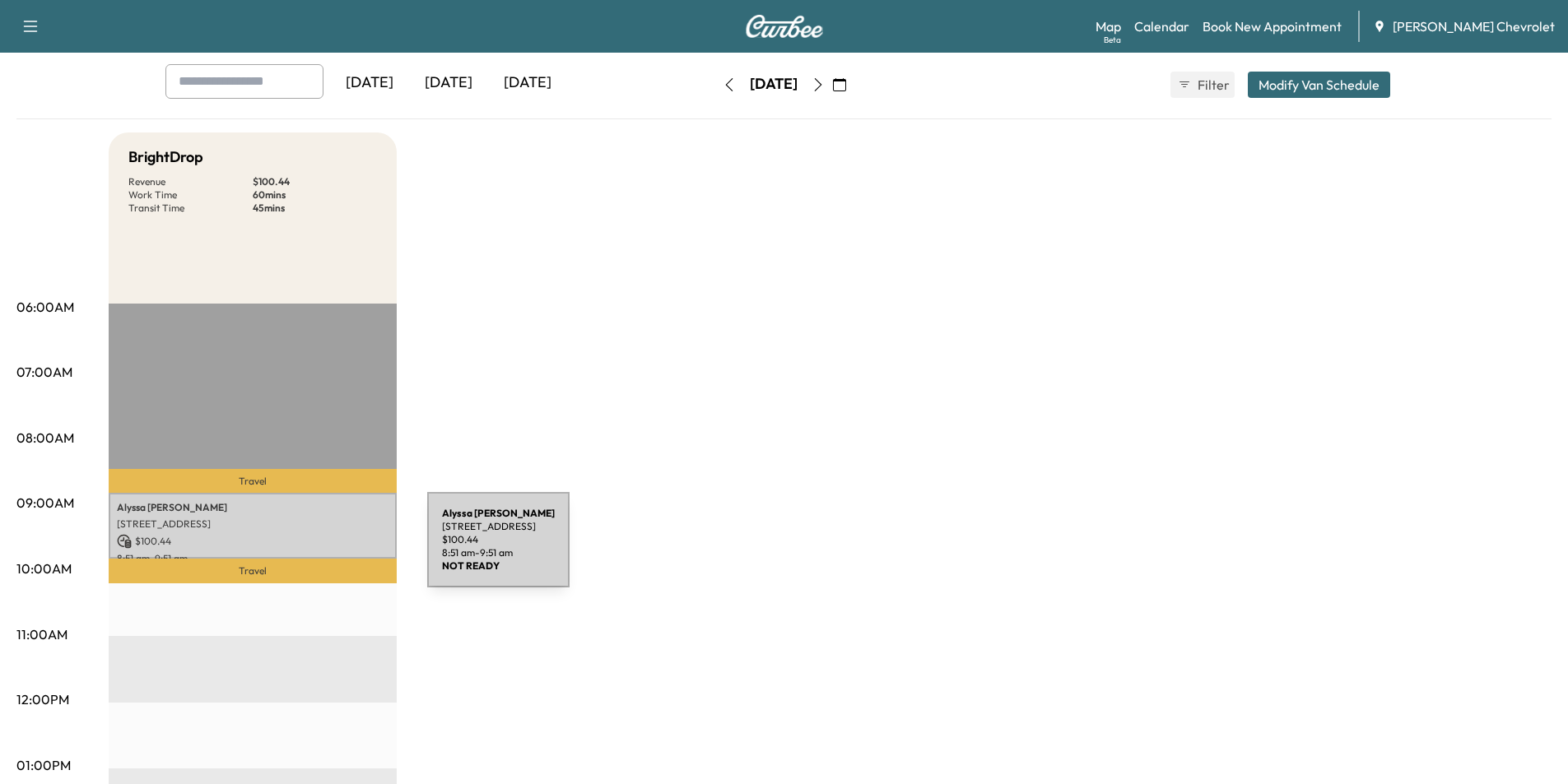
click at [304, 552] on p "8:51 am - 9:51 am" at bounding box center [252, 559] width 272 height 14
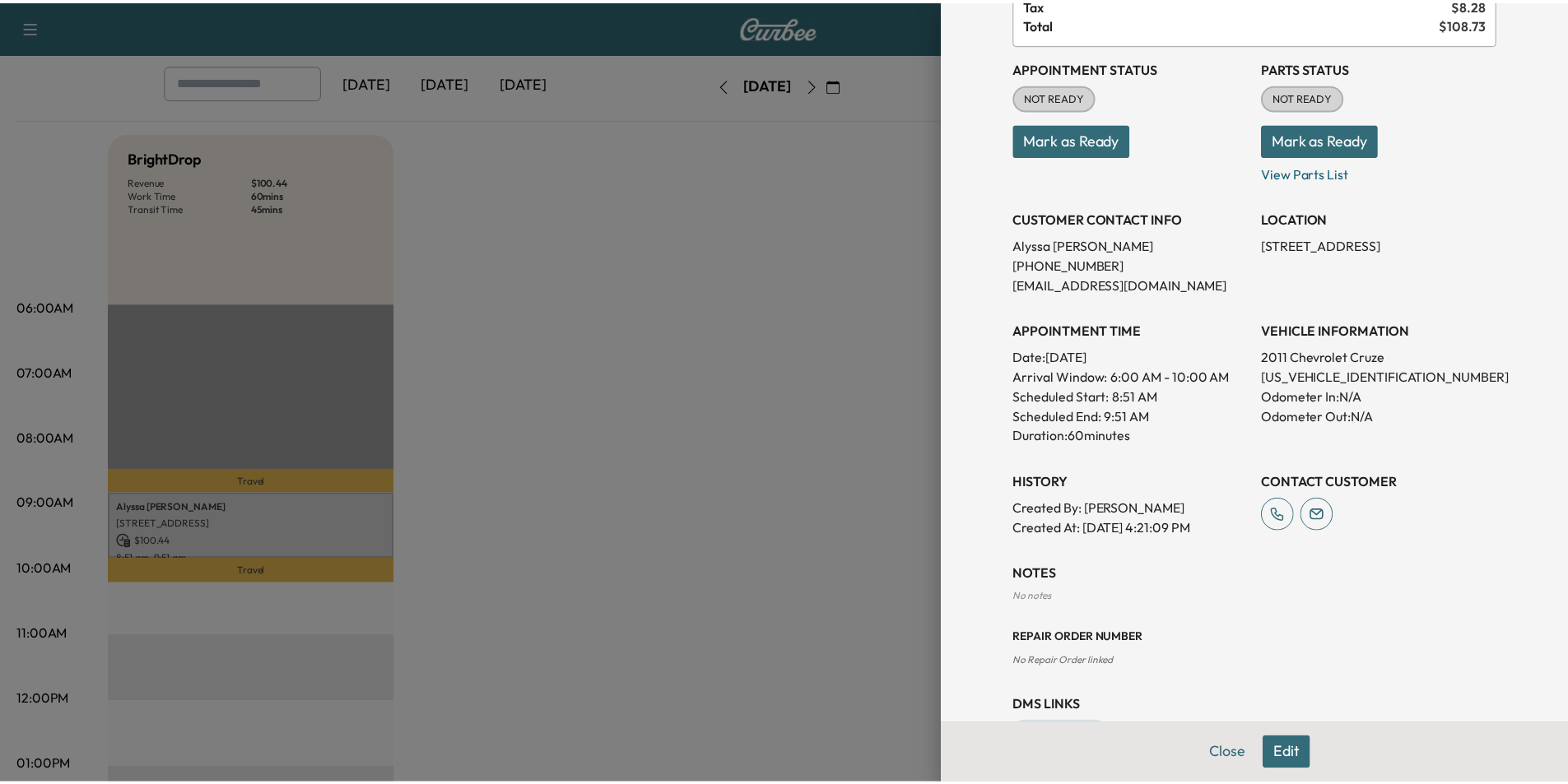
scroll to position [0, 0]
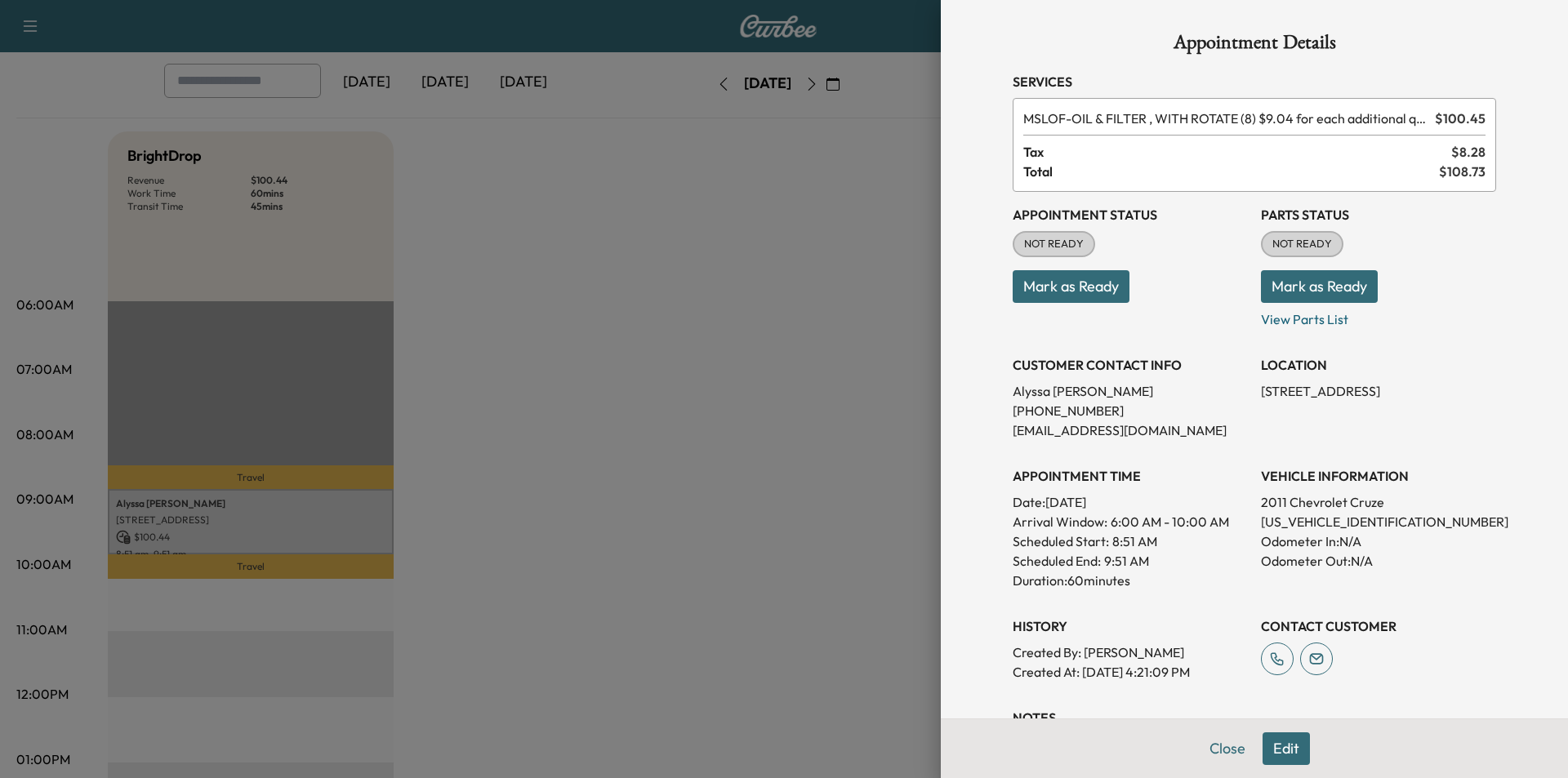
click at [1262, 735] on button "Edit" at bounding box center [1286, 749] width 48 height 33
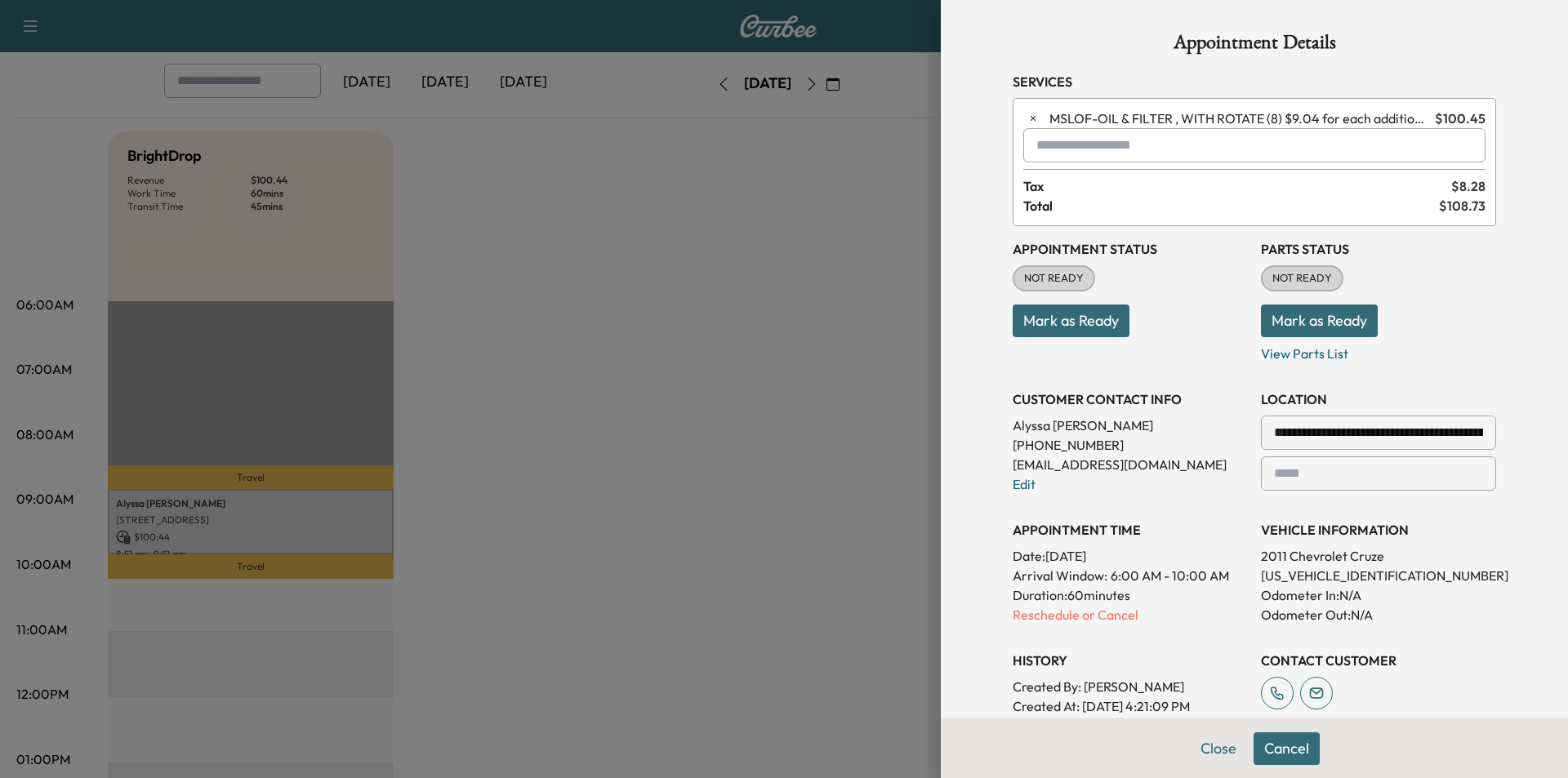
click at [1082, 142] on input "text" at bounding box center [1254, 145] width 462 height 34
type input "***"
click at [1211, 754] on button "Close" at bounding box center [1218, 749] width 57 height 33
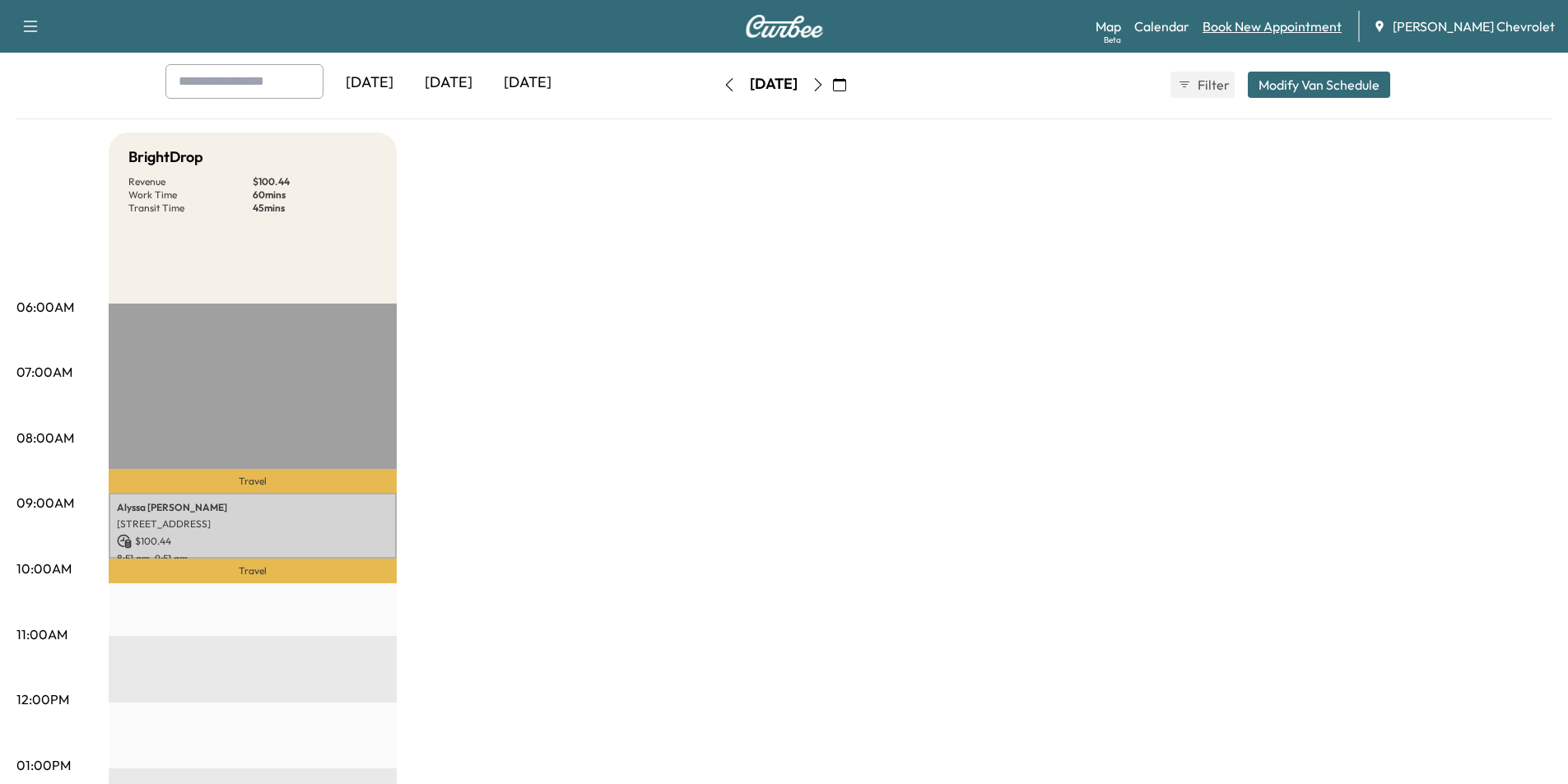
click at [1303, 33] on link "Book New Appointment" at bounding box center [1272, 26] width 139 height 19
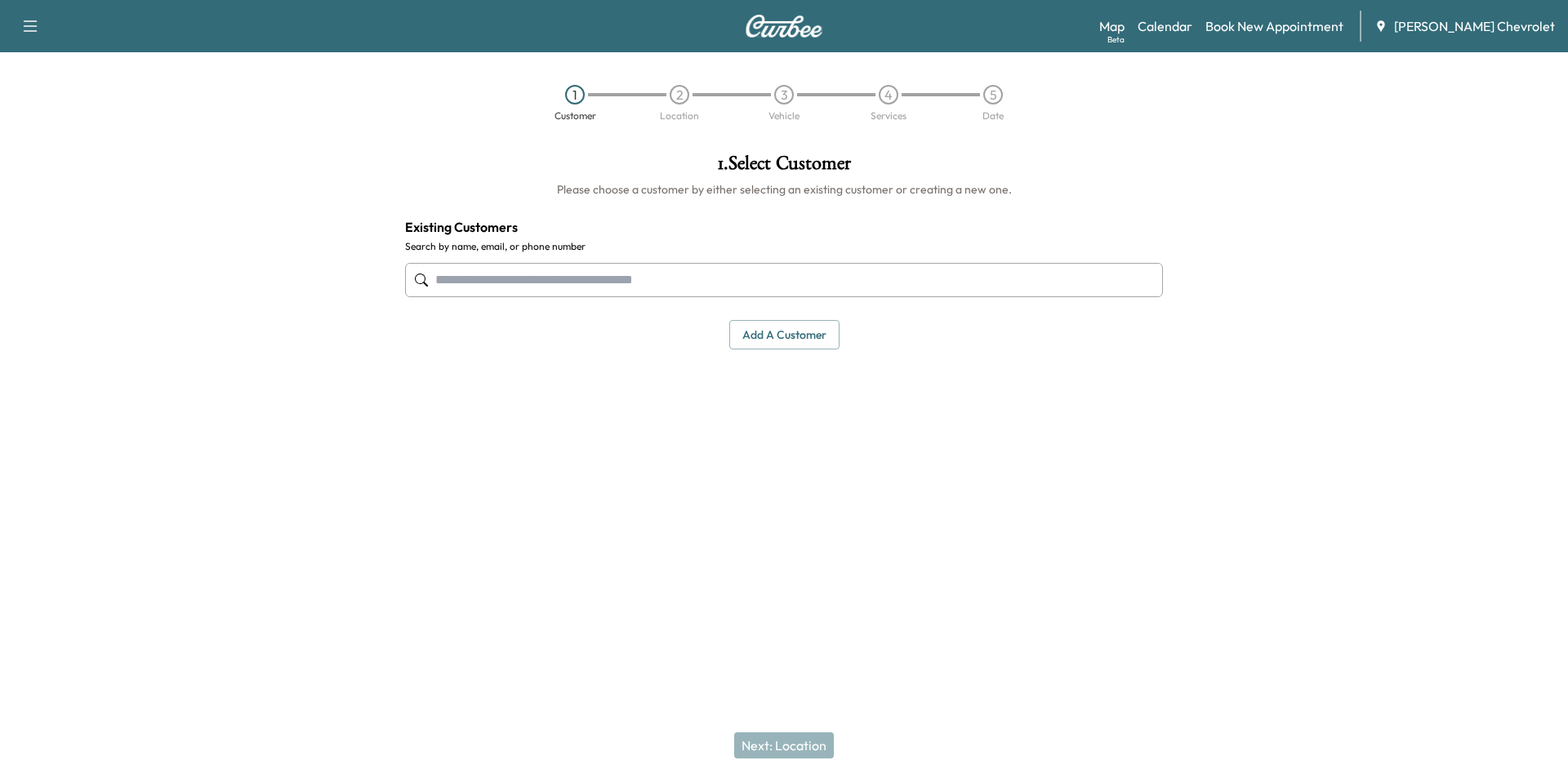
click at [616, 286] on input "text" at bounding box center [784, 280] width 758 height 34
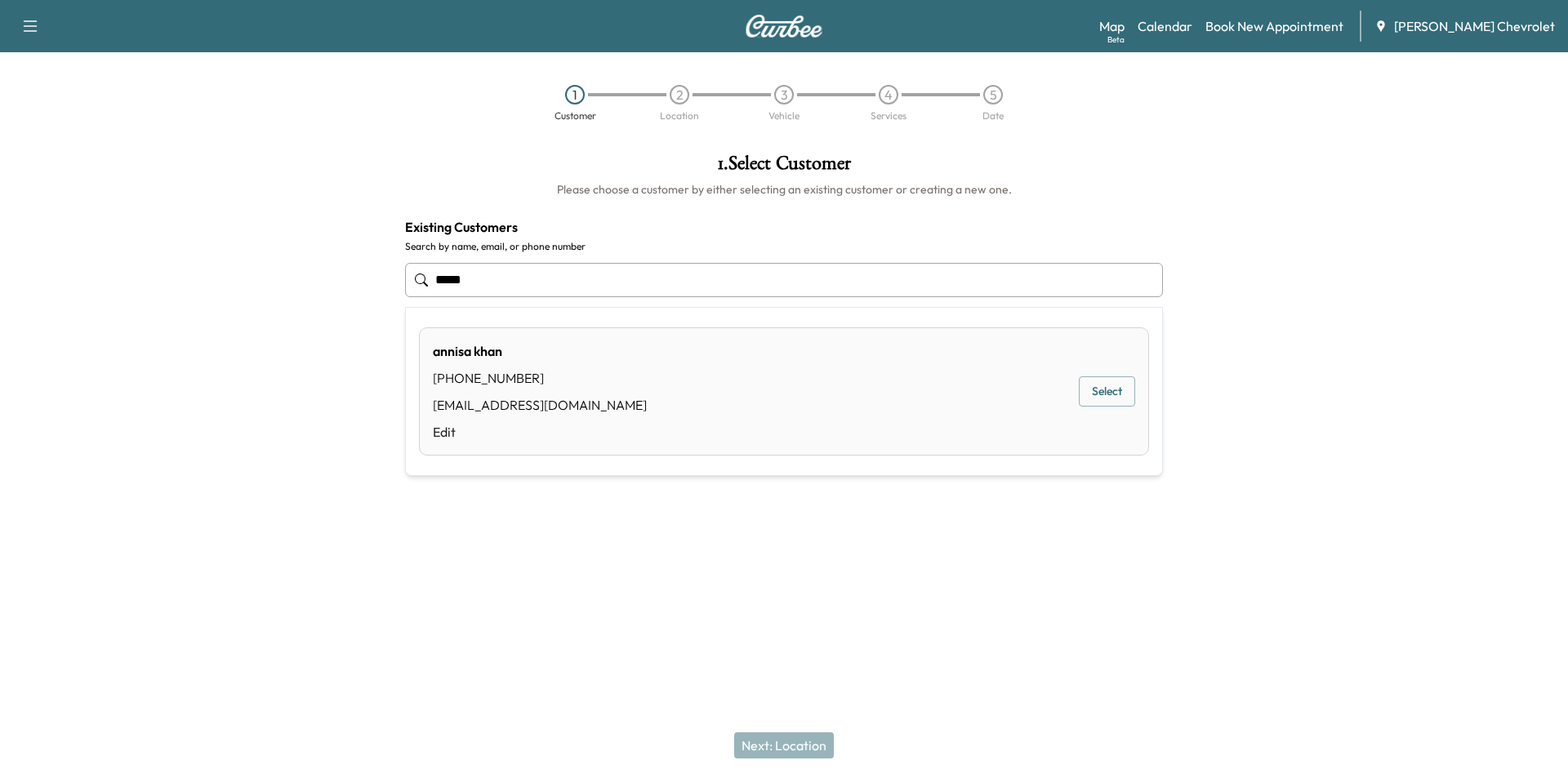
click at [519, 404] on div "[EMAIL_ADDRESS][DOMAIN_NAME]" at bounding box center [540, 404] width 214 height 19
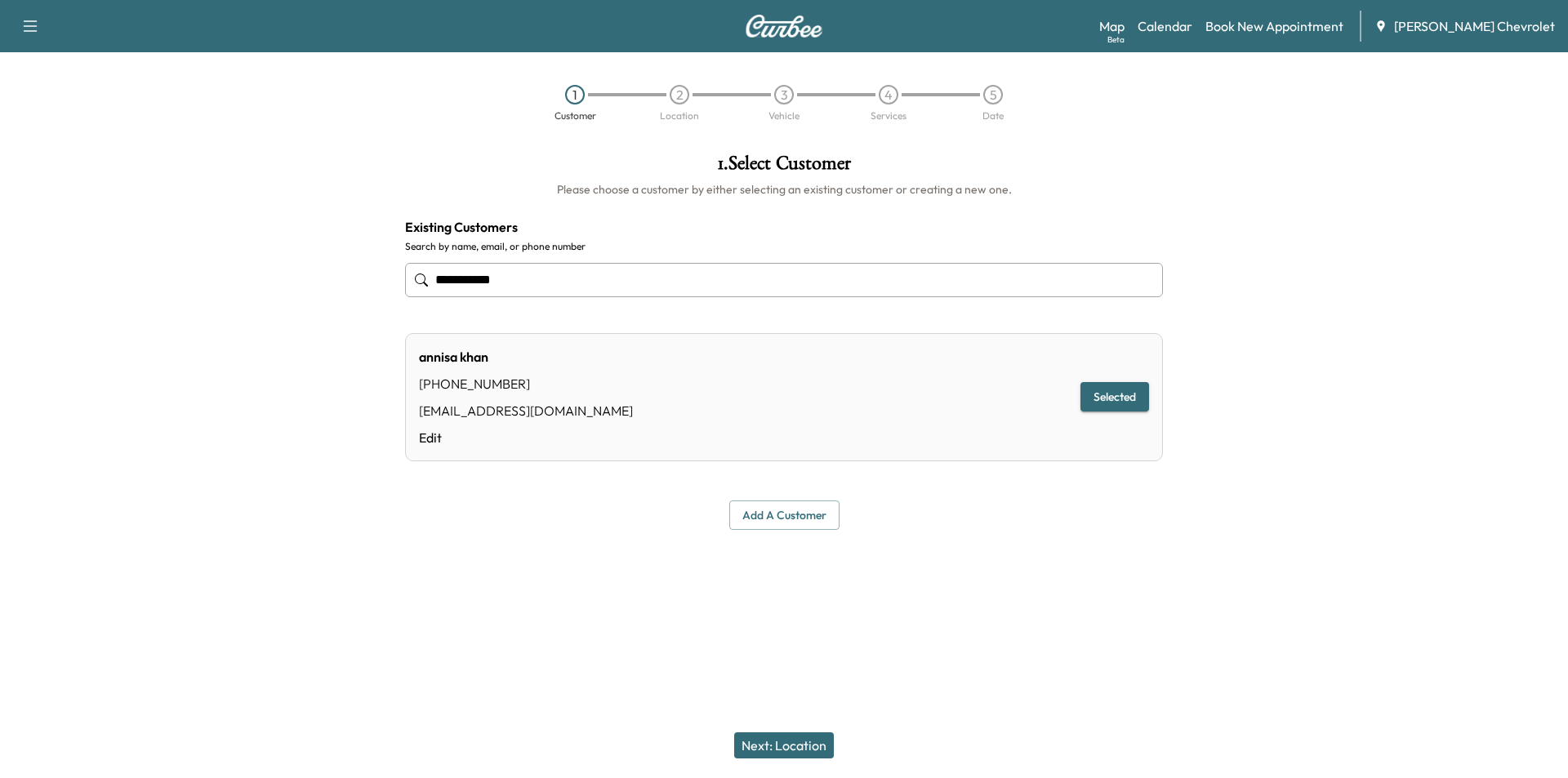
type input "**********"
click at [782, 511] on button "Add a customer" at bounding box center [784, 516] width 111 height 30
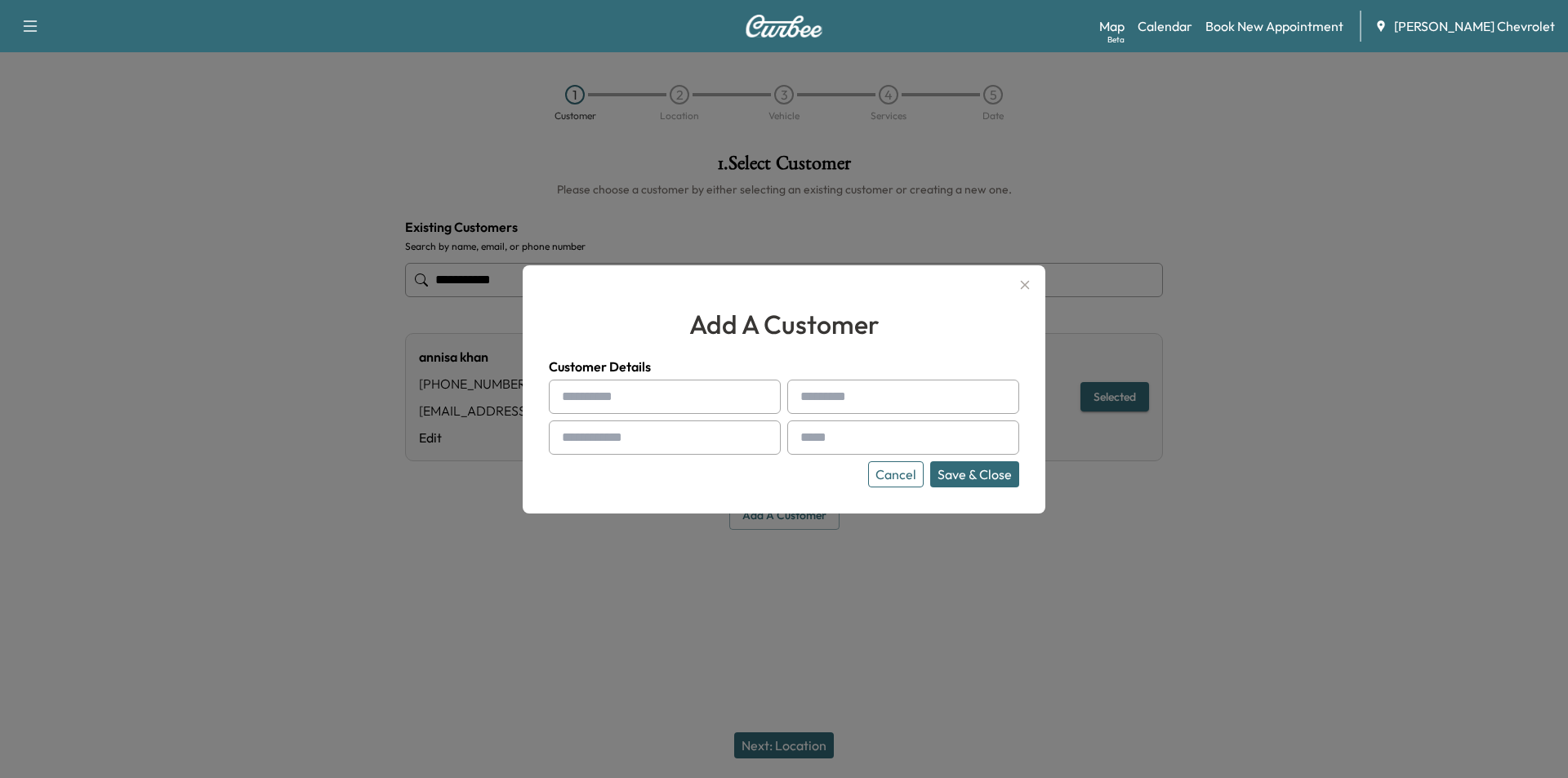
click at [914, 476] on button "Cancel" at bounding box center [896, 474] width 55 height 26
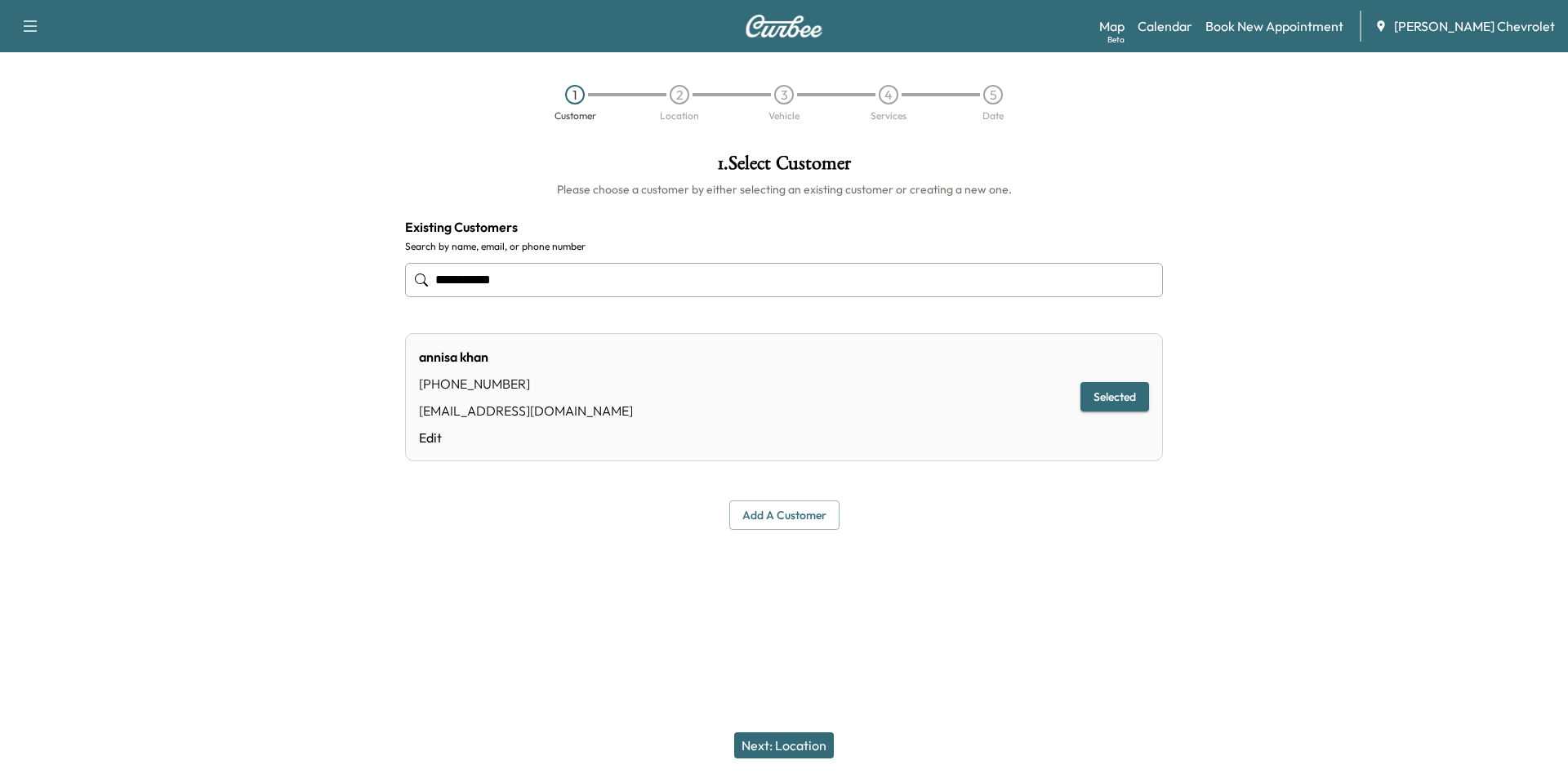
click at [1132, 404] on button "Selected" at bounding box center [1114, 397] width 69 height 30
click at [787, 746] on button "Next: Location" at bounding box center [784, 745] width 100 height 26
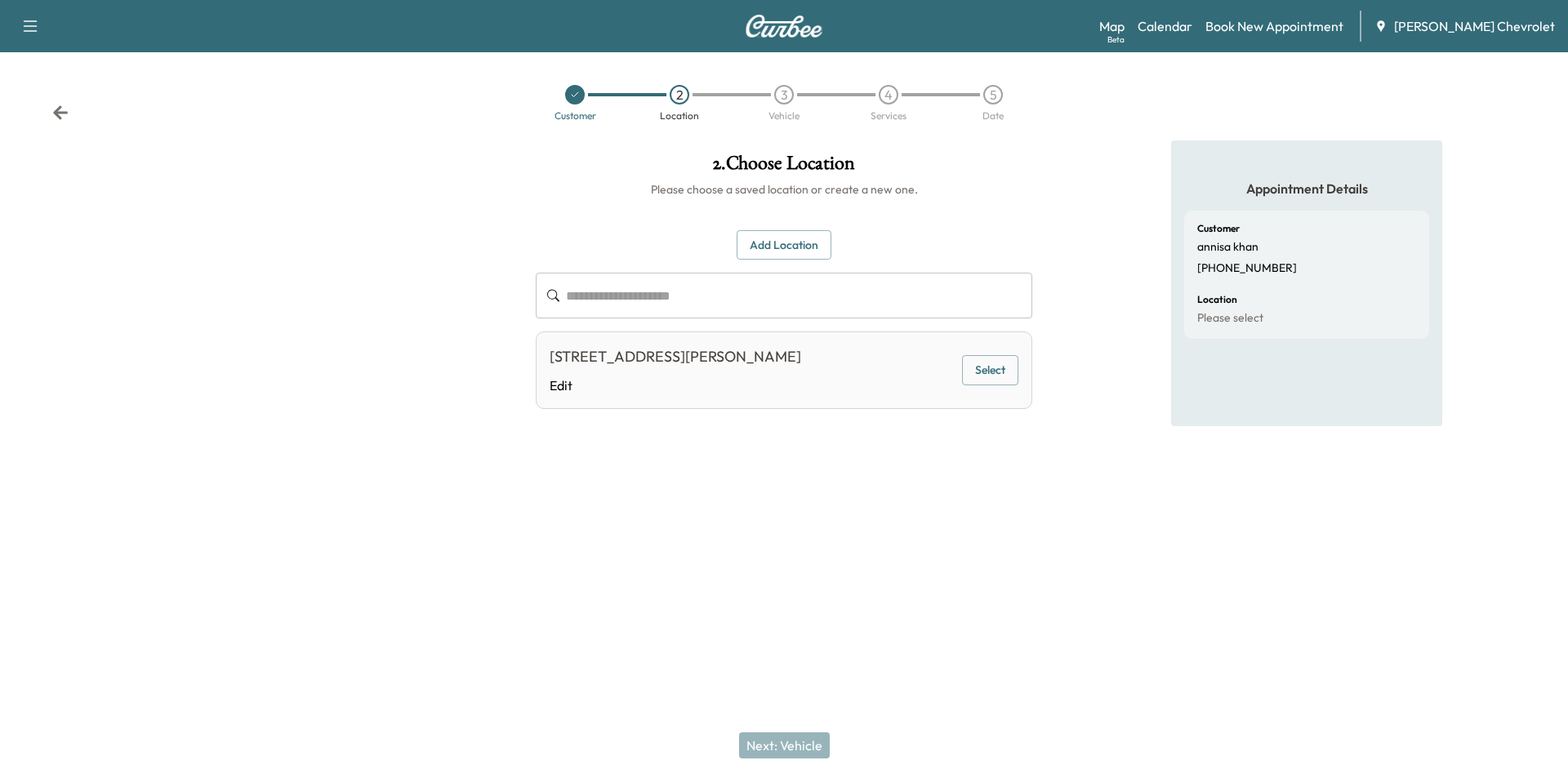
click at [687, 368] on div "[STREET_ADDRESS][PERSON_NAME]" at bounding box center [675, 357] width 251 height 23
click at [1002, 384] on button "Select" at bounding box center [990, 370] width 56 height 30
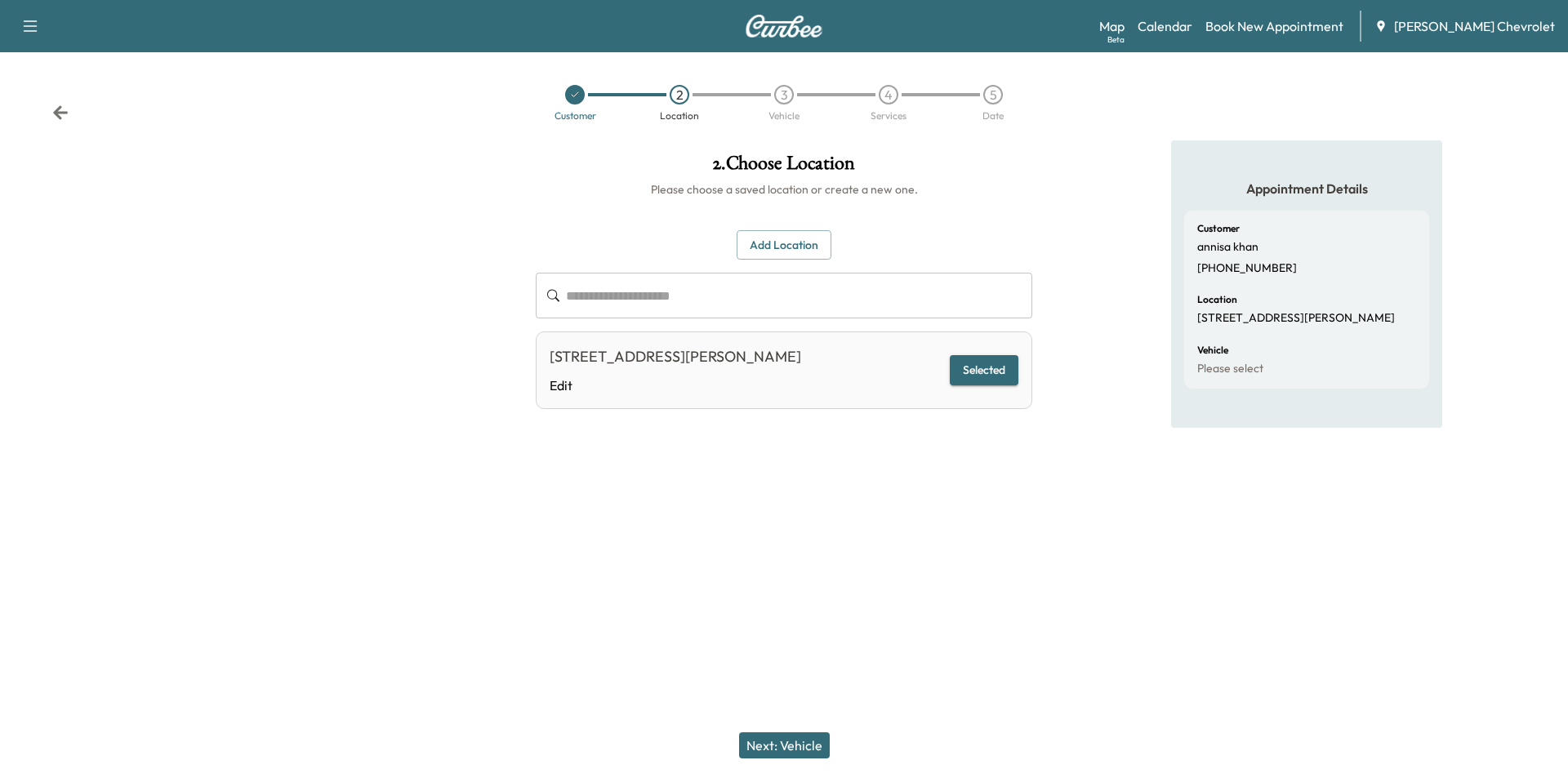
click at [777, 762] on div "Next: Vehicle" at bounding box center [784, 745] width 1568 height 65
click at [792, 748] on button "Next: Vehicle" at bounding box center [784, 745] width 90 height 26
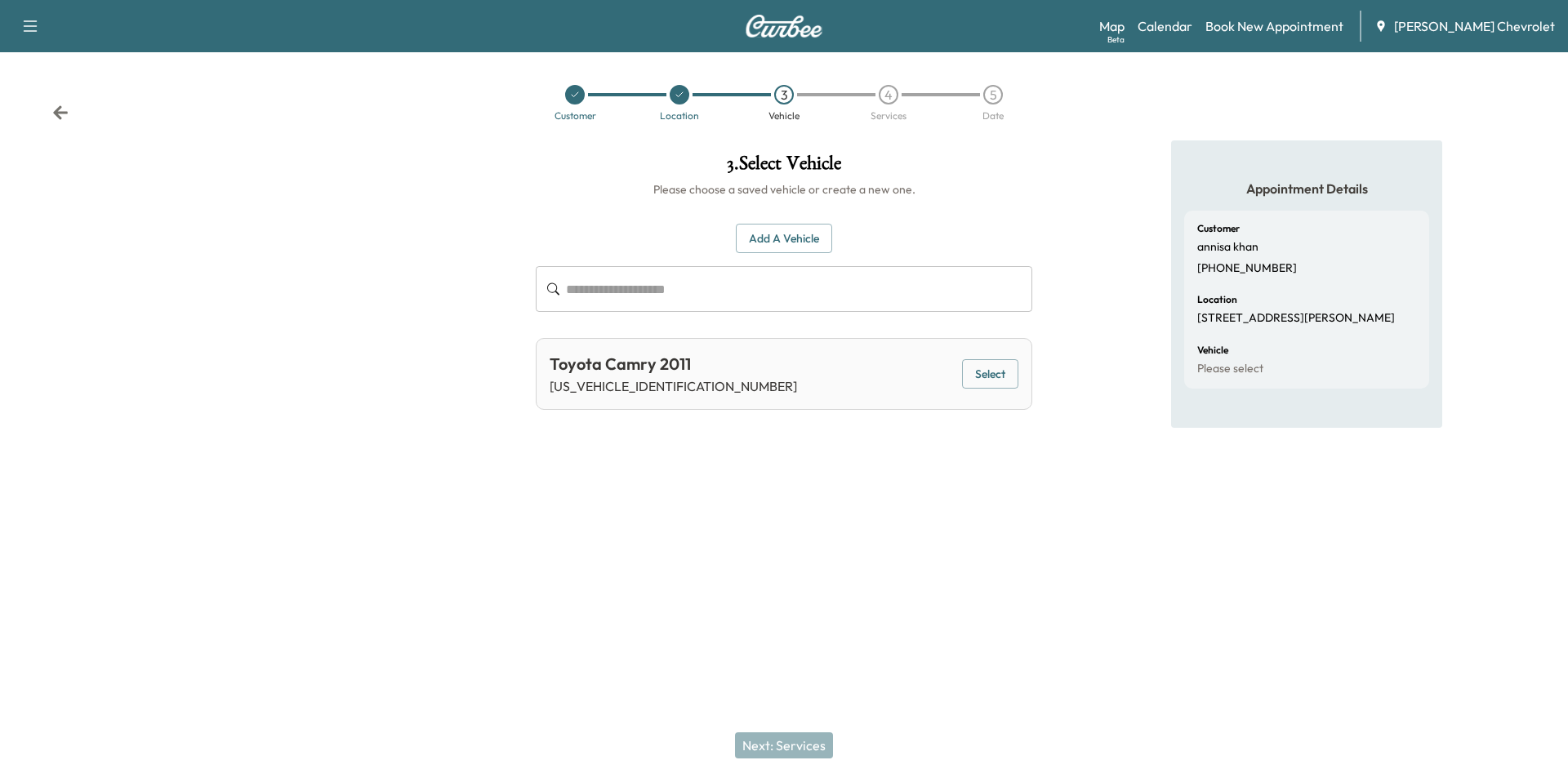
click at [691, 375] on div "Toyota Camry 2011 [US_VEHICLE_IDENTIFICATION_NUMBER] Select" at bounding box center [784, 374] width 496 height 72
click at [1000, 363] on button "Select" at bounding box center [990, 374] width 56 height 30
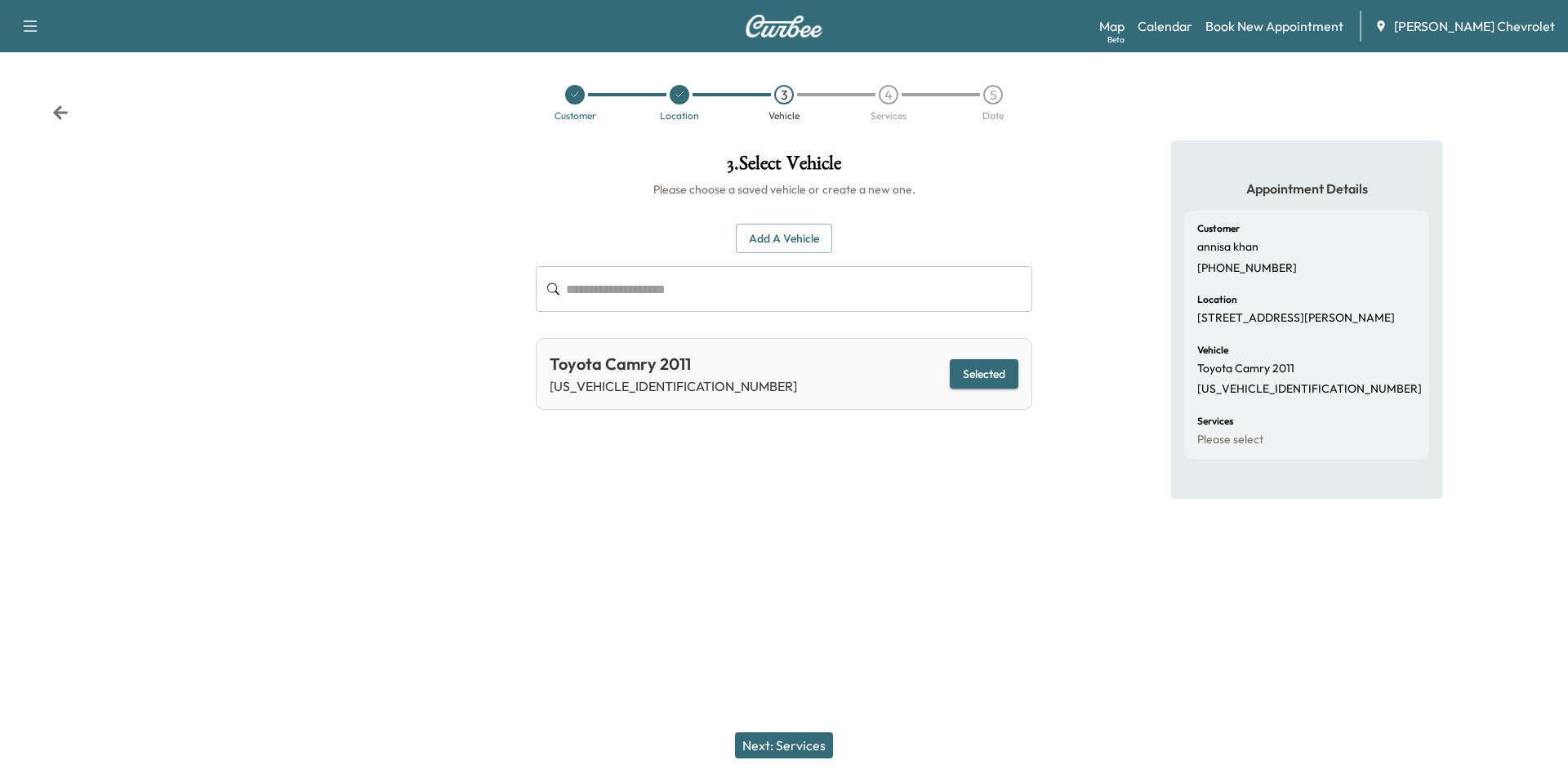
click at [799, 742] on button "Next: Services" at bounding box center [784, 745] width 98 height 26
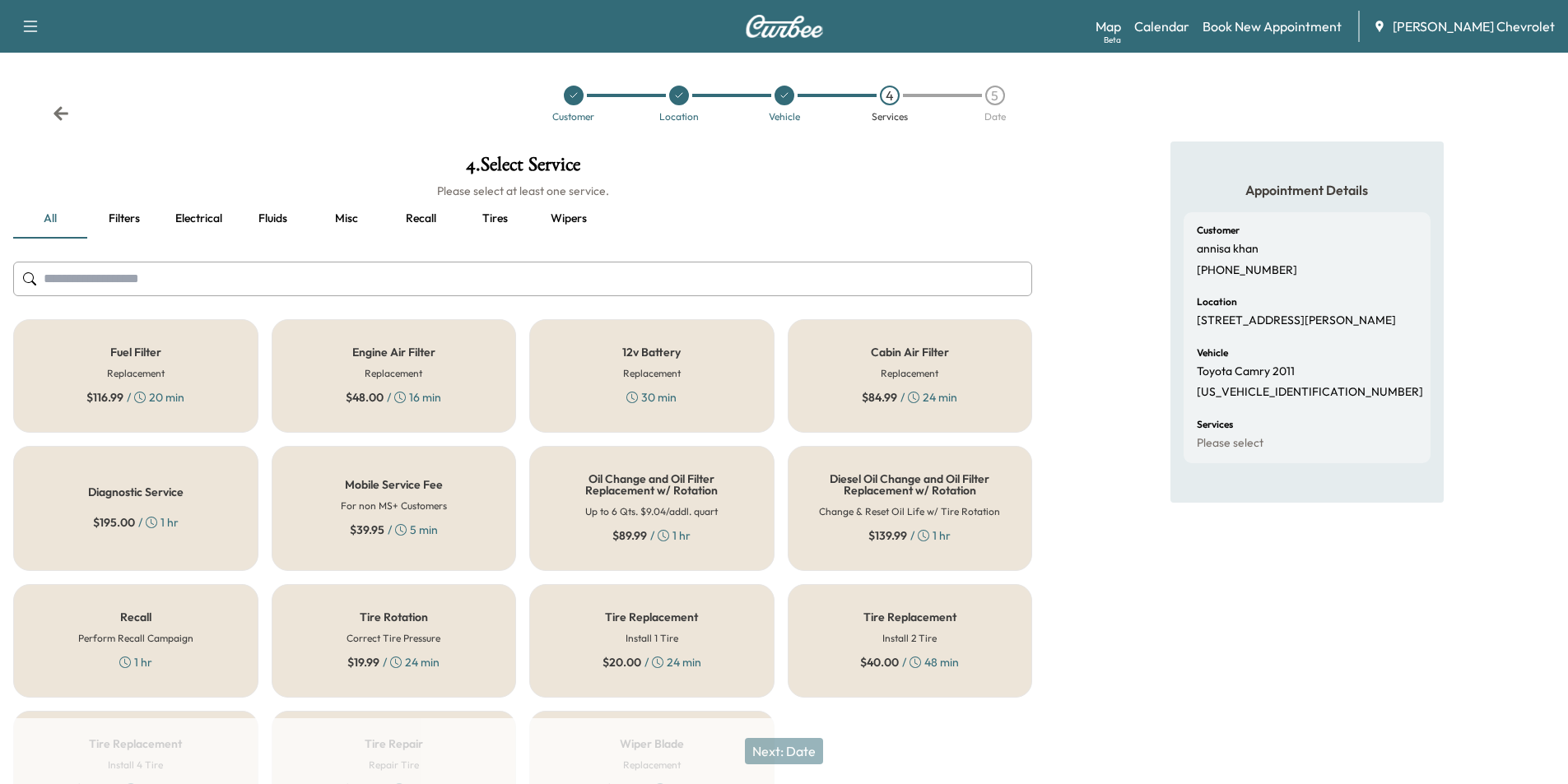
click at [709, 496] on h5 "Oil Change and Oil Filter Replacement w/ Rotation" at bounding box center [652, 484] width 191 height 23
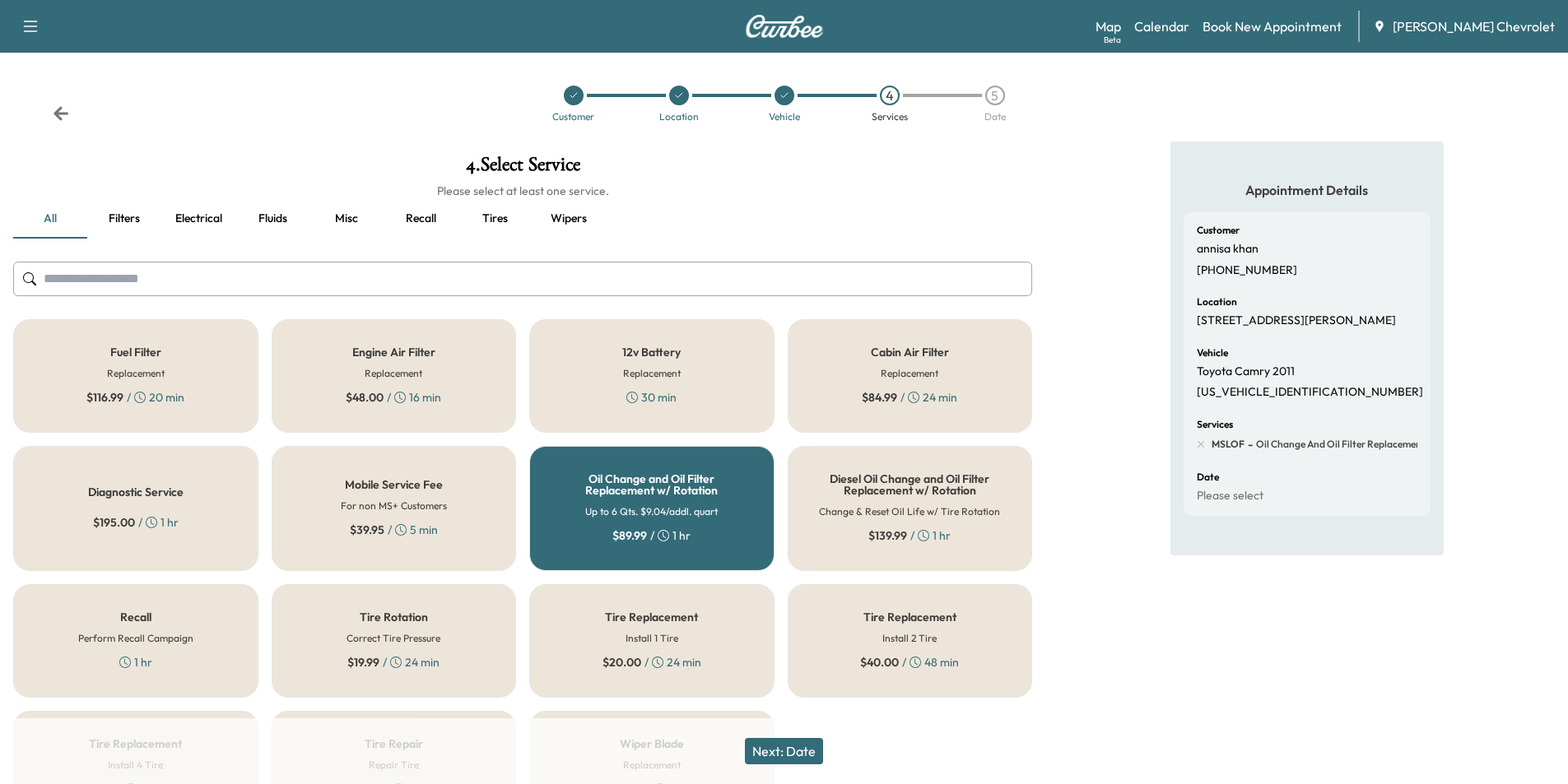
click at [793, 744] on button "Next: Date" at bounding box center [784, 751] width 78 height 26
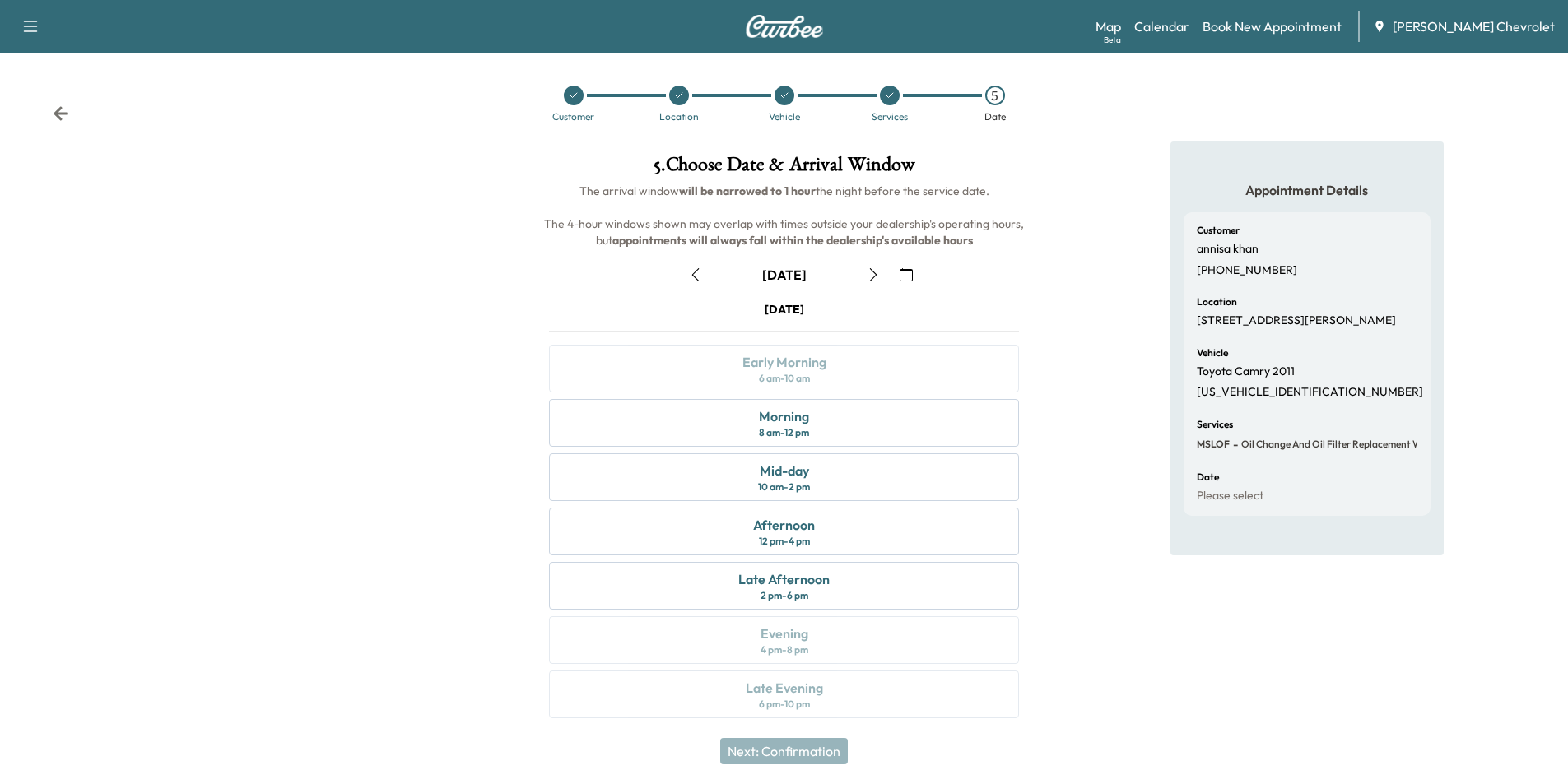
click at [877, 274] on icon "button" at bounding box center [873, 275] width 14 height 14
click at [814, 424] on div "Morning 8 am - 12 pm" at bounding box center [784, 423] width 470 height 48
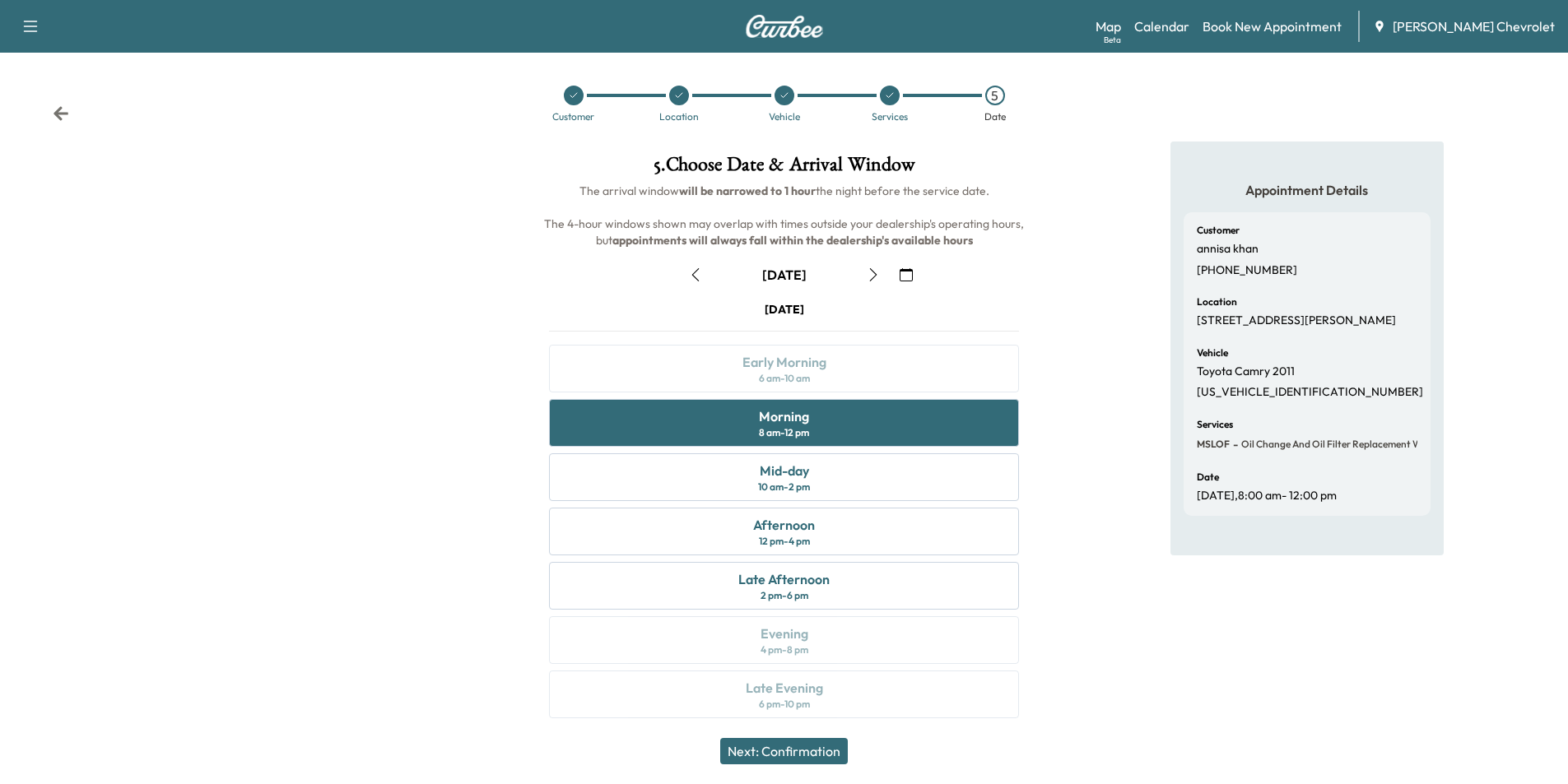
click at [693, 275] on icon "button" at bounding box center [695, 275] width 14 height 14
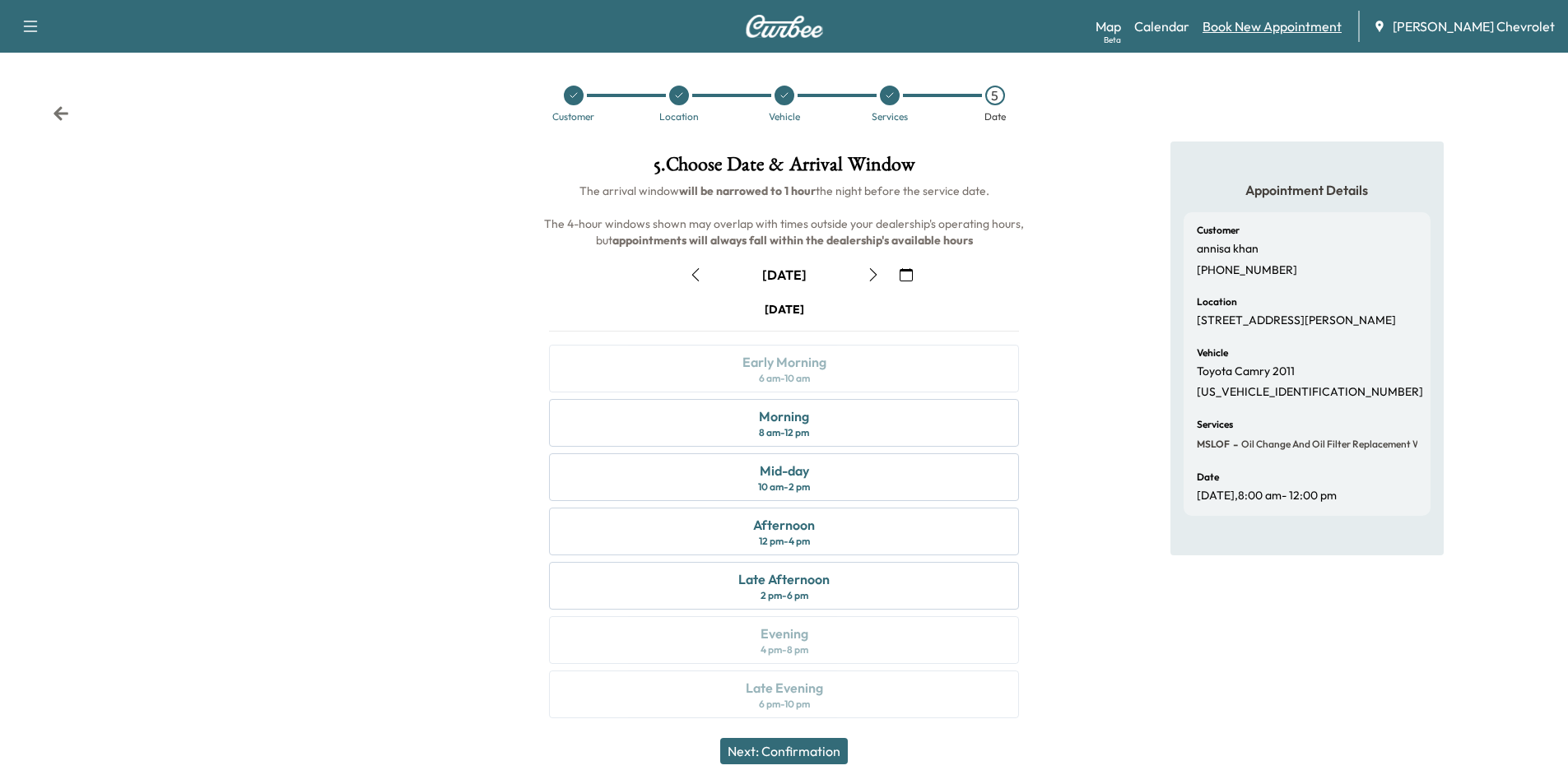
click at [1274, 24] on link "Book New Appointment" at bounding box center [1272, 26] width 139 height 19
click at [1189, 24] on link "Calendar" at bounding box center [1161, 26] width 55 height 19
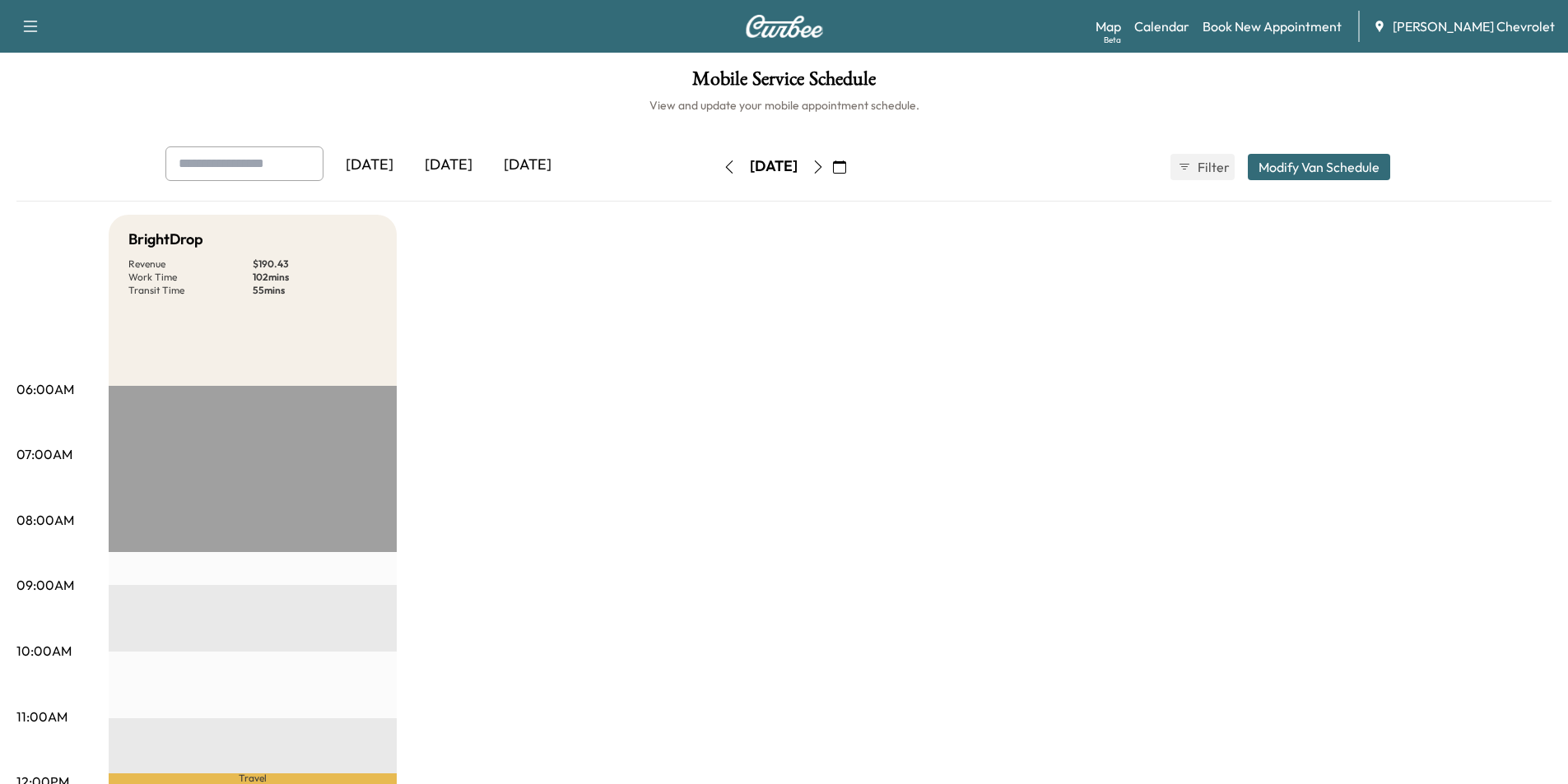
click at [825, 163] on icon "button" at bounding box center [819, 167] width 14 height 14
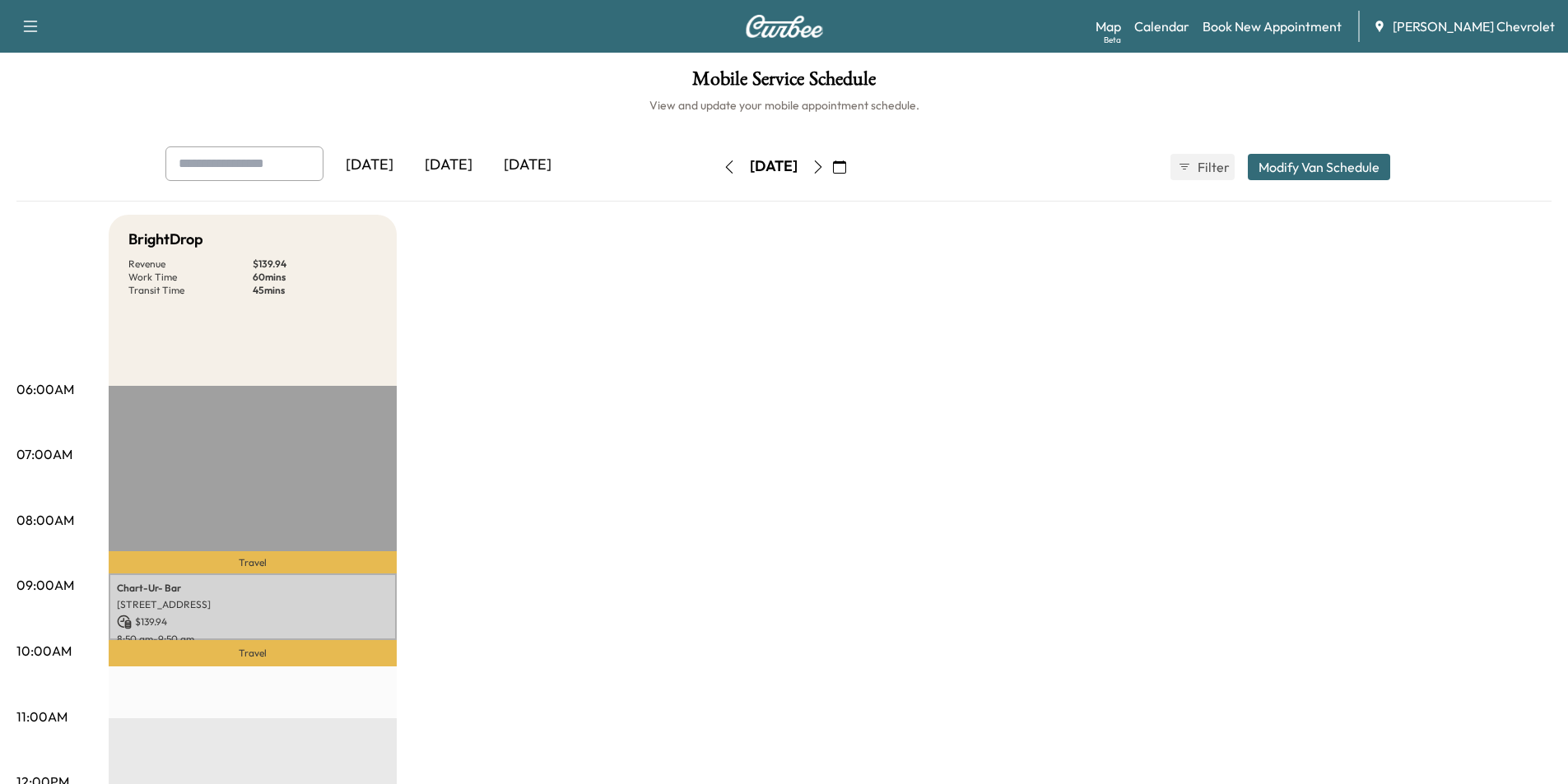
click at [825, 168] on icon "button" at bounding box center [819, 167] width 14 height 14
click at [1317, 31] on link "Book New Appointment" at bounding box center [1272, 26] width 139 height 19
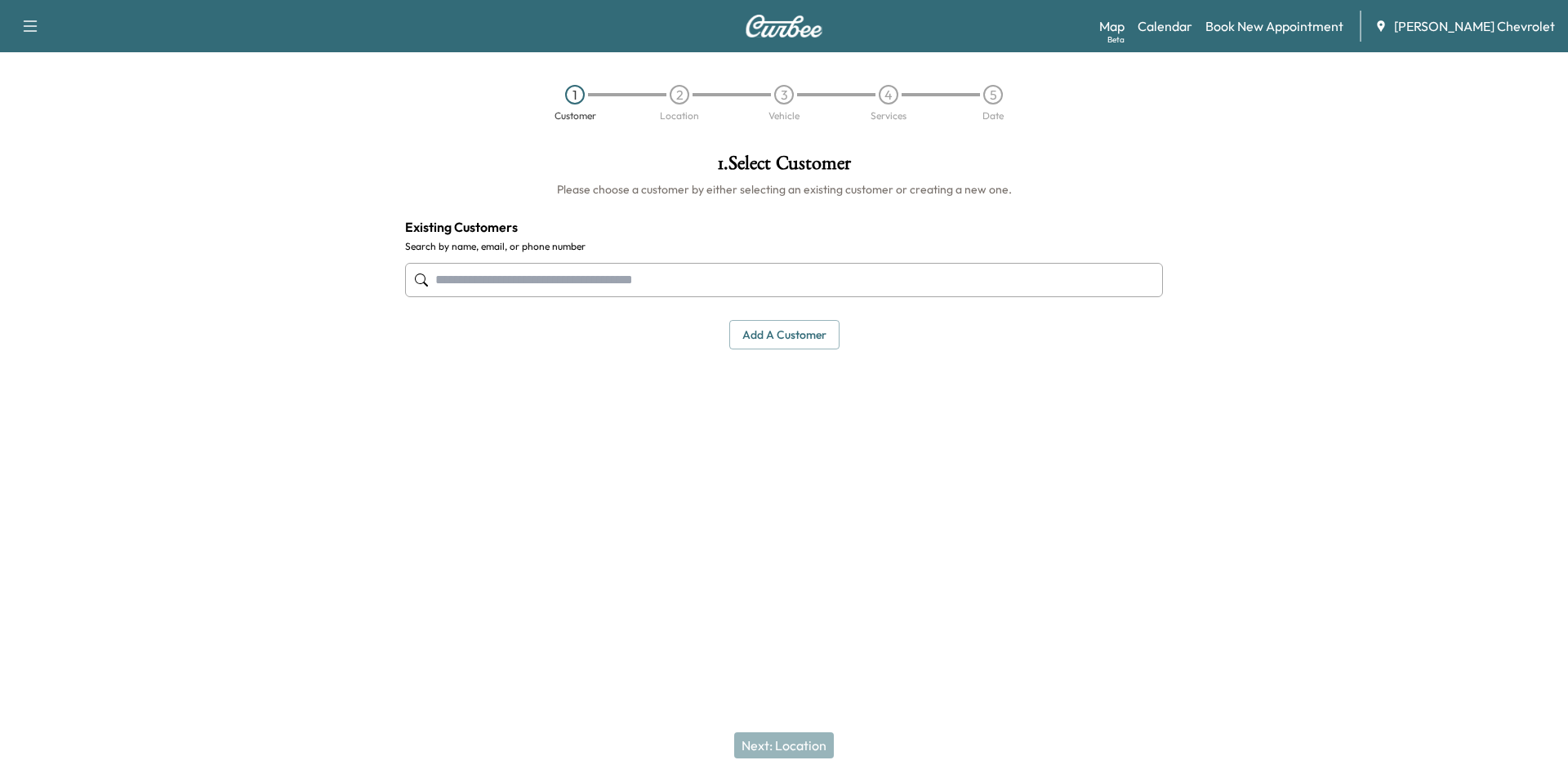
click at [713, 277] on input "text" at bounding box center [784, 280] width 758 height 34
paste input "**********"
drag, startPoint x: 488, startPoint y: 285, endPoint x: 284, endPoint y: 280, distance: 204.1
click at [284, 280] on div "**********" at bounding box center [784, 335] width 1568 height 389
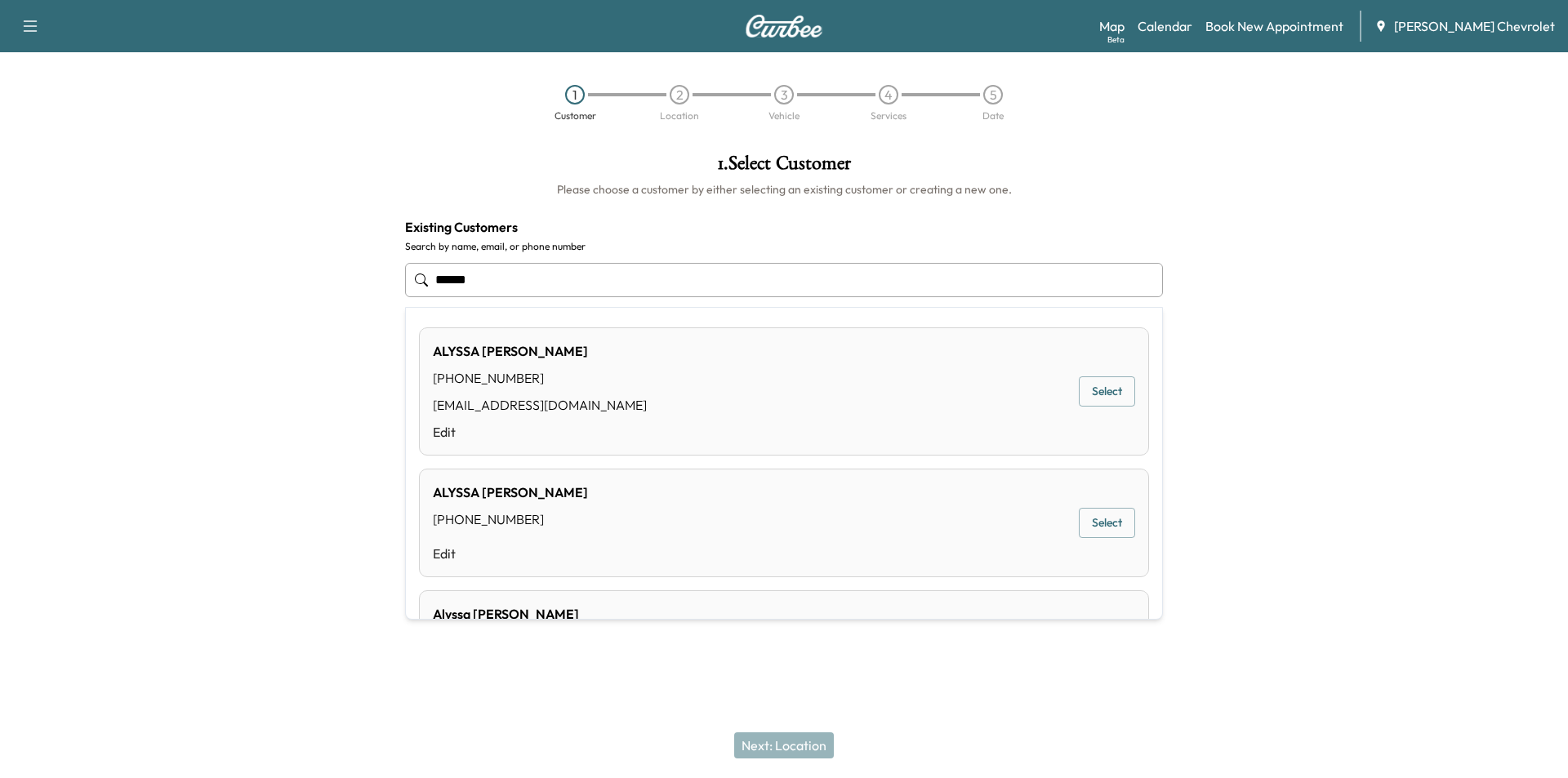
click at [481, 494] on div "[PERSON_NAME]" at bounding box center [510, 492] width 155 height 19
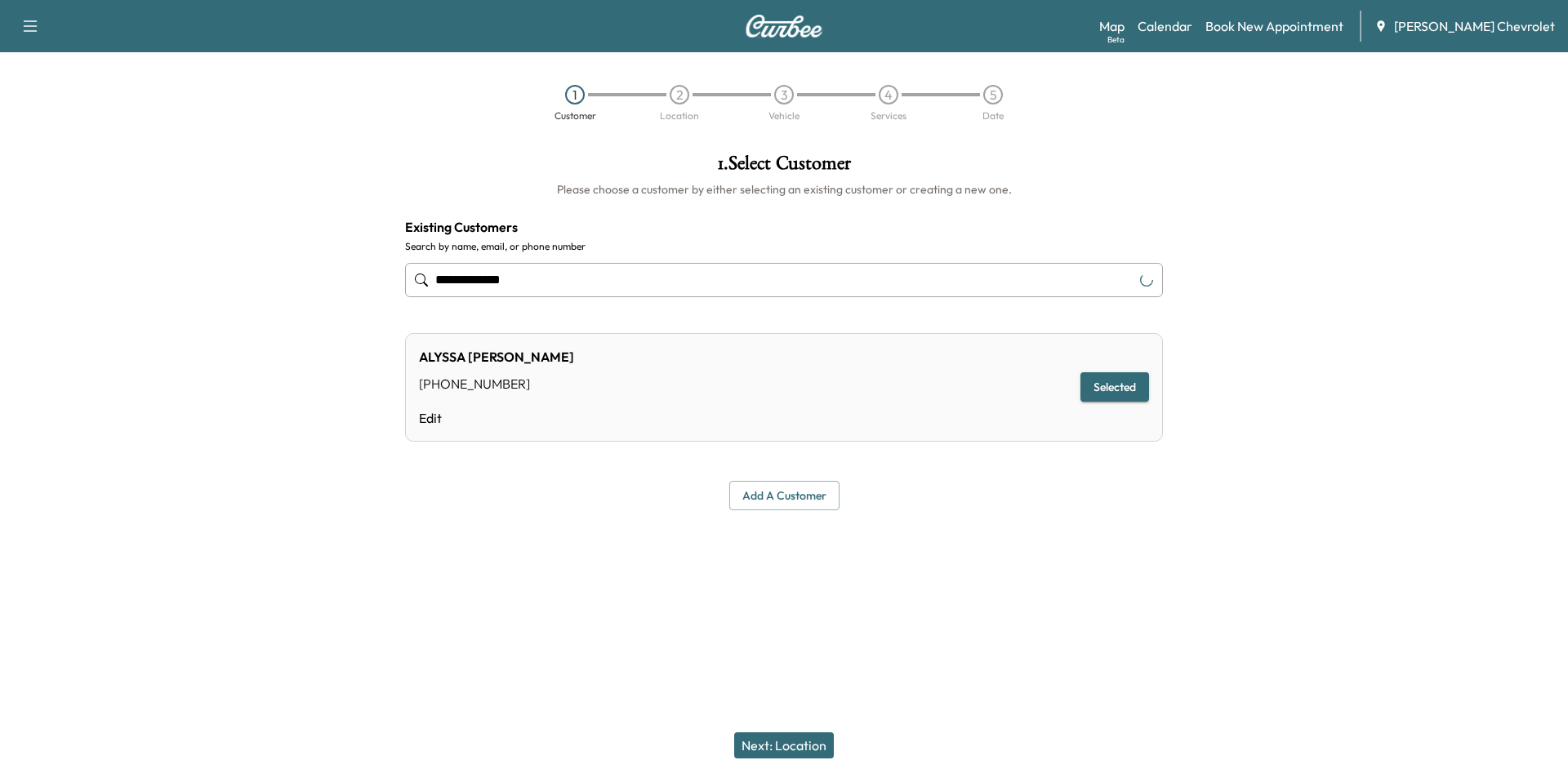
click at [814, 758] on button "Next: Location" at bounding box center [784, 745] width 100 height 26
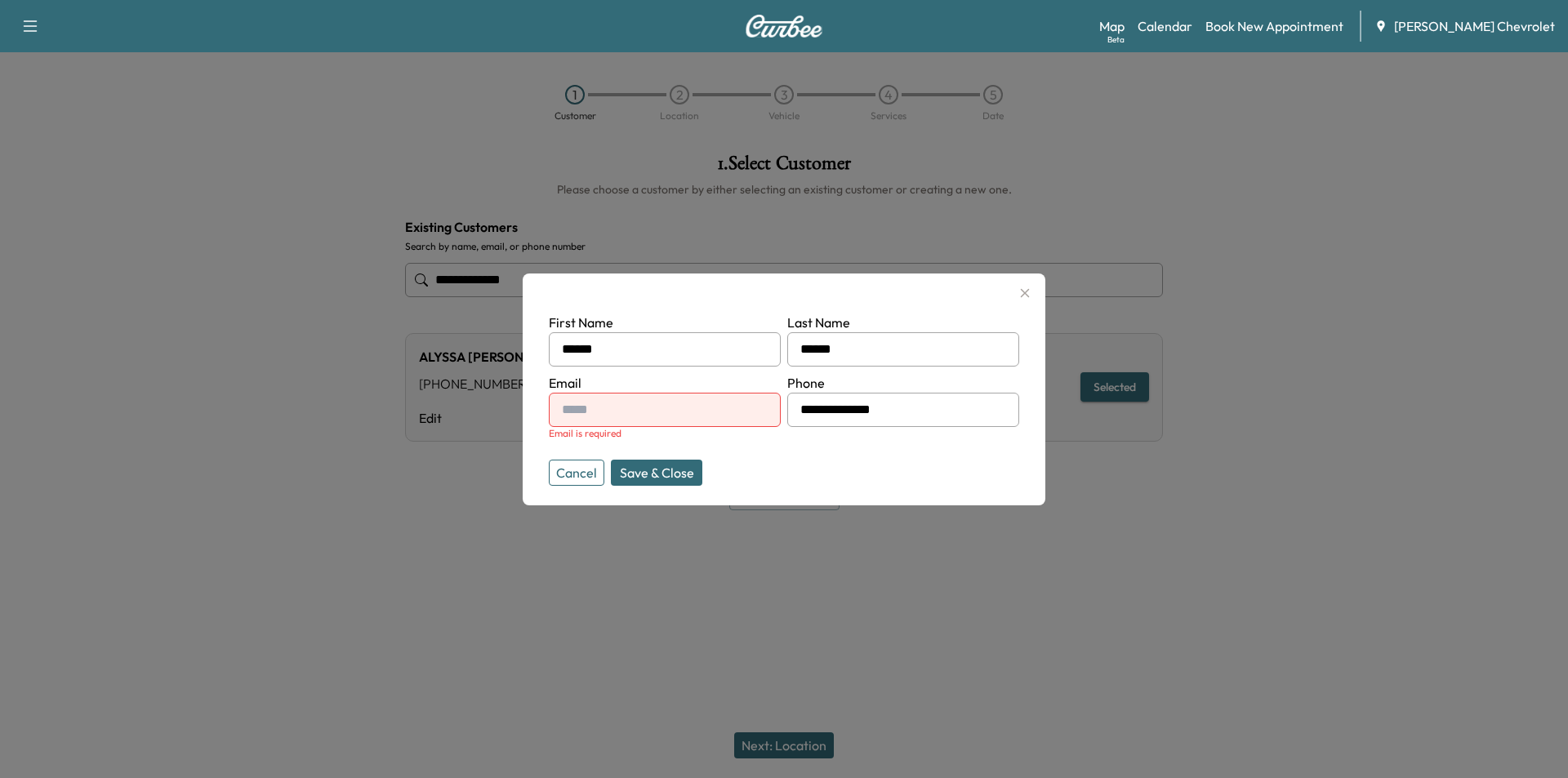
click at [1030, 291] on icon "button" at bounding box center [1024, 292] width 19 height 19
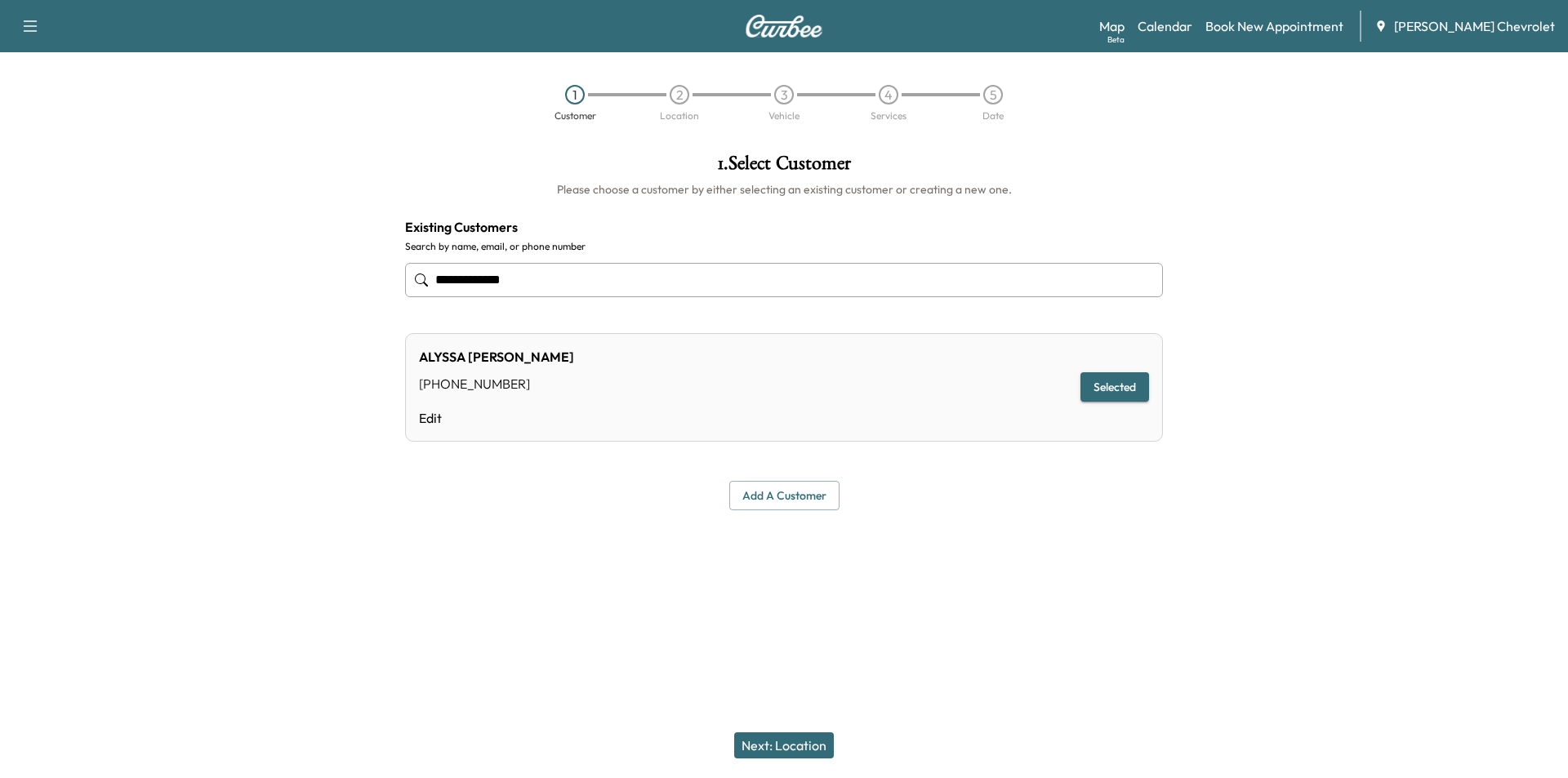
click at [810, 747] on button "Next: Location" at bounding box center [784, 745] width 100 height 26
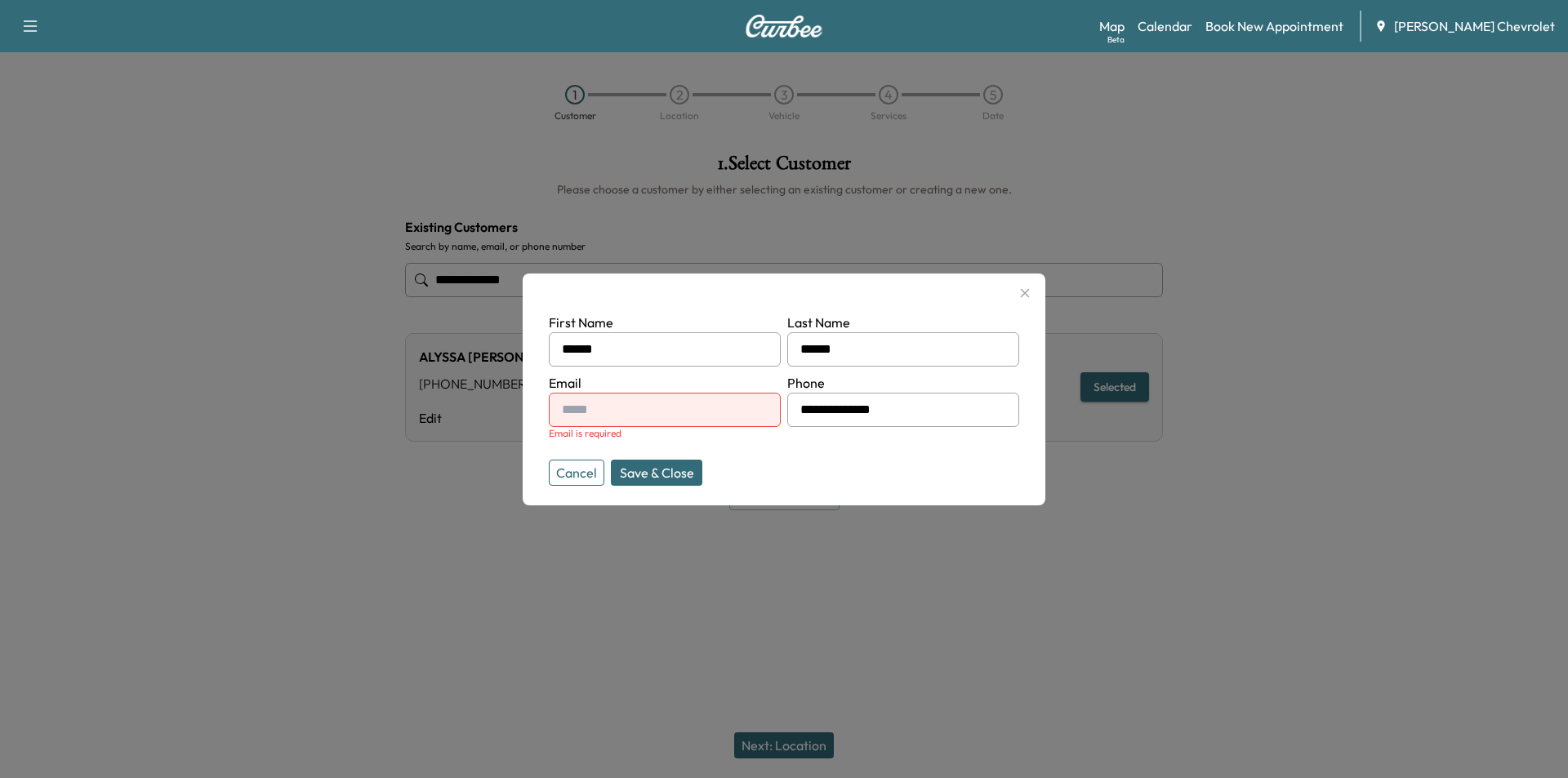
drag, startPoint x: 1026, startPoint y: 288, endPoint x: 1002, endPoint y: 287, distance: 24.0
click at [1026, 287] on icon "button" at bounding box center [1024, 292] width 19 height 19
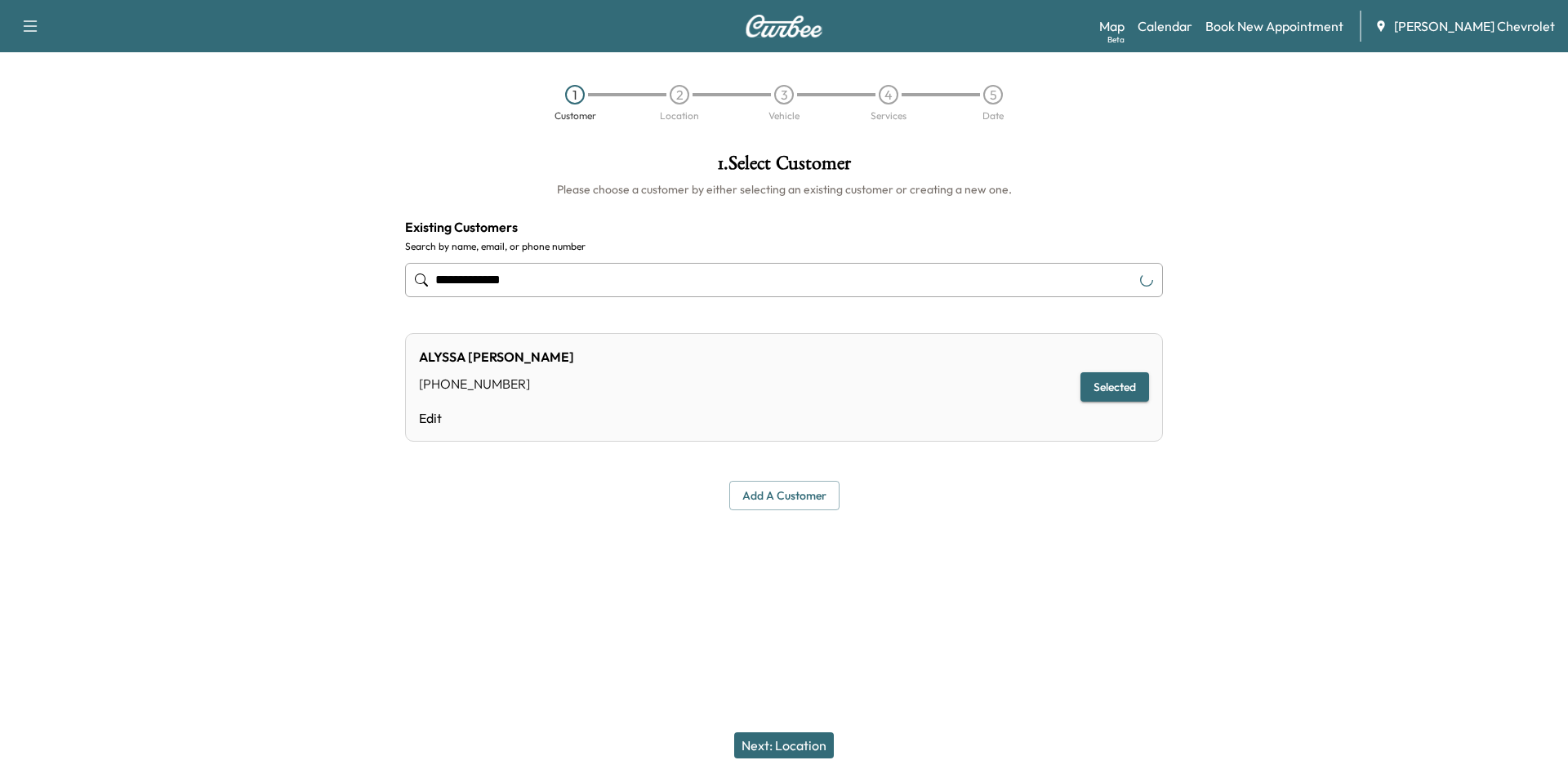
click at [638, 270] on input "**********" at bounding box center [784, 280] width 758 height 34
type input "*"
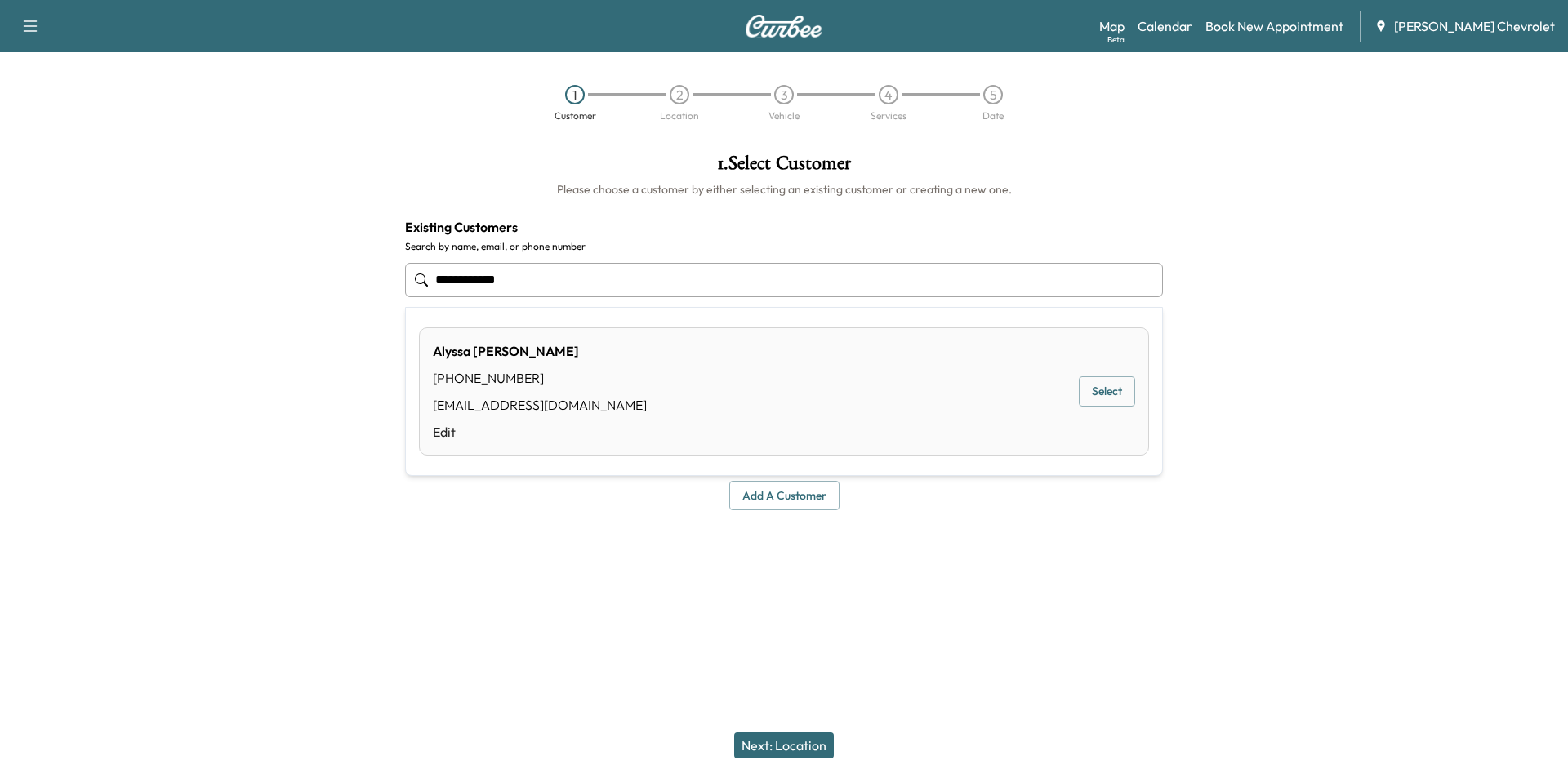
click at [1092, 389] on button "Select" at bounding box center [1106, 392] width 56 height 30
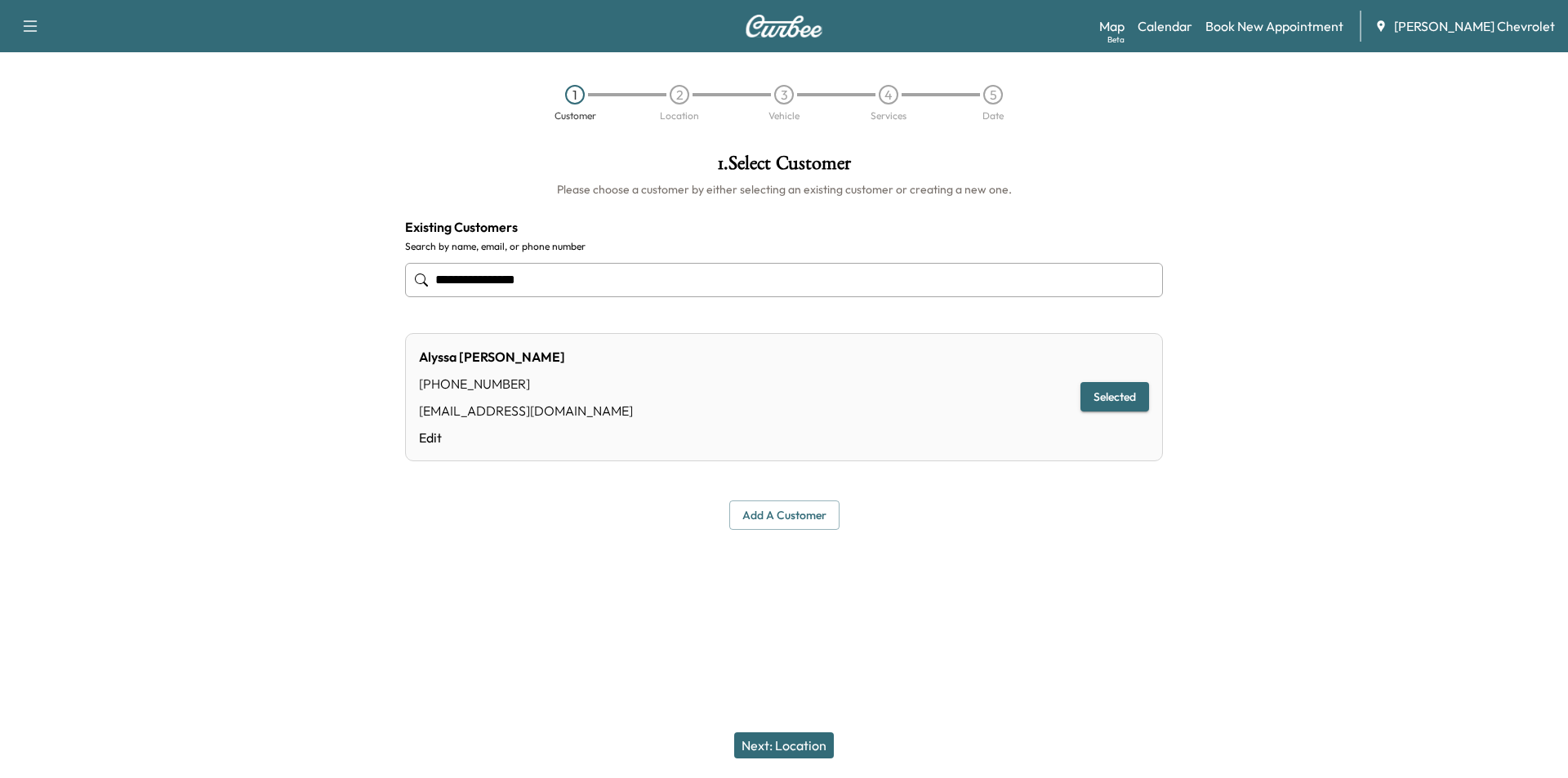
type input "**********"
click at [789, 748] on button "Next: Location" at bounding box center [784, 745] width 100 height 26
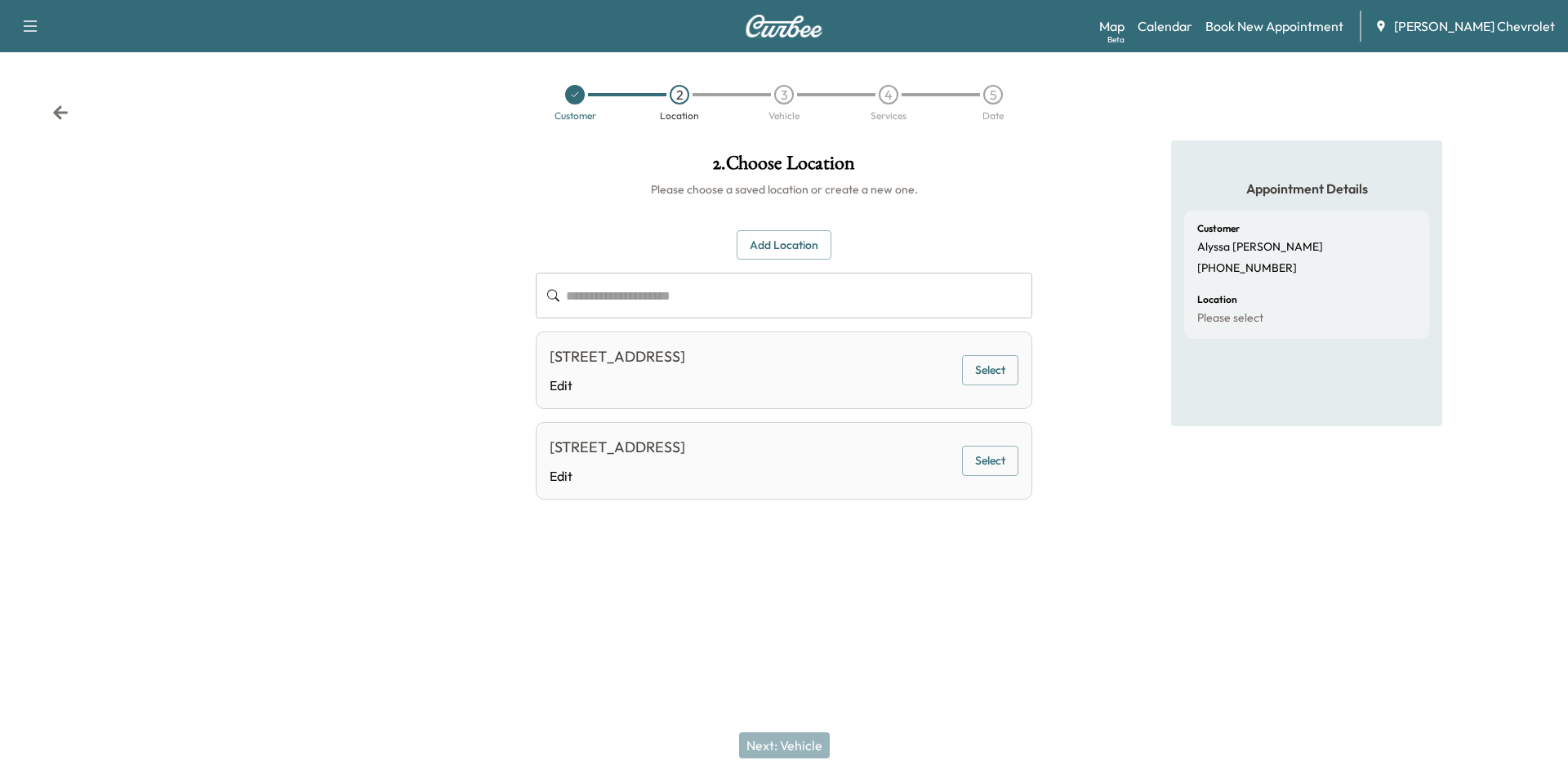
drag, startPoint x: 681, startPoint y: 484, endPoint x: 711, endPoint y: 539, distance: 62.6
click at [681, 482] on div "[STREET_ADDRESS] Edit" at bounding box center [617, 461] width 136 height 49
click at [993, 477] on button "Select" at bounding box center [990, 461] width 56 height 30
click at [770, 748] on button "Next: Vehicle" at bounding box center [784, 745] width 90 height 26
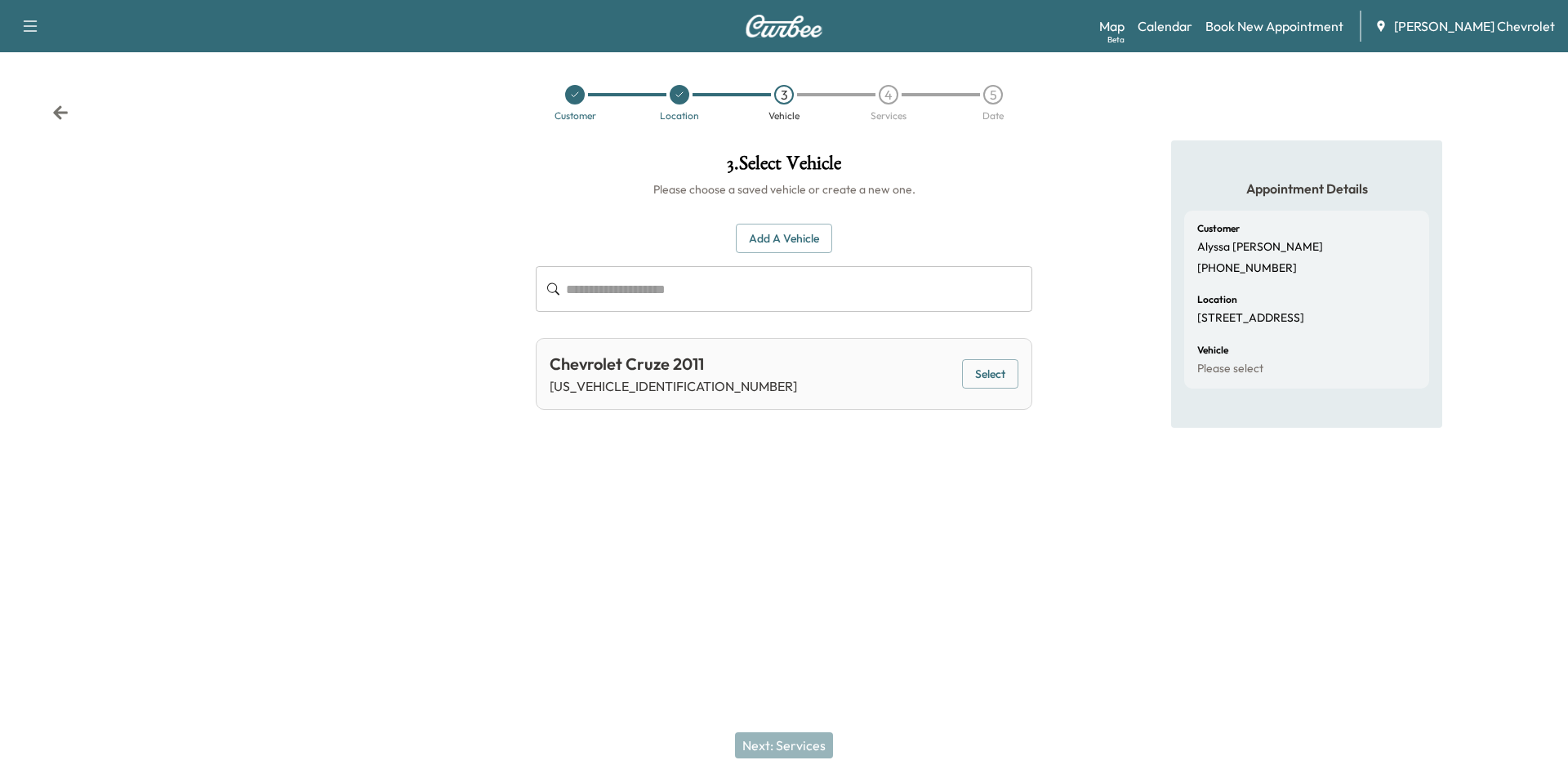
click at [988, 370] on button "Select" at bounding box center [990, 374] width 56 height 30
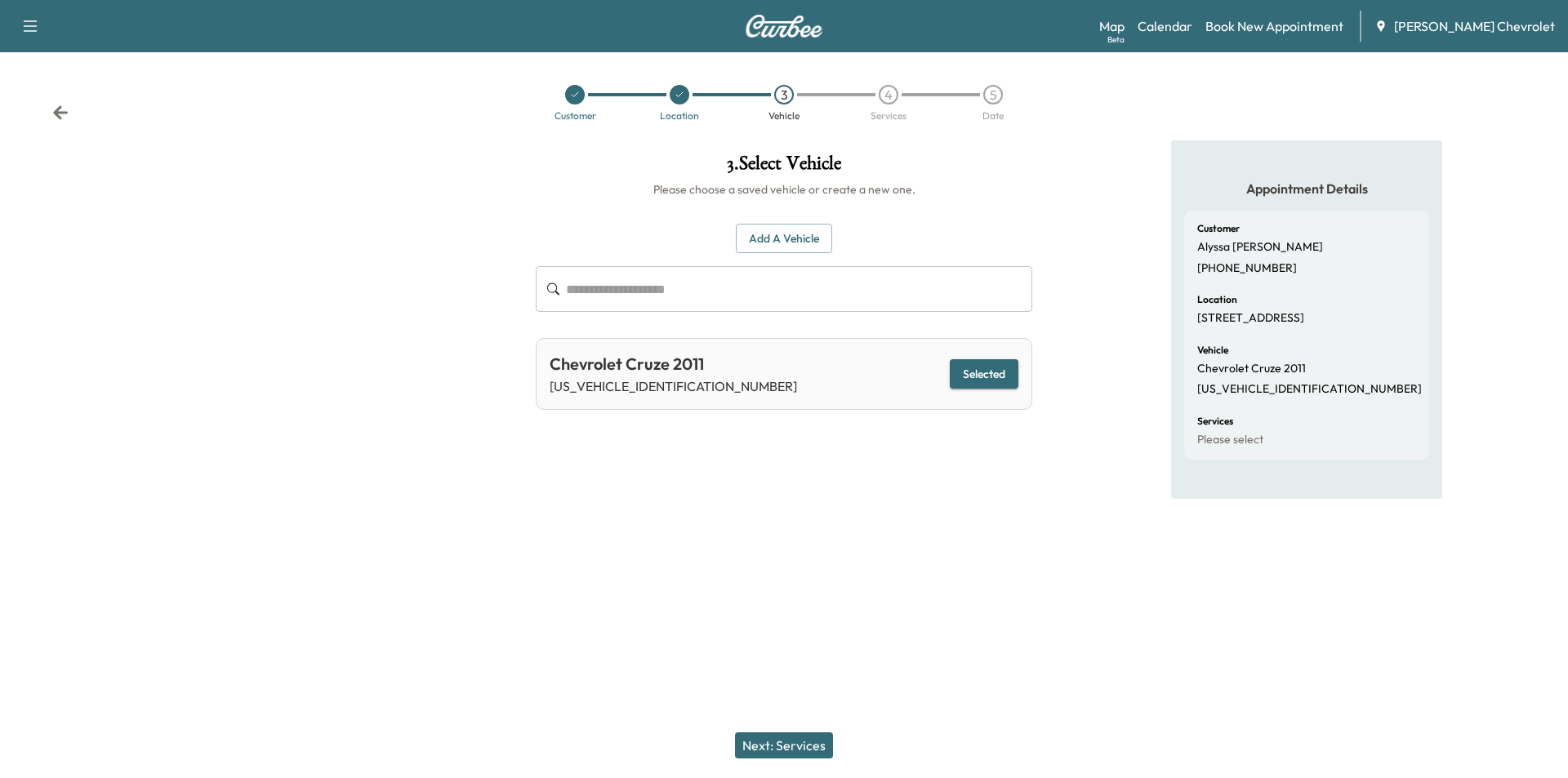
click at [794, 745] on button "Next: Services" at bounding box center [784, 745] width 98 height 26
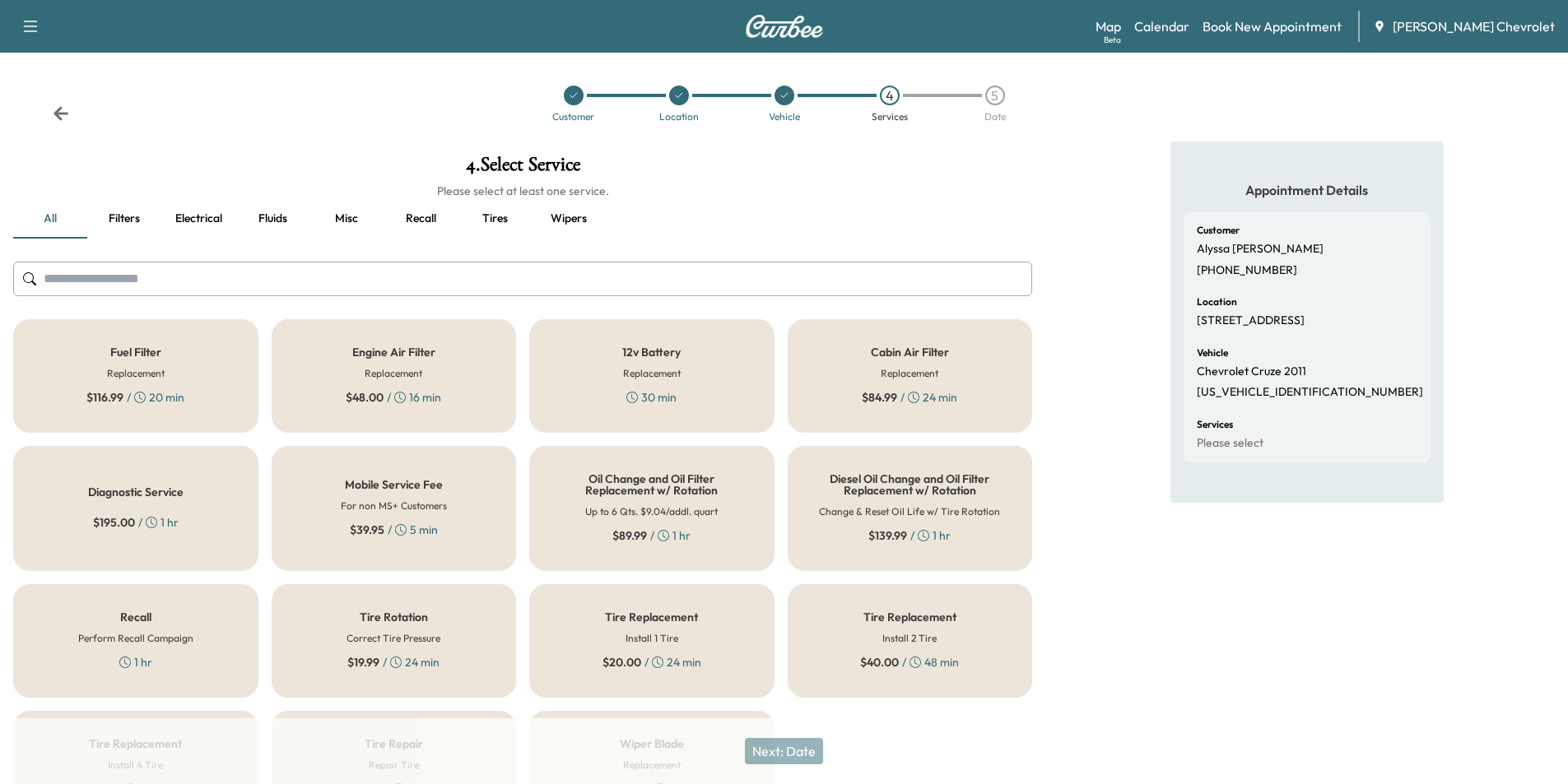
click at [625, 500] on div "Oil Change and Oil Filter Replacement w/ Rotation Up to 6 Qts. $9.04/addl. quar…" at bounding box center [652, 509] width 246 height 125
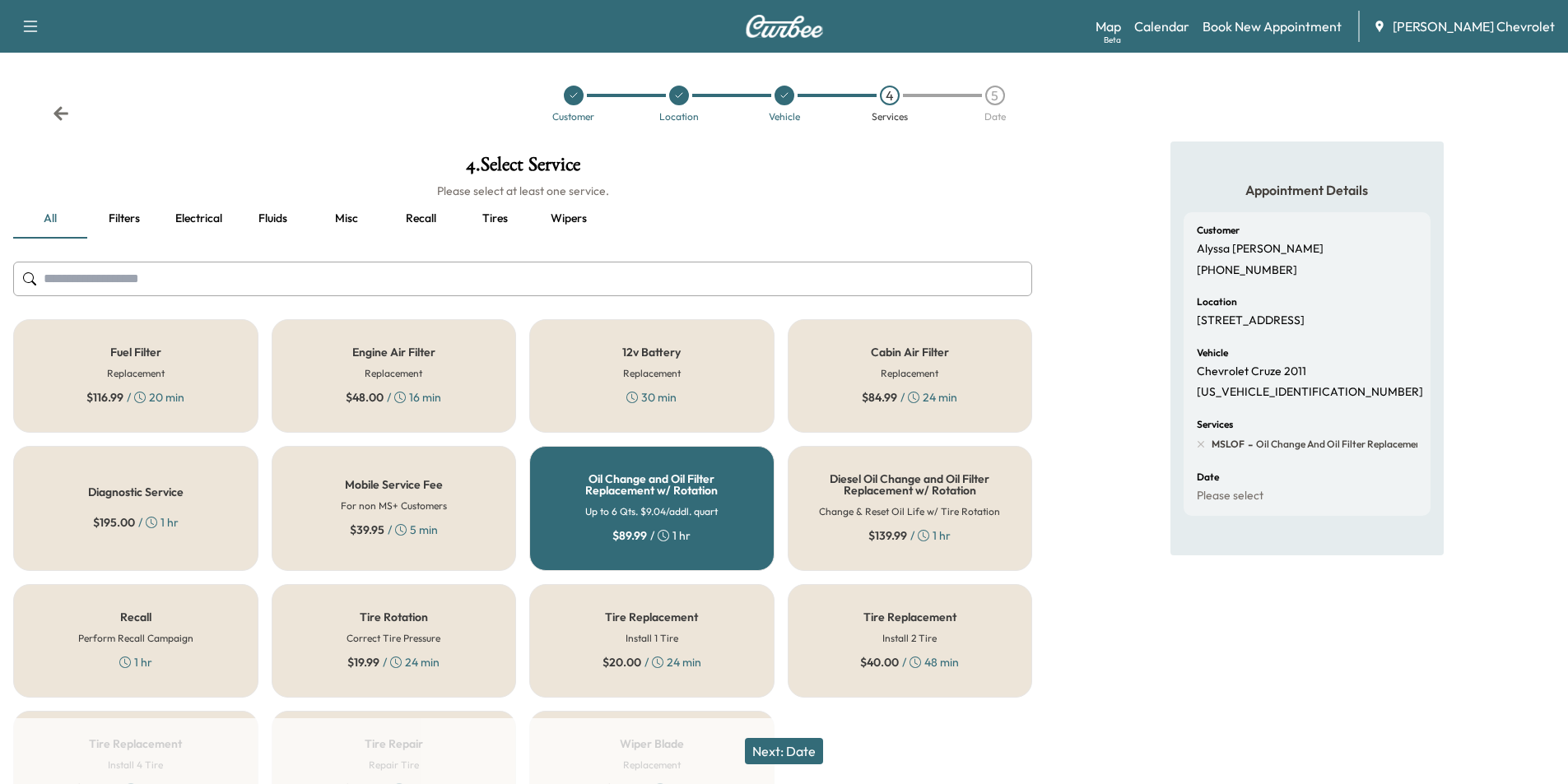
click at [817, 752] on button "Next: Date" at bounding box center [784, 751] width 78 height 26
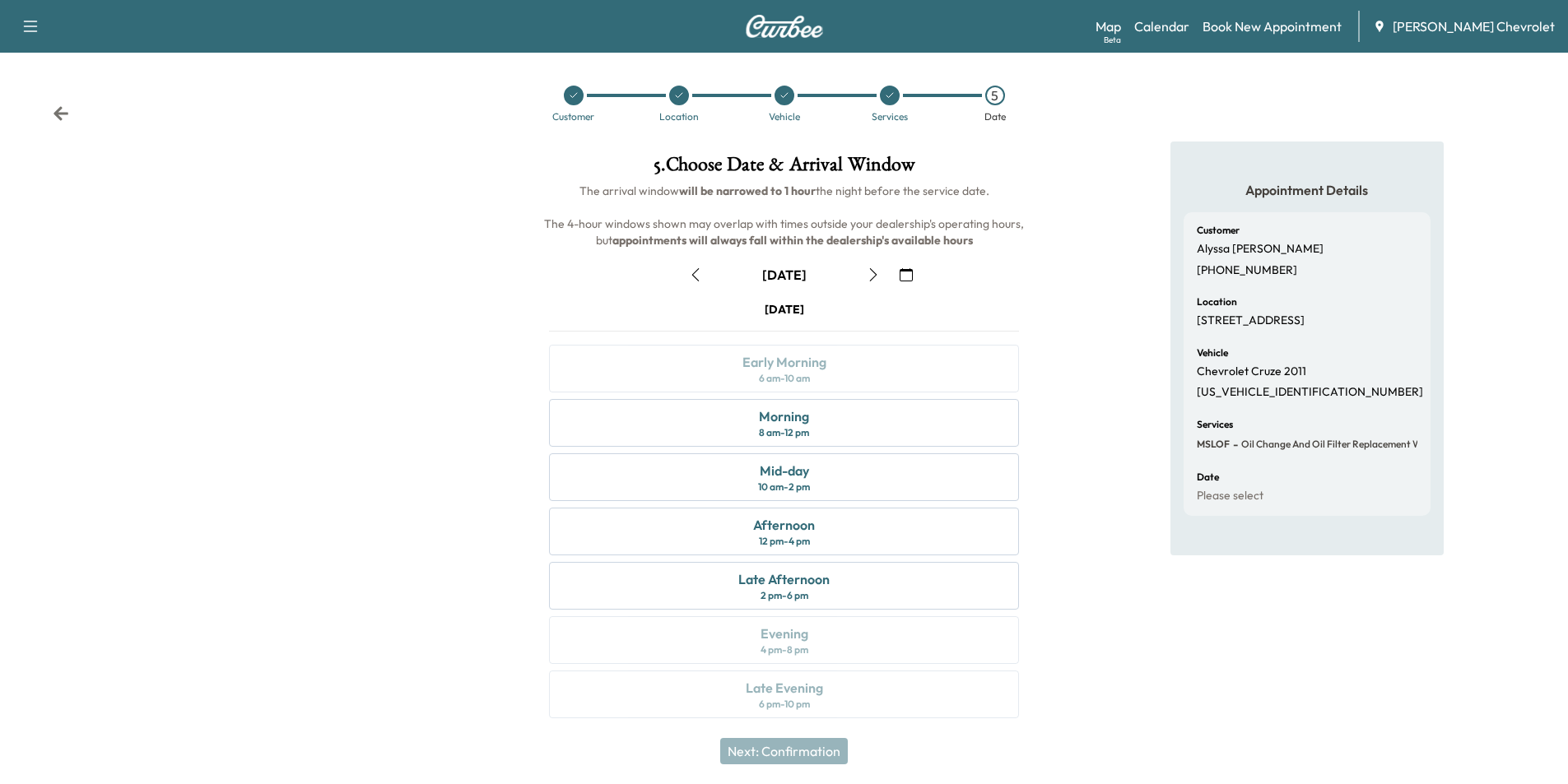
click at [870, 272] on icon "button" at bounding box center [873, 275] width 14 height 14
click at [876, 278] on icon "button" at bounding box center [873, 275] width 14 height 14
click at [877, 278] on icon "button" at bounding box center [873, 275] width 14 height 14
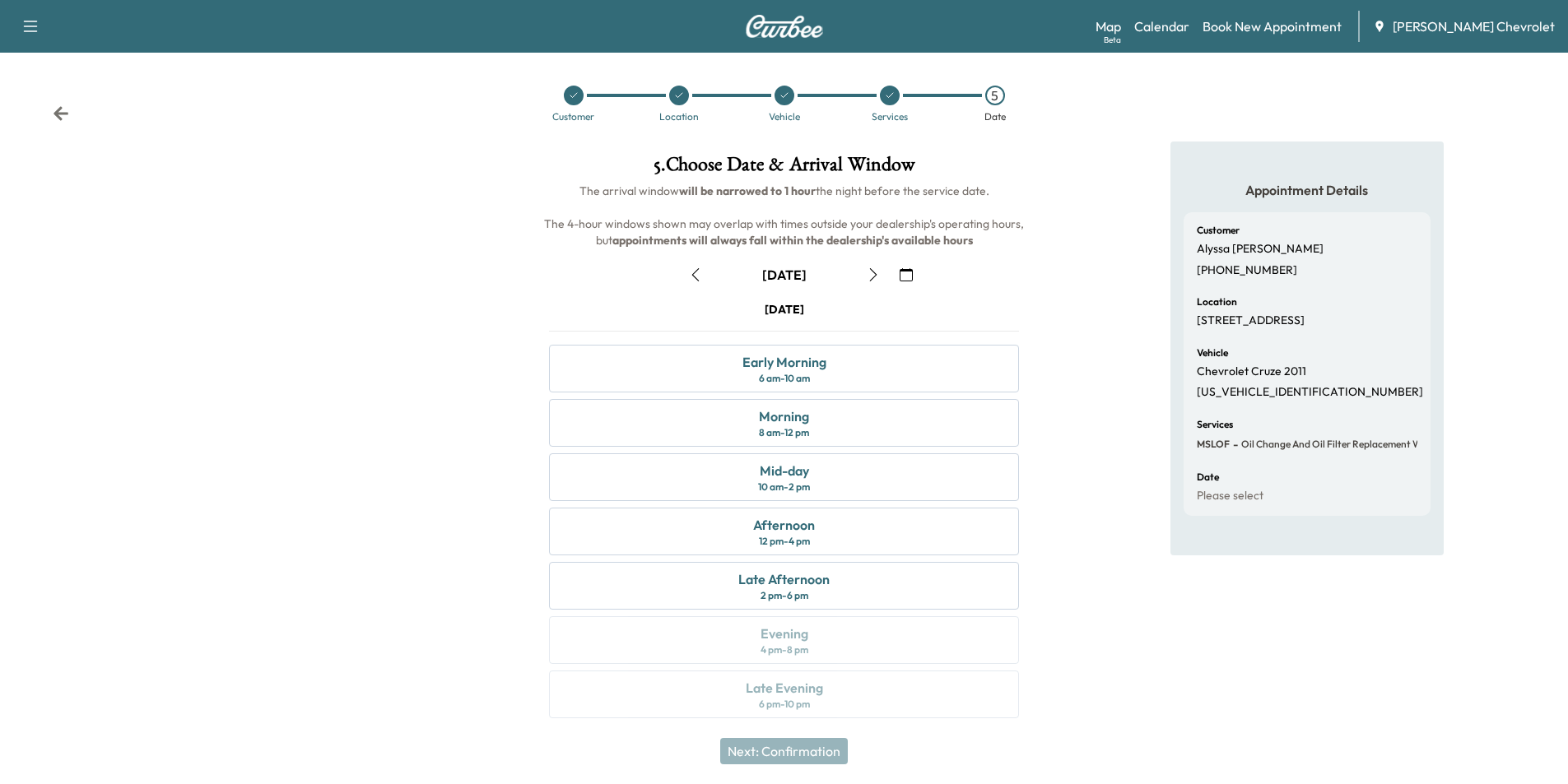
click at [877, 278] on icon "button" at bounding box center [873, 275] width 14 height 14
click at [1195, 15] on div "Map Beta Calendar Book New Appointment [PERSON_NAME] Chevrolet" at bounding box center [1325, 26] width 459 height 31
click at [1189, 24] on link "Calendar" at bounding box center [1161, 26] width 55 height 19
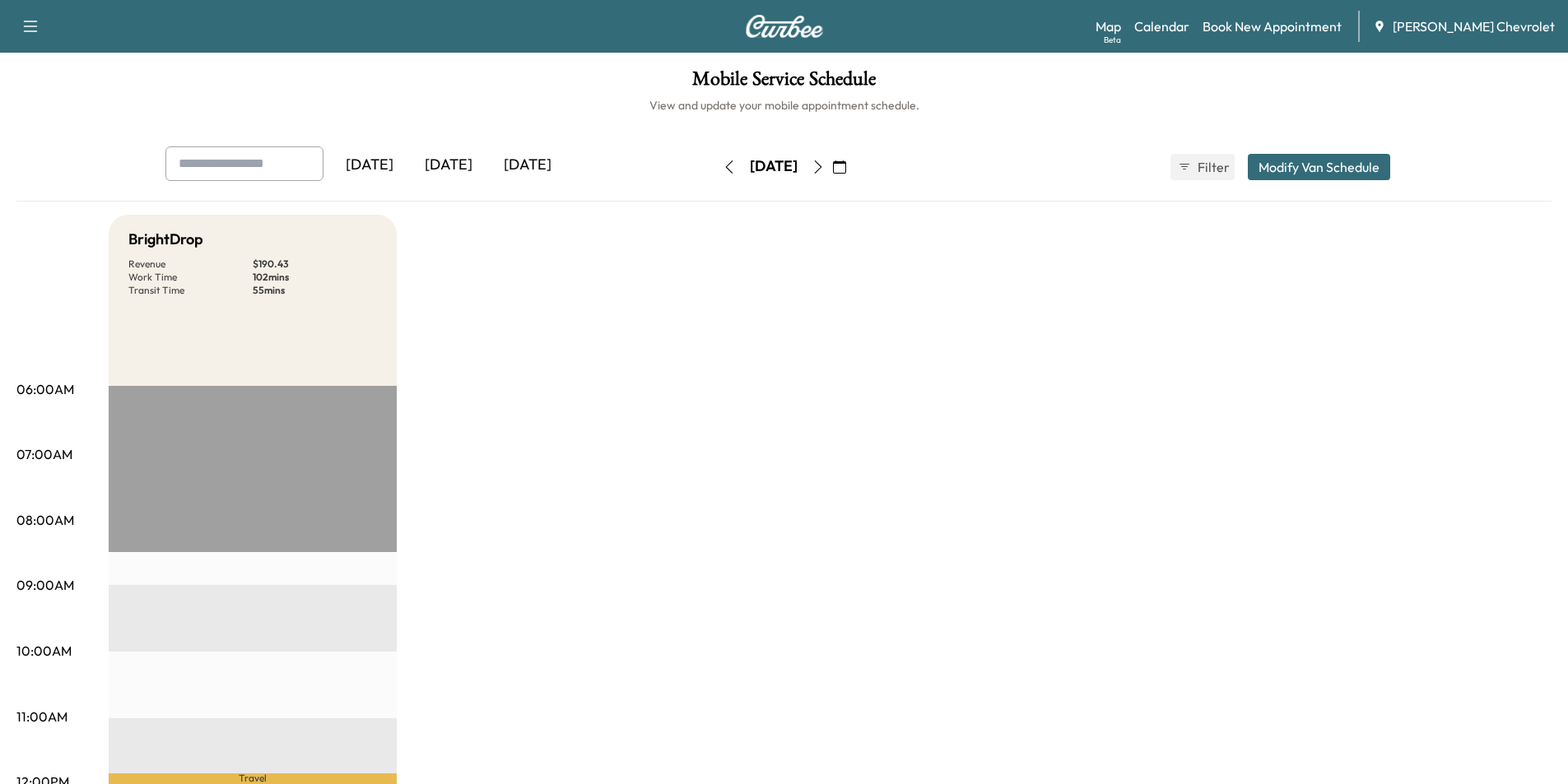
click at [825, 170] on icon "button" at bounding box center [819, 167] width 14 height 14
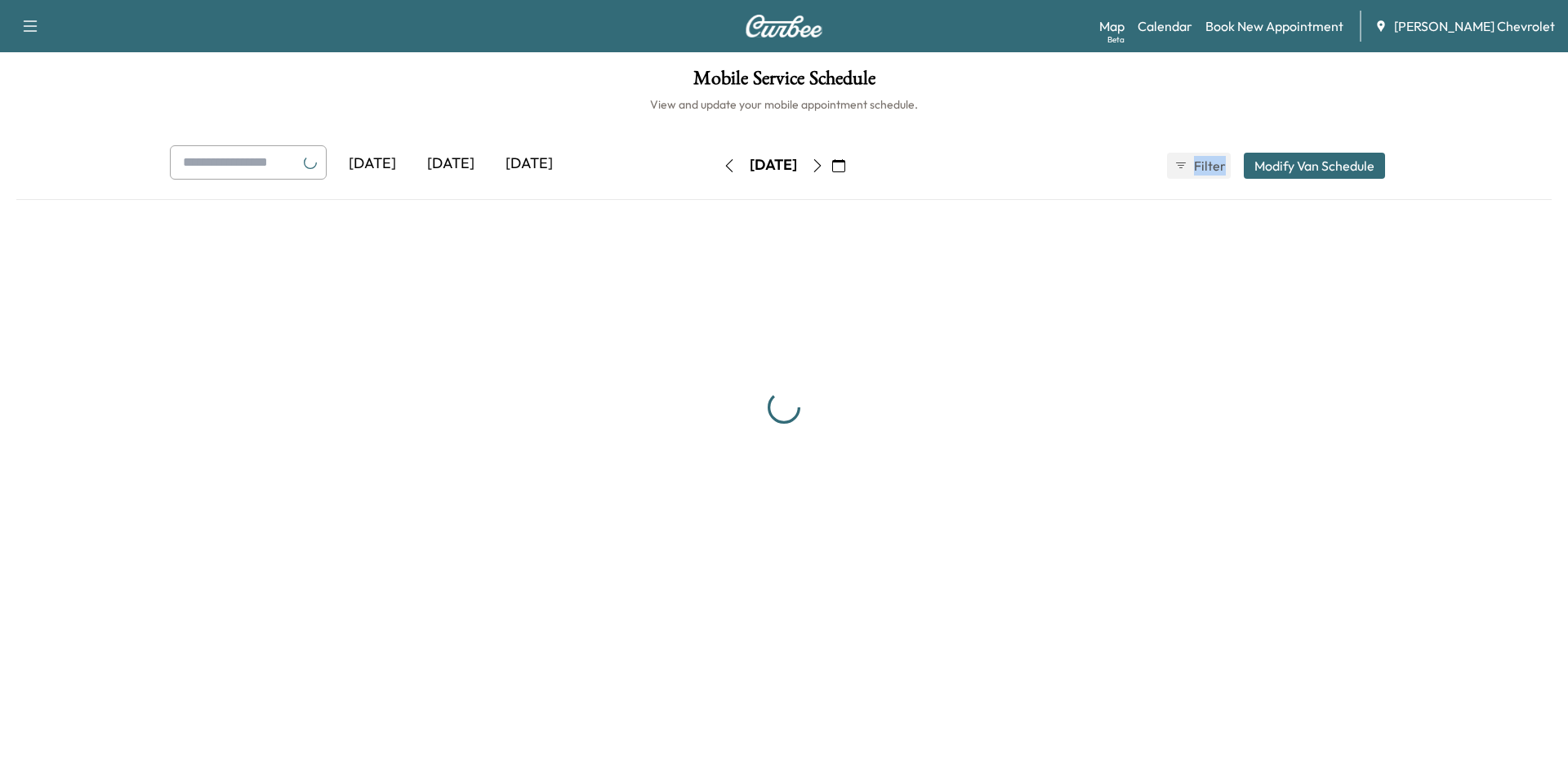
click at [831, 168] on div "[DATE]" at bounding box center [773, 165] width 116 height 26
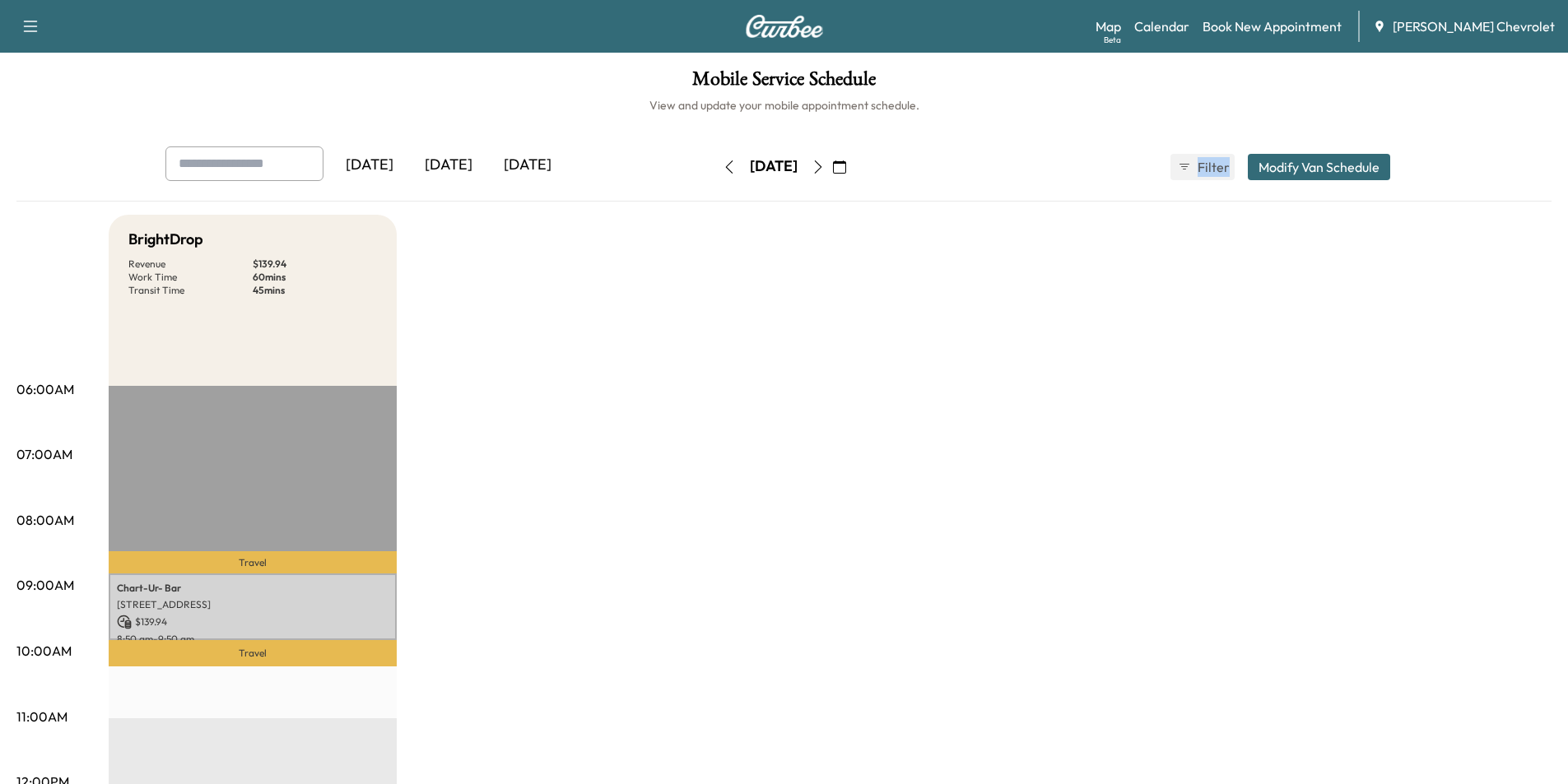
click at [821, 168] on icon "button" at bounding box center [818, 167] width 8 height 14
click at [1343, 165] on button "Modify Van Schedule" at bounding box center [1319, 166] width 143 height 26
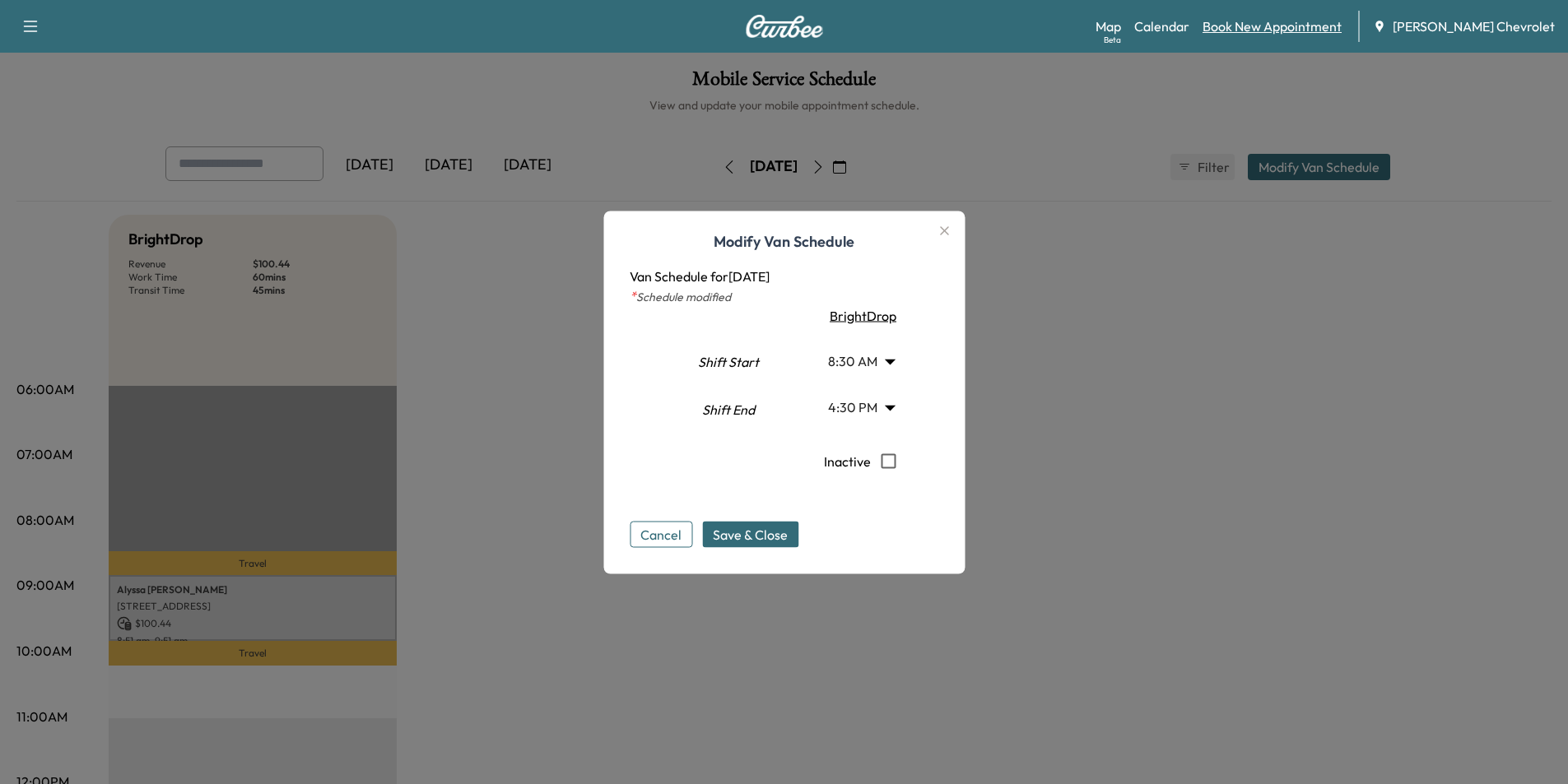
click at [1310, 24] on link "Book New Appointment" at bounding box center [1272, 26] width 139 height 19
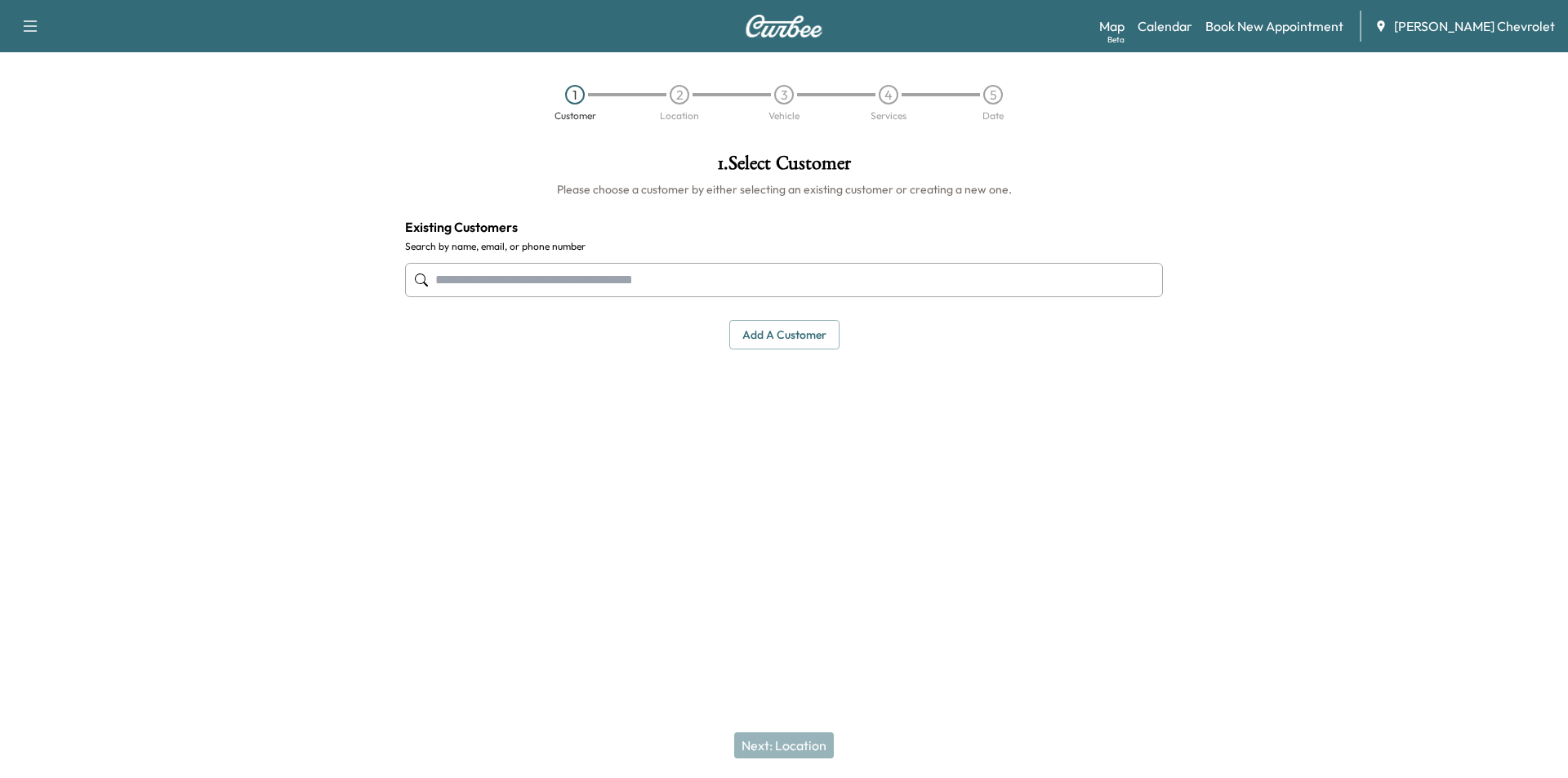
click at [538, 272] on input "text" at bounding box center [784, 280] width 758 height 34
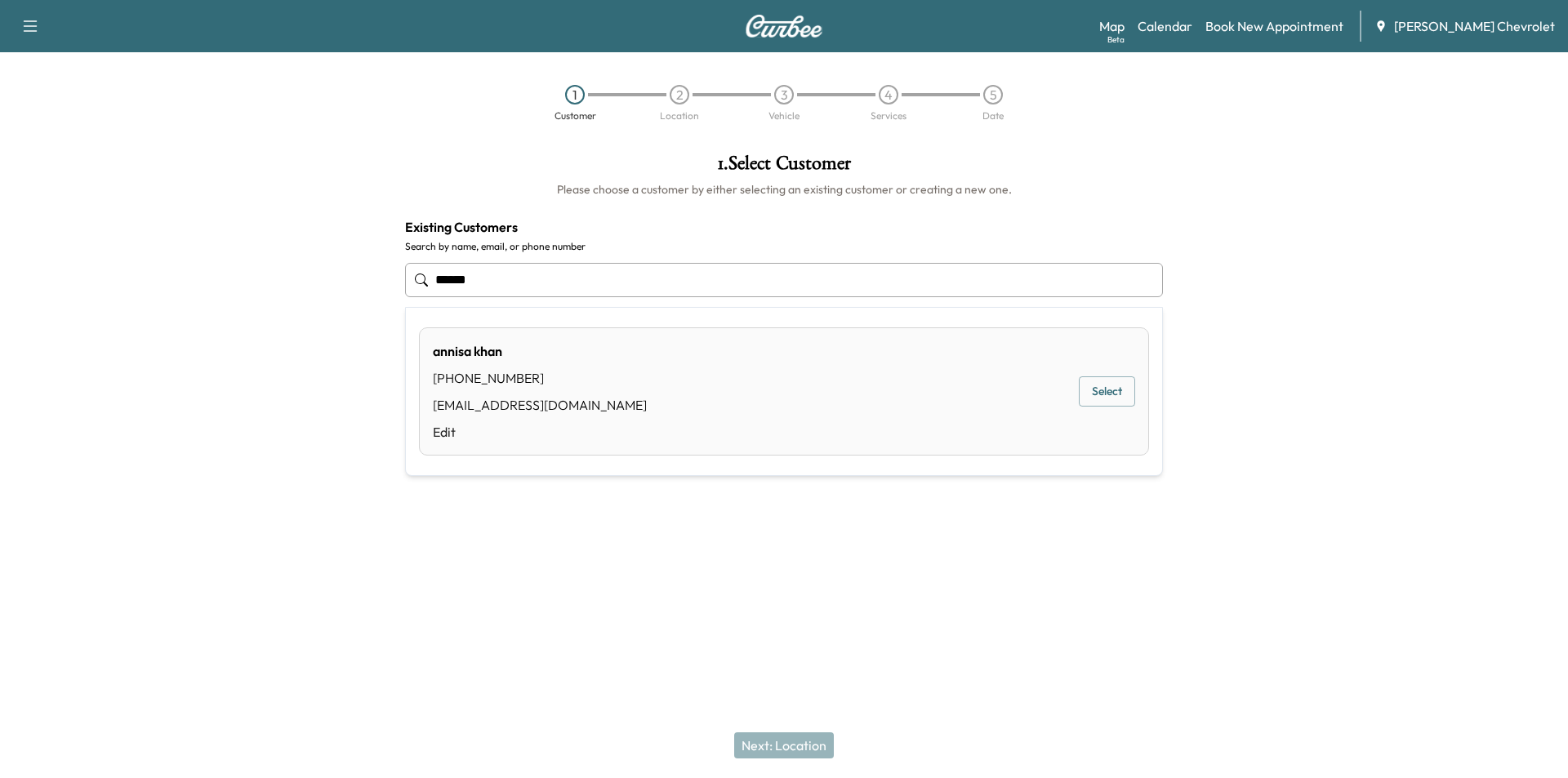
drag, startPoint x: 1110, startPoint y: 389, endPoint x: 1045, endPoint y: 523, distance: 148.9
click at [1110, 389] on button "Select" at bounding box center [1106, 392] width 56 height 30
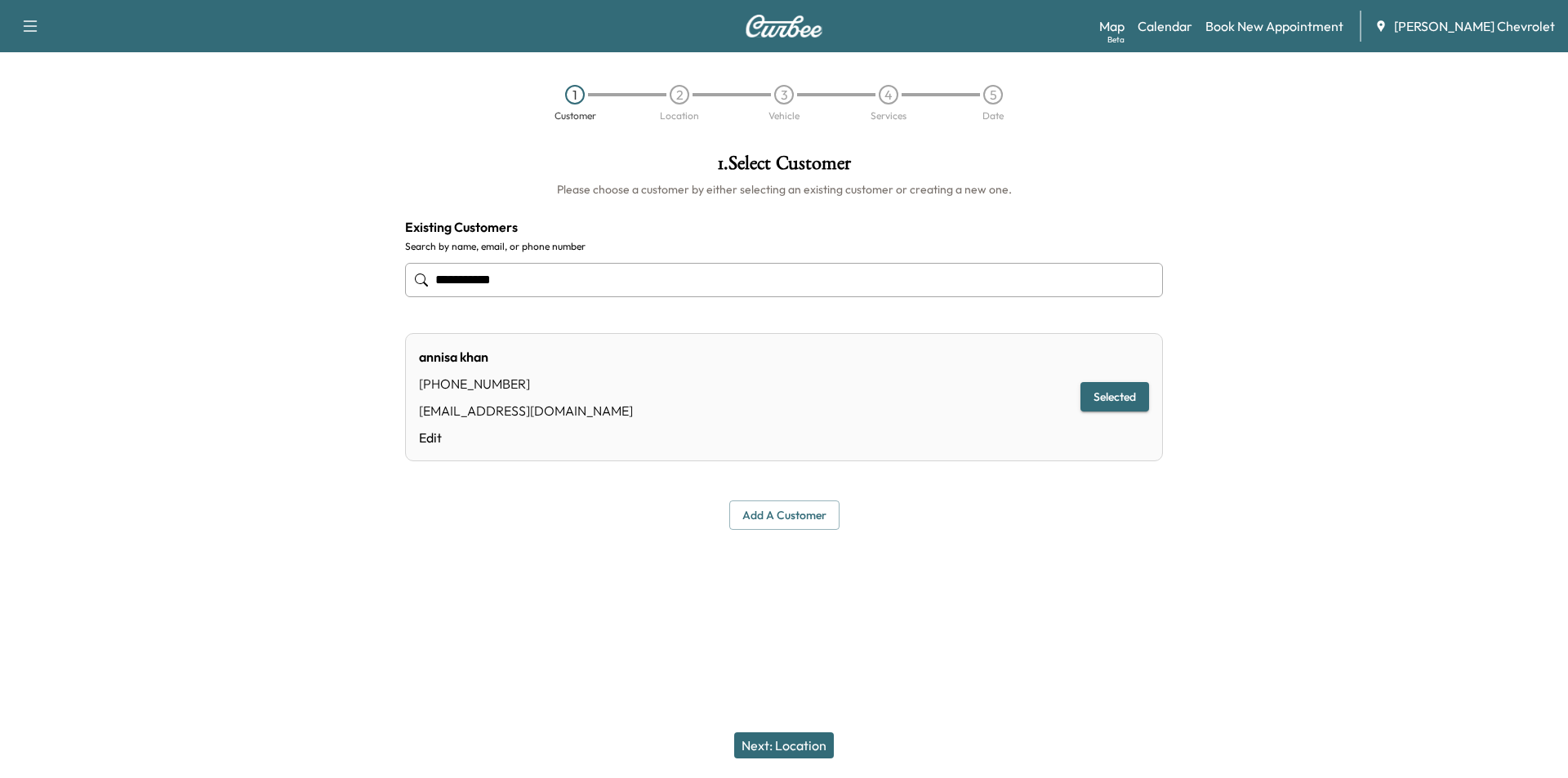
type input "**********"
click at [796, 750] on button "Next: Location" at bounding box center [784, 745] width 100 height 26
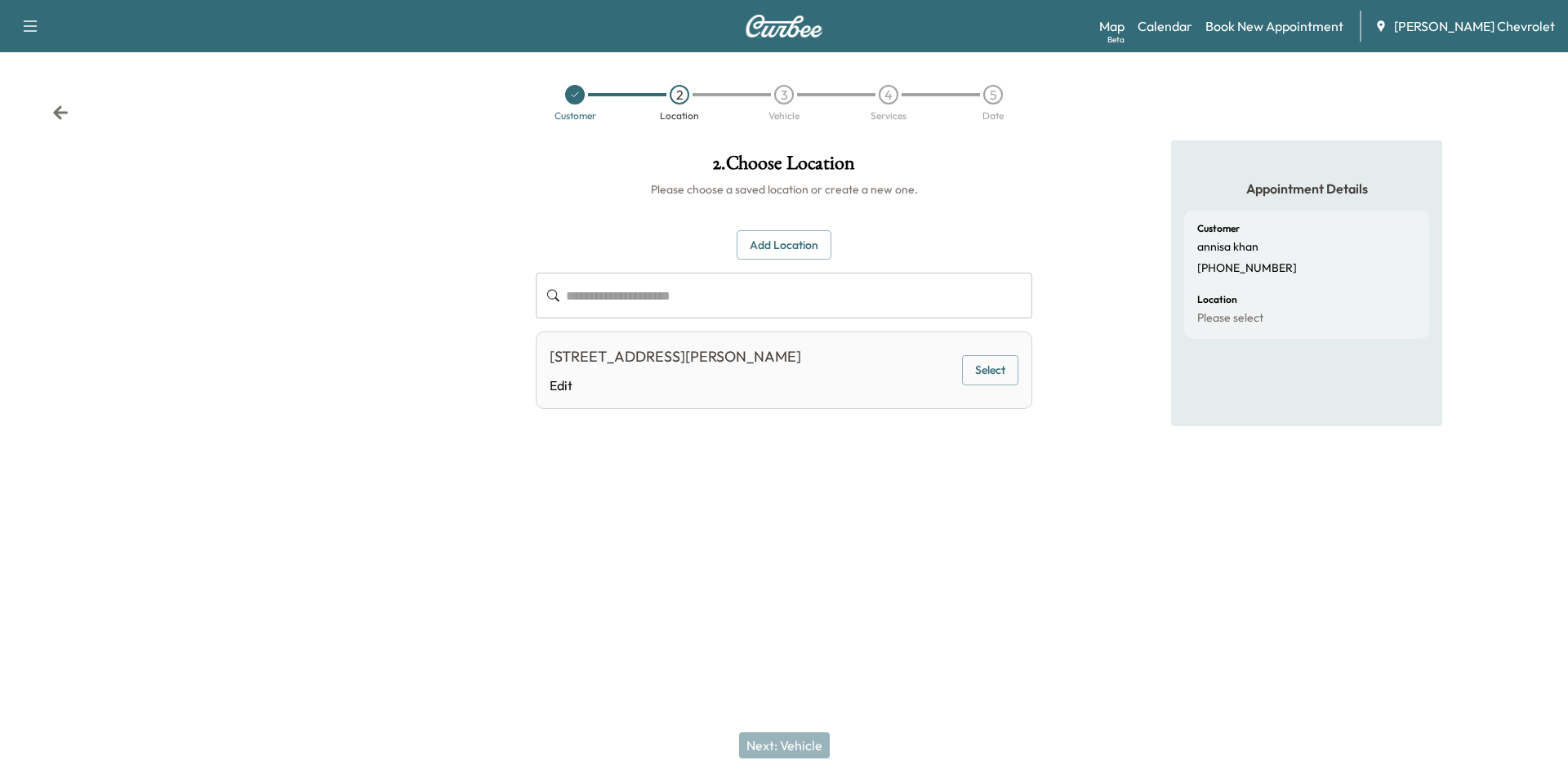
drag, startPoint x: 1002, startPoint y: 388, endPoint x: 991, endPoint y: 438, distance: 51.2
click at [1001, 385] on button "Select" at bounding box center [990, 370] width 56 height 30
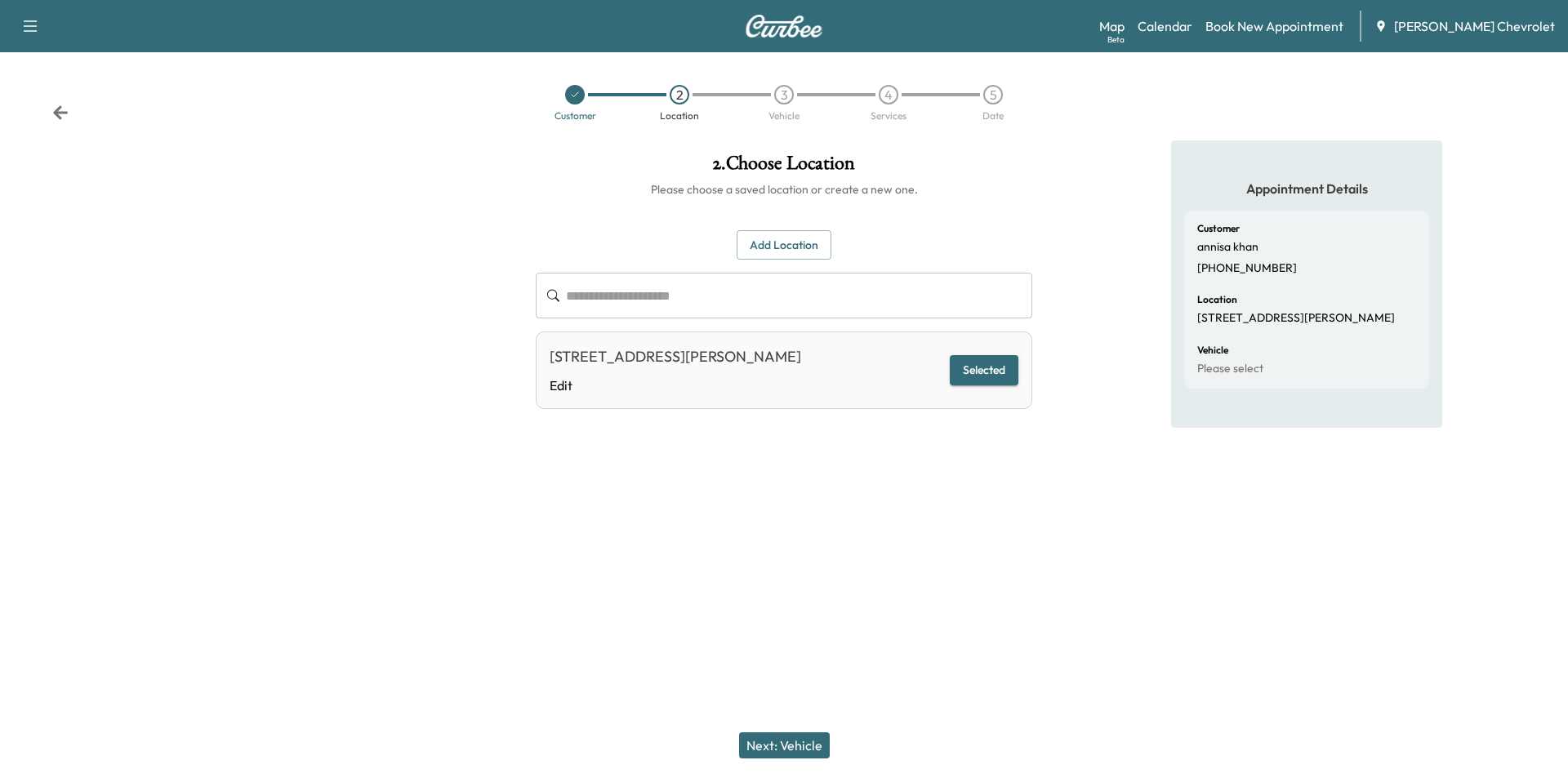
click at [796, 754] on button "Next: Vehicle" at bounding box center [784, 745] width 90 height 26
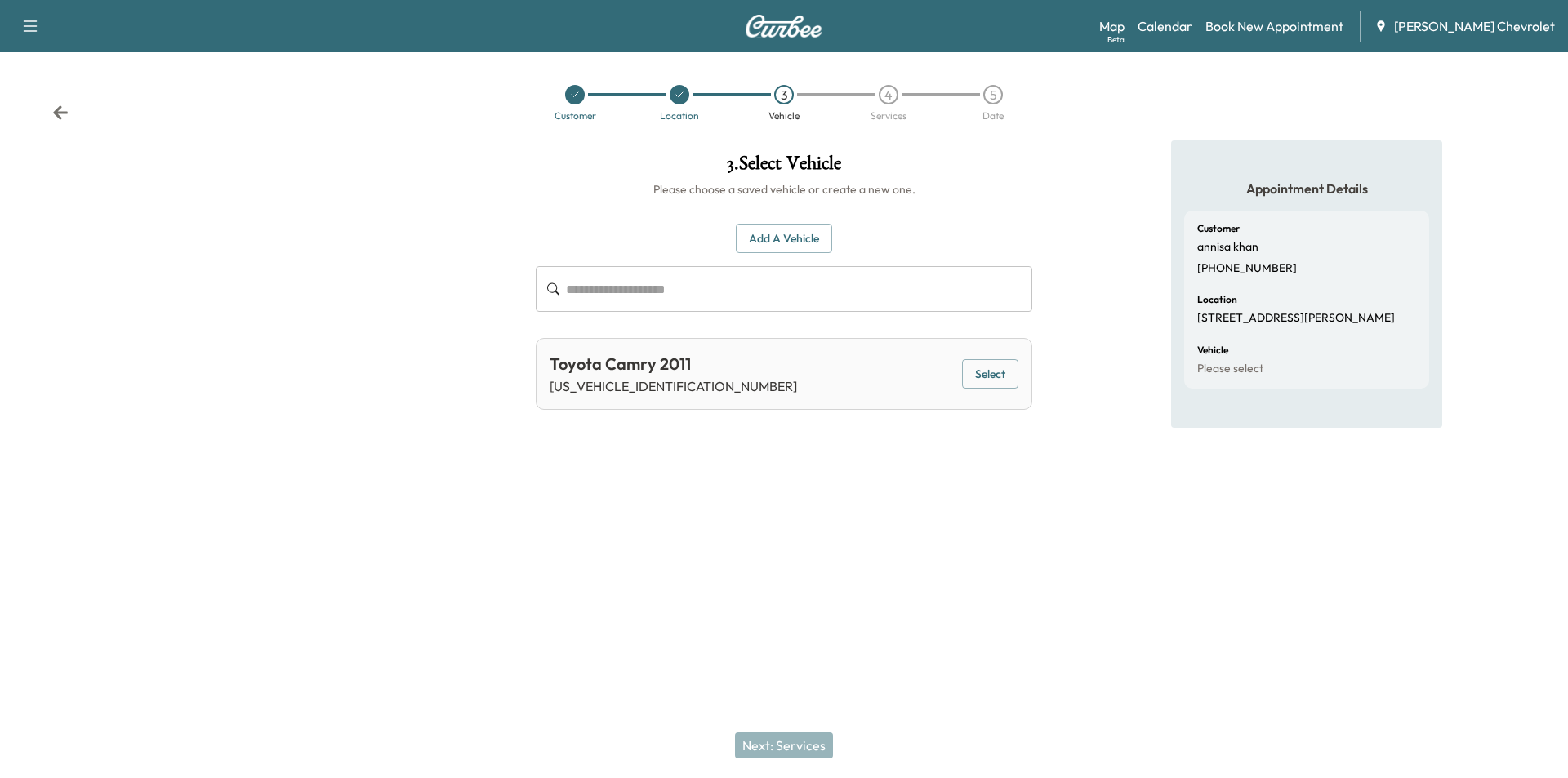
click at [1010, 381] on button "Select" at bounding box center [990, 374] width 56 height 30
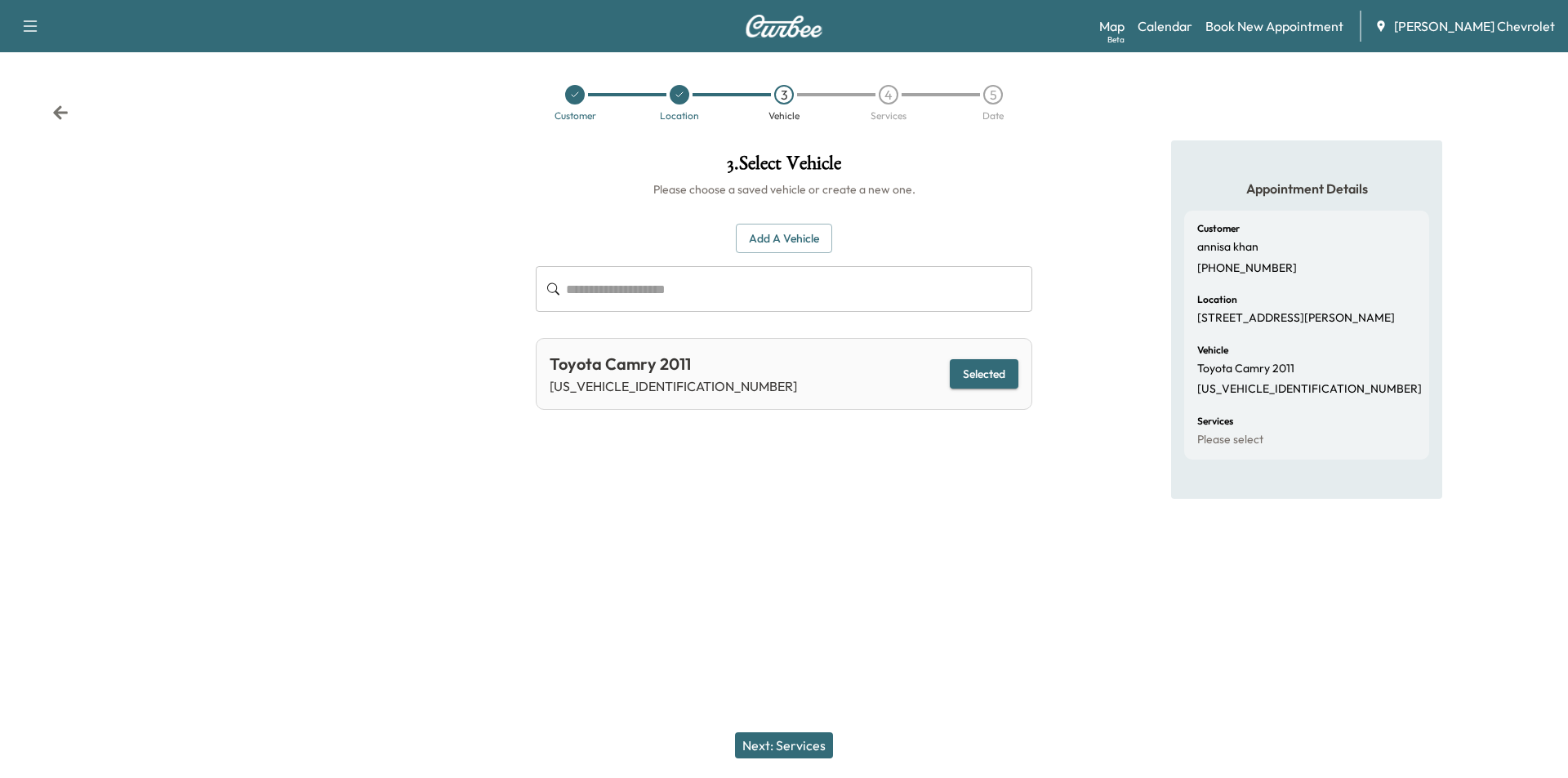
click at [809, 738] on button "Next: Services" at bounding box center [784, 745] width 98 height 26
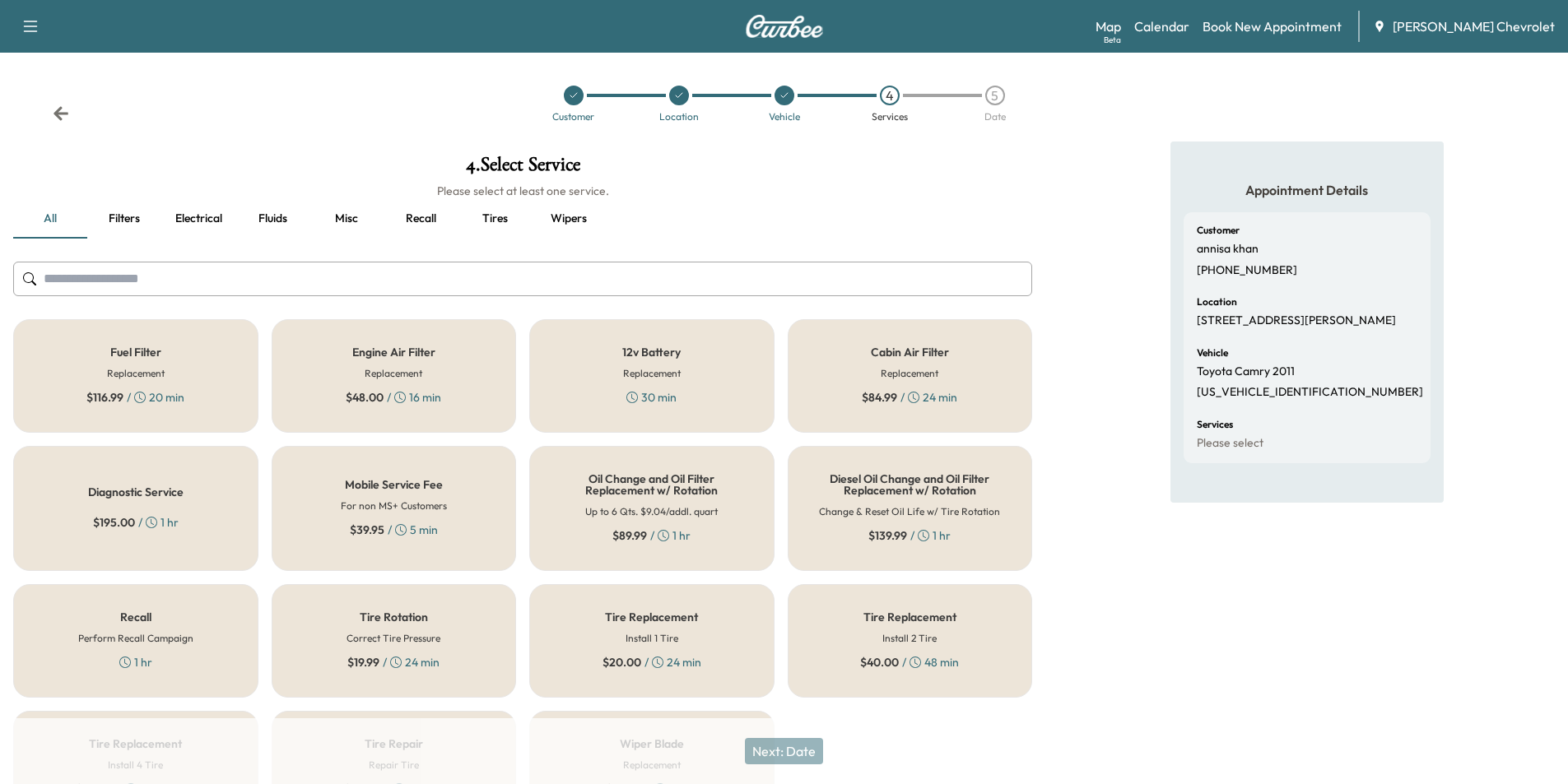
click at [683, 510] on h6 "Up to 6 Qts. $9.04/addl. quart" at bounding box center [651, 512] width 132 height 15
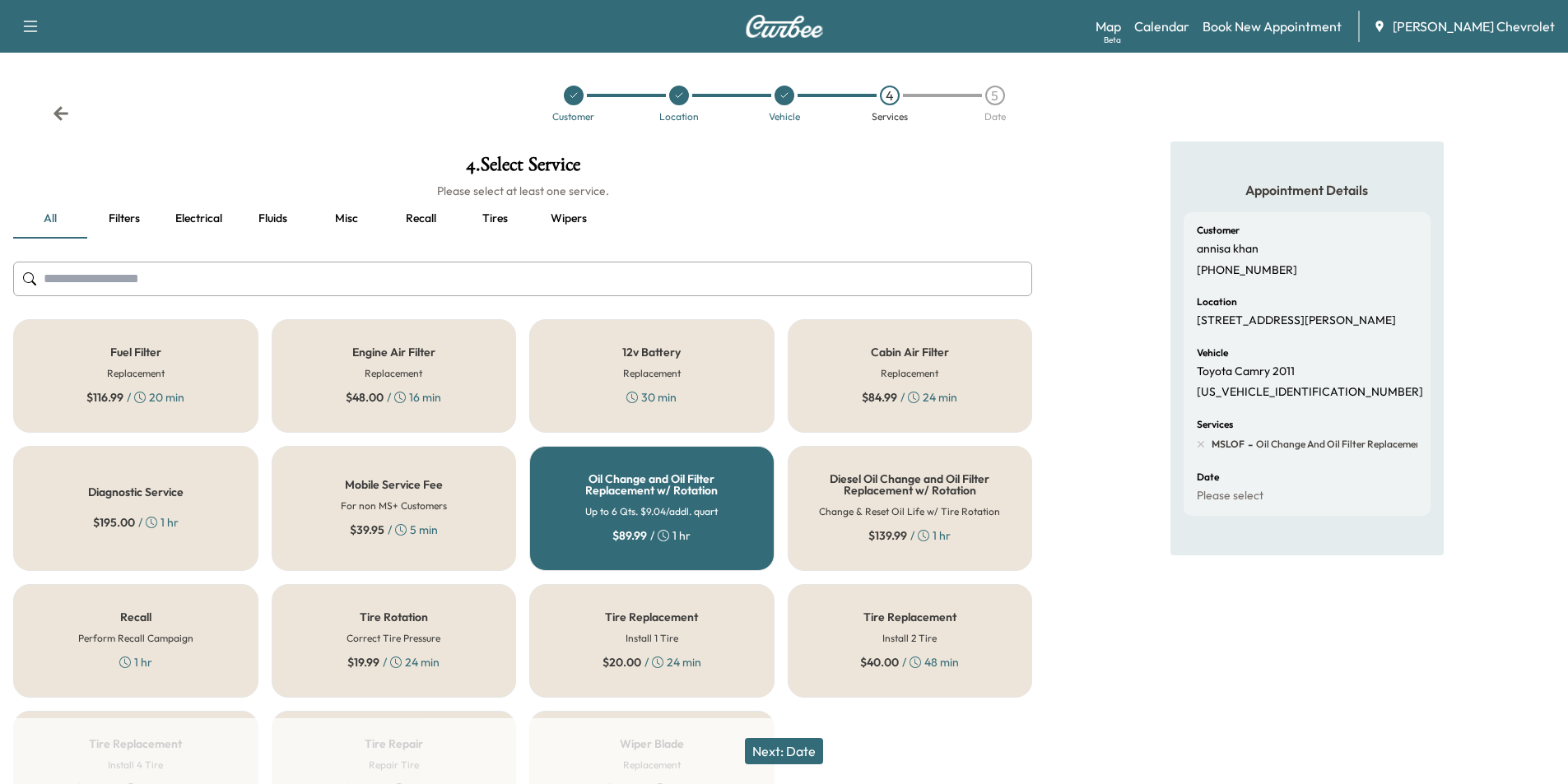
click at [810, 752] on button "Next: Date" at bounding box center [784, 751] width 78 height 26
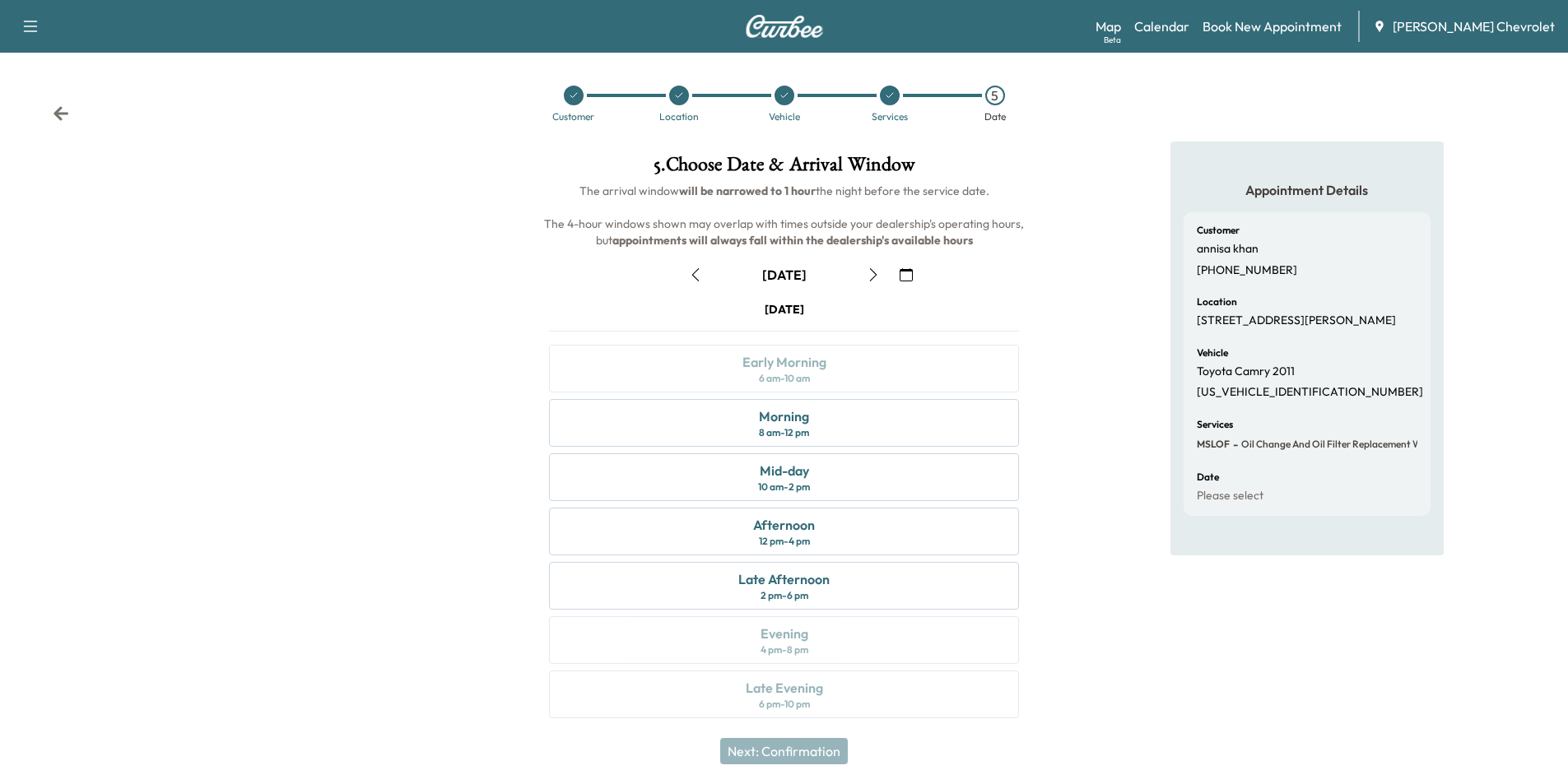
click at [873, 273] on icon "button" at bounding box center [873, 275] width 8 height 14
click at [872, 276] on icon "button" at bounding box center [873, 275] width 14 height 14
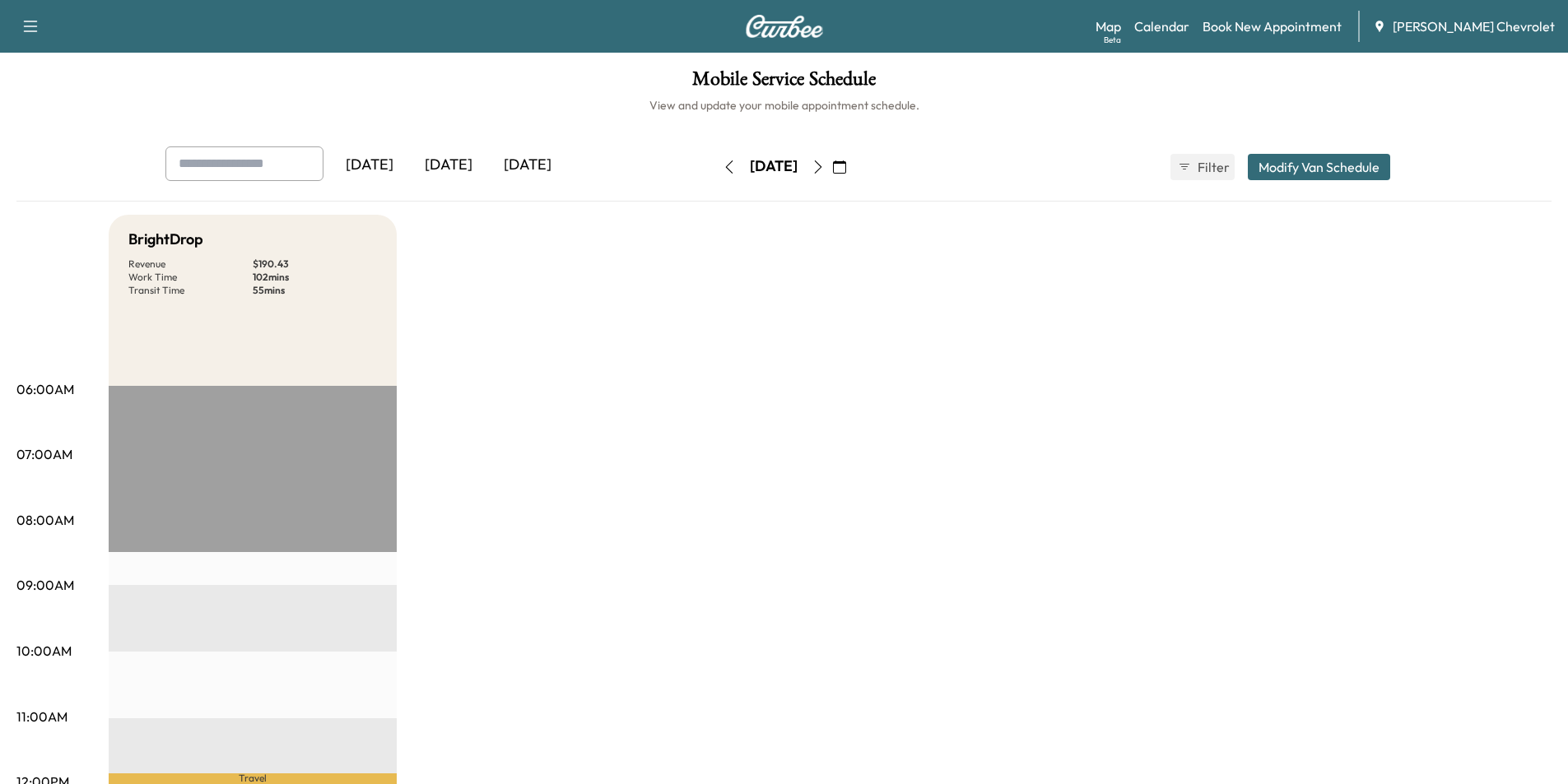
click at [821, 162] on icon "button" at bounding box center [818, 167] width 8 height 14
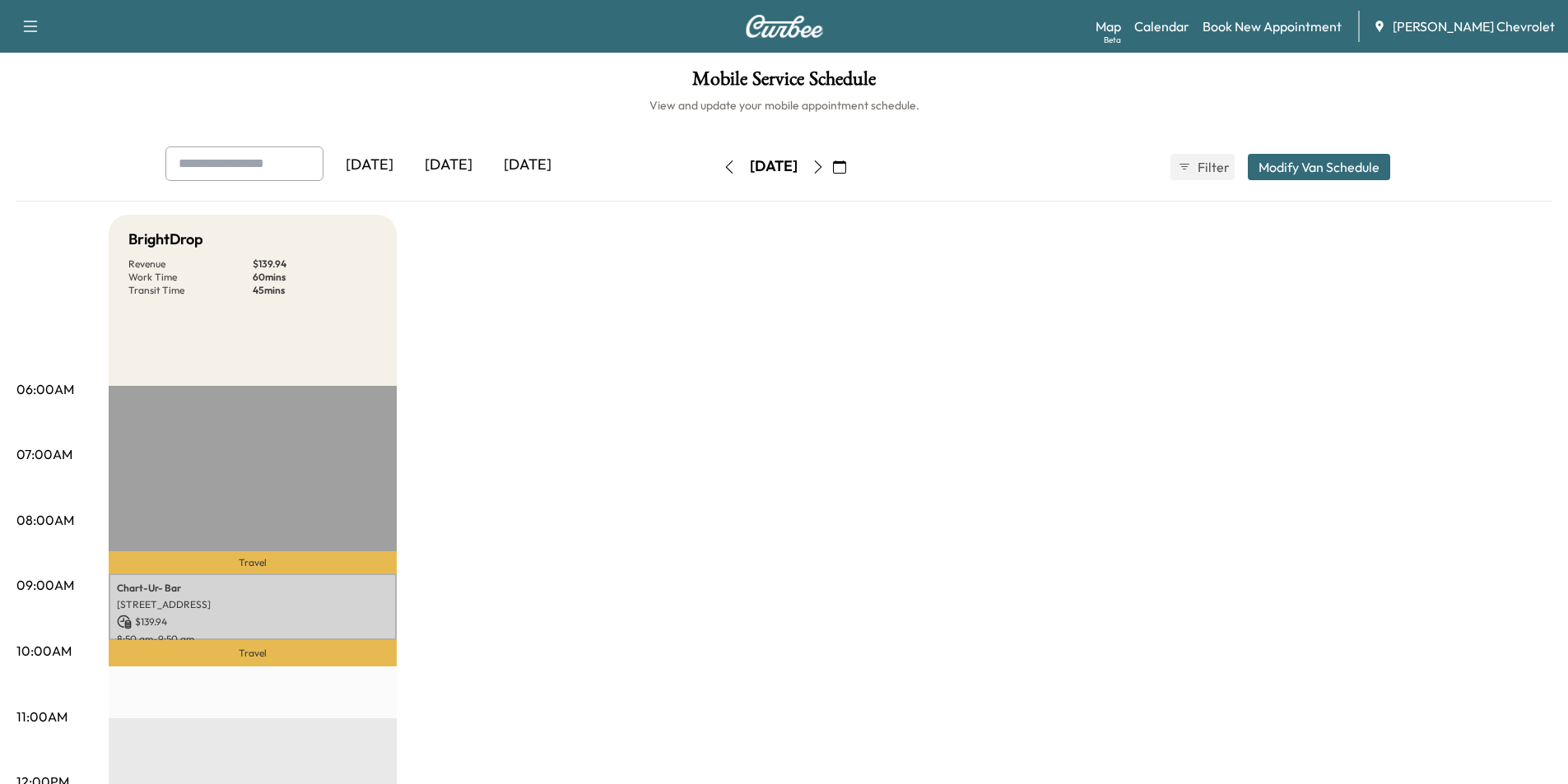
click at [825, 170] on icon "button" at bounding box center [819, 167] width 14 height 14
click at [725, 168] on icon "button" at bounding box center [728, 167] width 8 height 14
click at [825, 165] on icon "button" at bounding box center [819, 167] width 14 height 14
click at [853, 167] on div "Thursday, September 25 September 2025 S M T W T F S 31 1 2 3 4 5 6 7 8 9 10 11 …" at bounding box center [785, 166] width 138 height 26
click at [821, 167] on icon "button" at bounding box center [818, 167] width 8 height 14
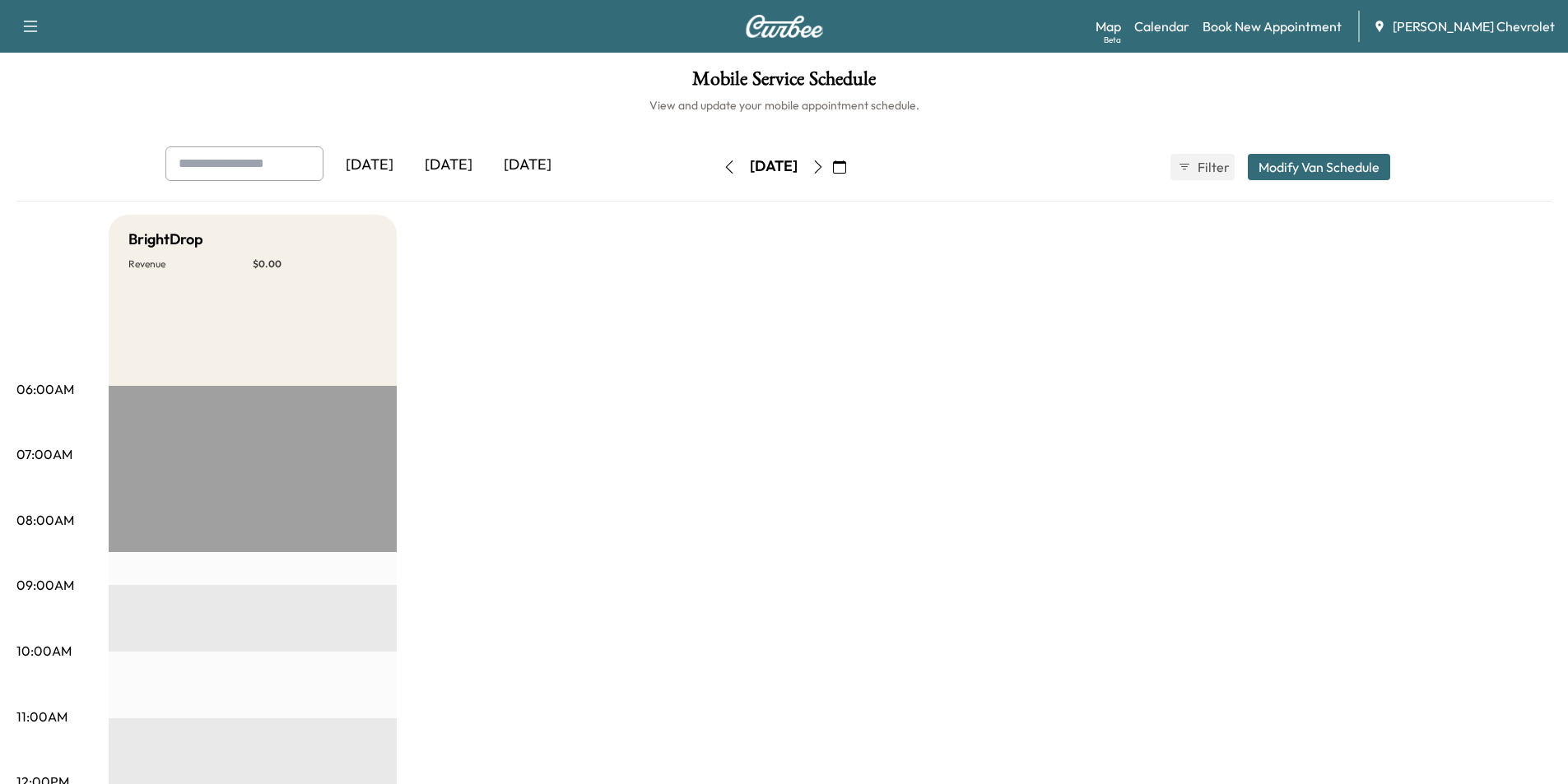
click at [853, 167] on button "button" at bounding box center [839, 166] width 28 height 26
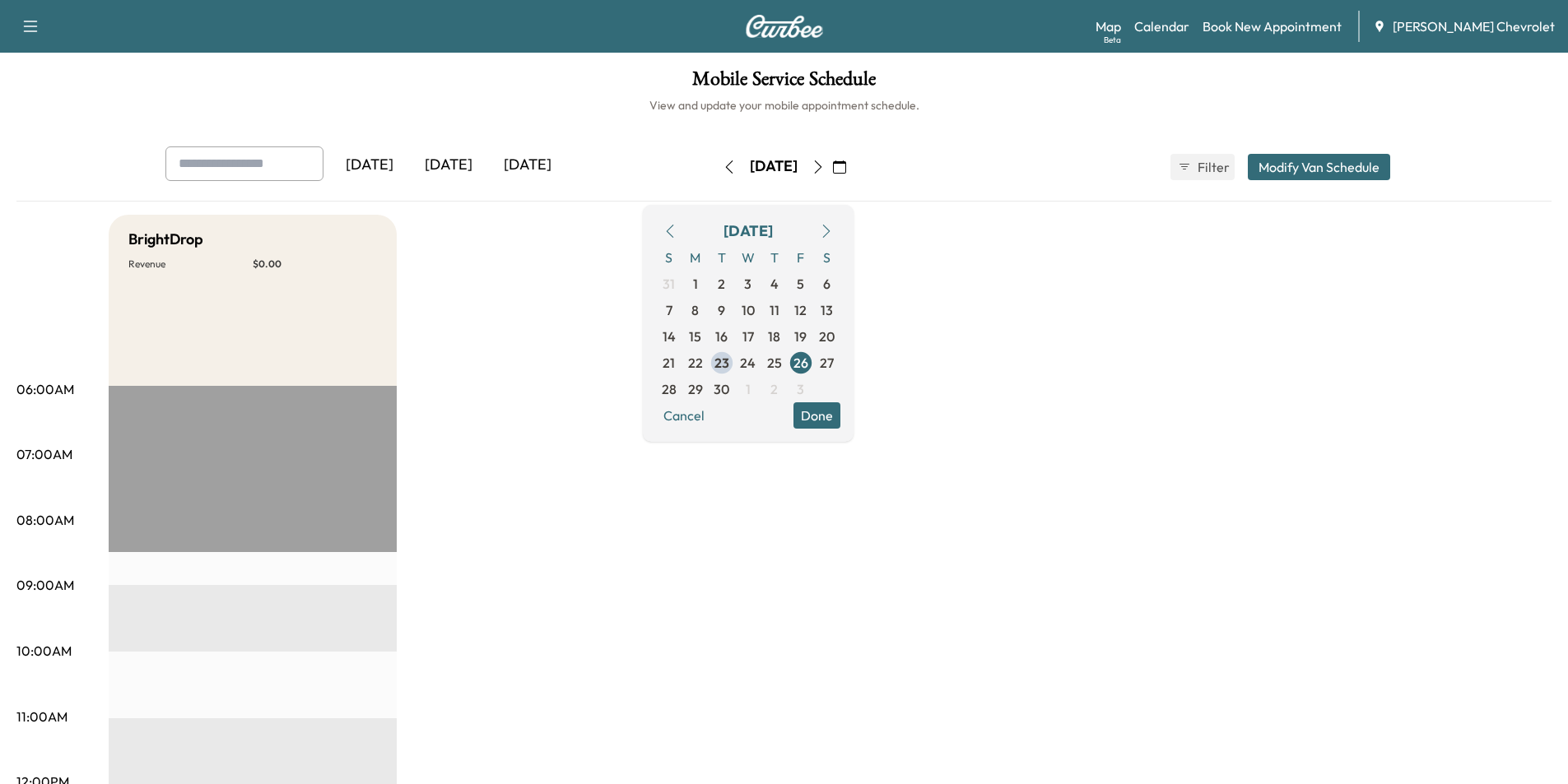
click at [1189, 26] on link "Calendar" at bounding box center [1161, 26] width 55 height 19
